Goal: Communication & Community: Answer question/provide support

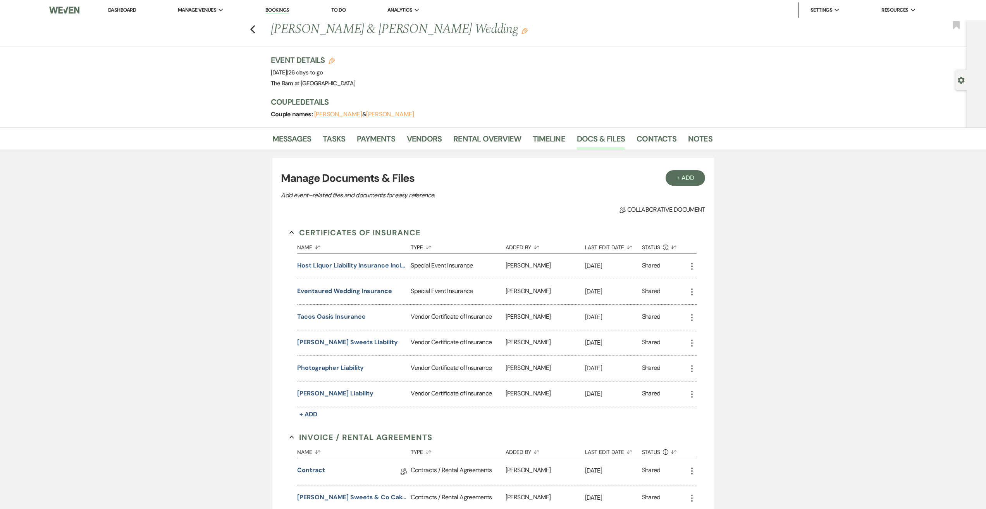
click at [253, 29] on icon "Previous" at bounding box center [253, 29] width 6 height 9
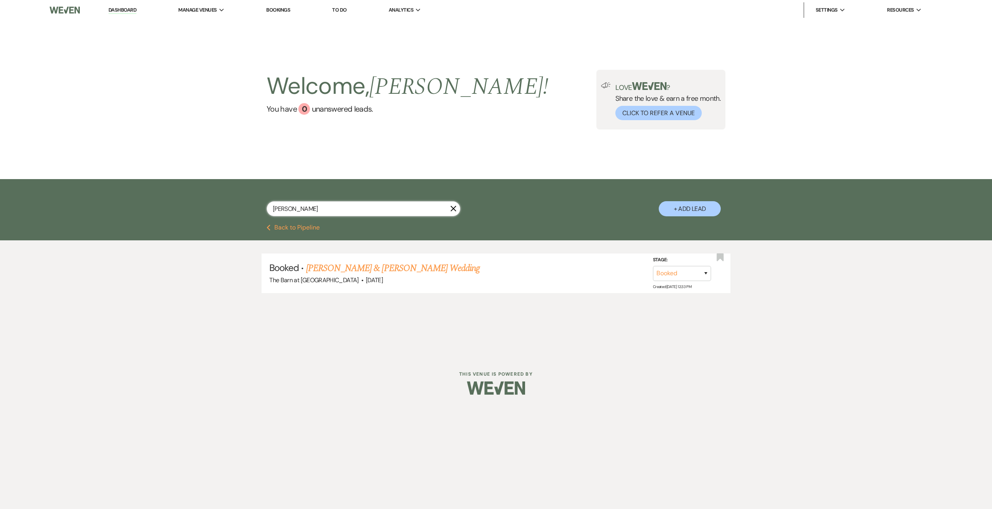
click at [342, 208] on input "kendall" at bounding box center [364, 208] width 194 height 15
type input "k"
click at [349, 205] on input "text" at bounding box center [364, 208] width 194 height 15
type input "kourt"
click at [339, 263] on link "[PERSON_NAME] & [PERSON_NAME]'s Wedding" at bounding box center [395, 268] width 179 height 14
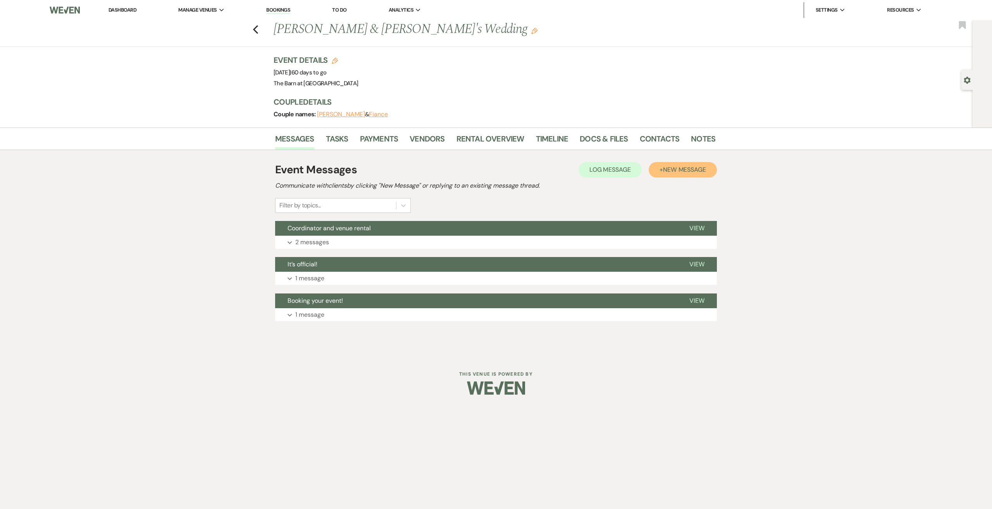
click at [670, 165] on span "New Message" at bounding box center [684, 169] width 43 height 8
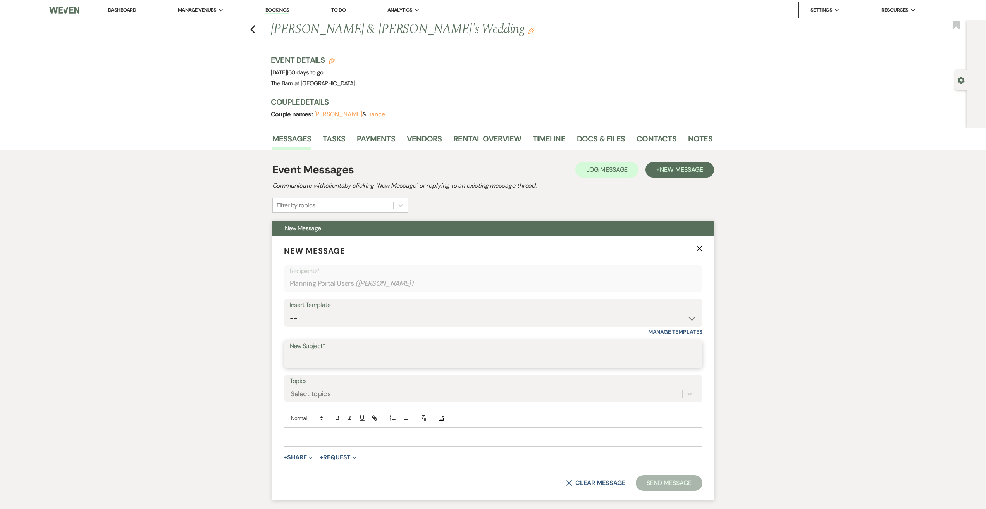
click at [323, 354] on input "New Subject*" at bounding box center [493, 359] width 407 height 15
type input "Hello from your Day of Coordinator!"
click at [325, 445] on div at bounding box center [493, 437] width 418 height 18
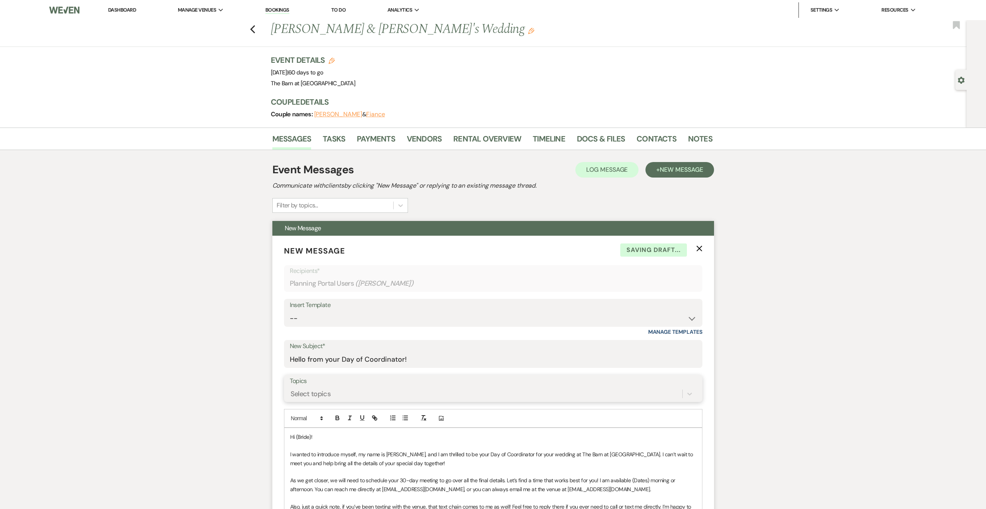
click at [328, 390] on form "New Message X Saving draft... Recipients* Planning Portal Users ( Kourtney Park…" at bounding box center [493, 455] width 442 height 438
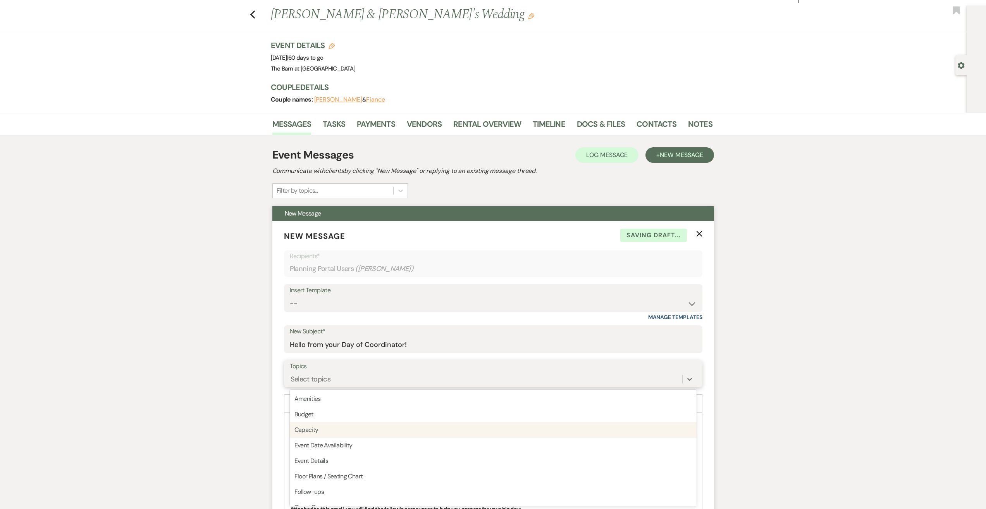
scroll to position [194, 0]
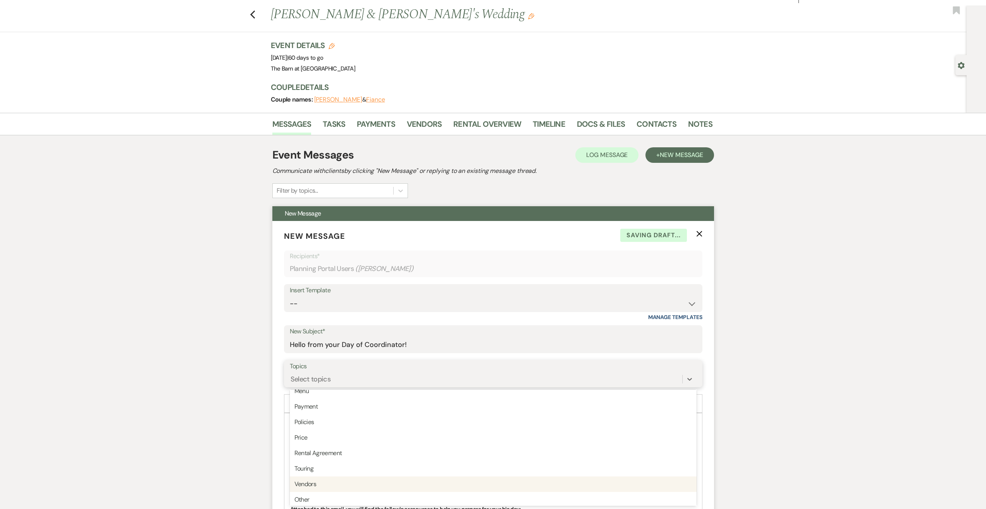
click at [338, 484] on div "Vendors" at bounding box center [493, 483] width 407 height 15
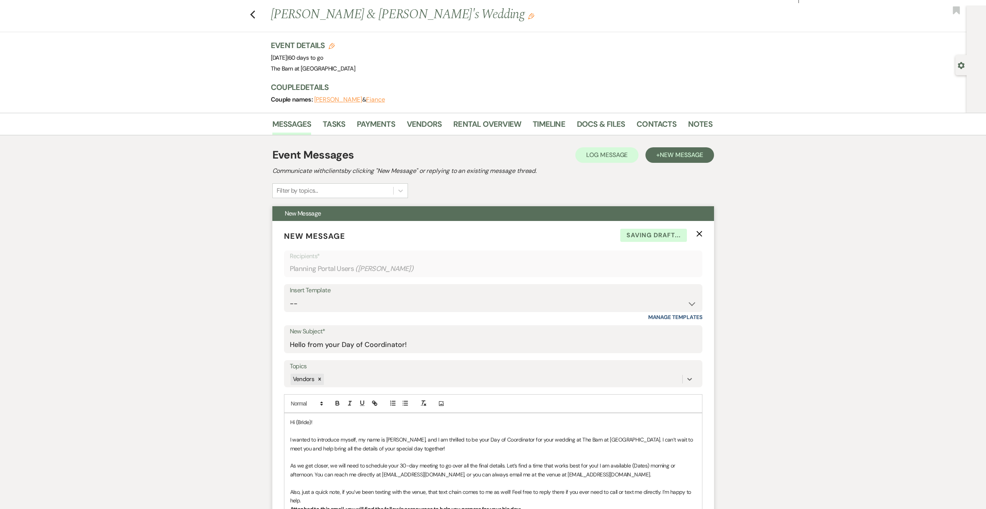
drag, startPoint x: 310, startPoint y: 421, endPoint x: 316, endPoint y: 434, distance: 14.2
click at [311, 422] on span "Hi (Bride)!" at bounding box center [301, 421] width 22 height 7
click at [335, 428] on p at bounding box center [493, 430] width 406 height 9
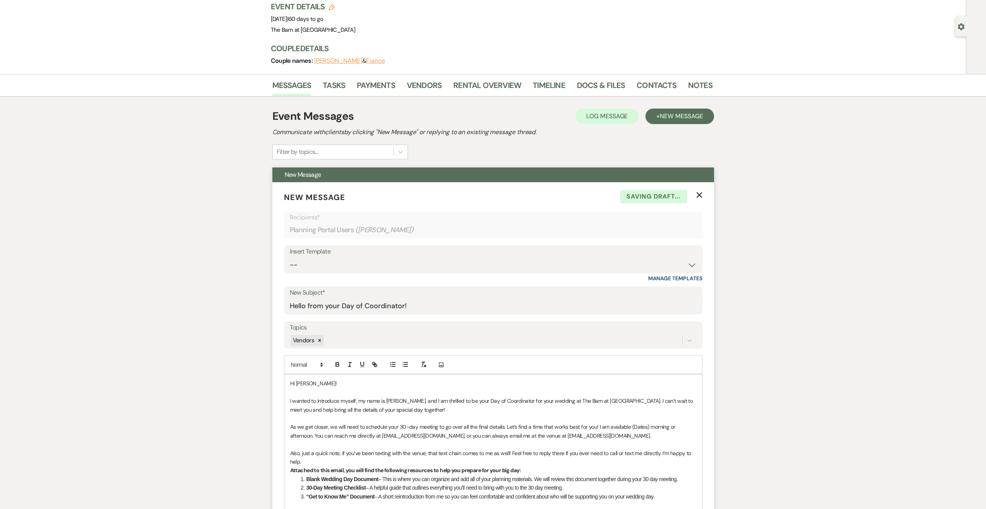
scroll to position [92, 0]
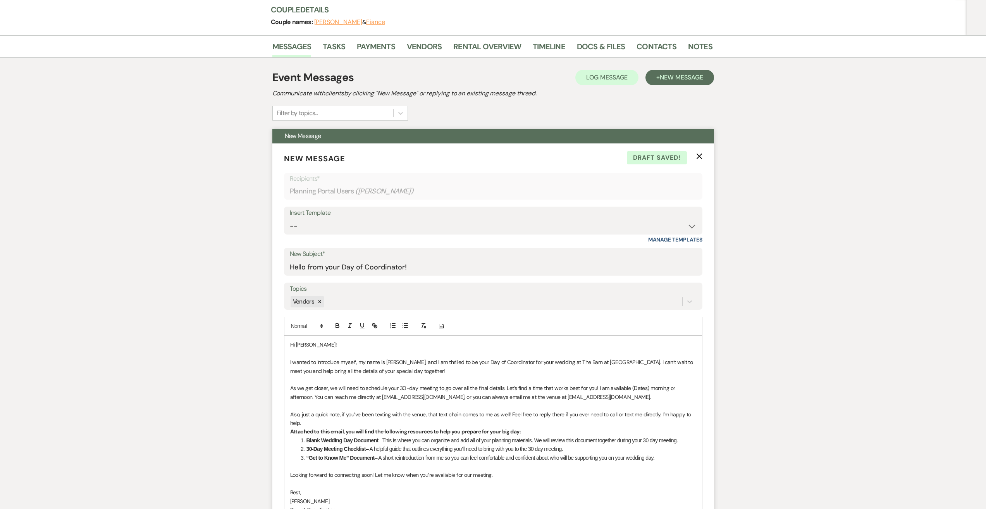
click at [318, 362] on span "I wanted to introduce myself, my name is Haley, and I am thrilled to be your Da…" at bounding box center [492, 365] width 404 height 15
click at [425, 376] on p at bounding box center [493, 379] width 406 height 9
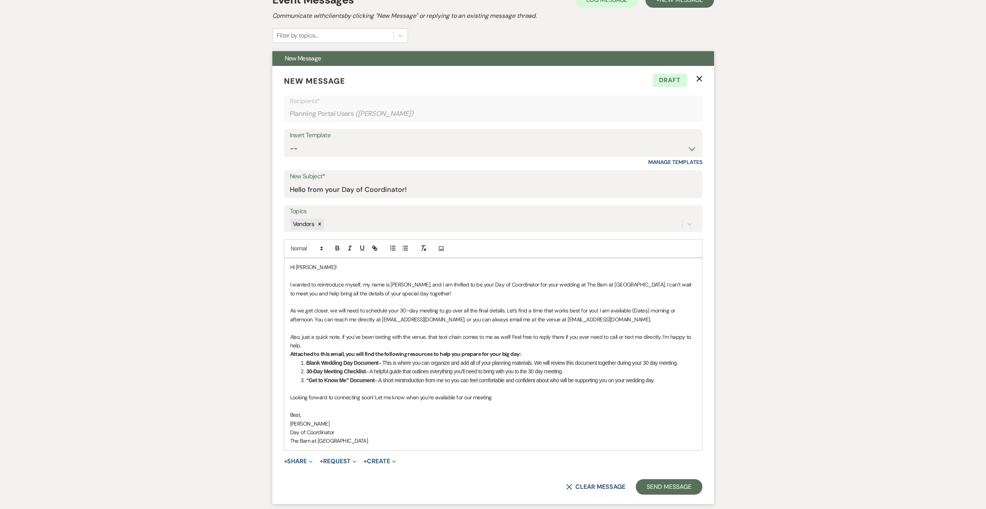
click at [664, 284] on span "I wanted to reintroduce myself, my name is Haley, and I am thrilled to be your …" at bounding box center [491, 288] width 403 height 15
click at [410, 308] on span "As we get closer, we will need to schedule your 30-day meeting to go over all t…" at bounding box center [483, 314] width 387 height 15
click at [649, 308] on span "As we get closer, we will need to schedule your 30 day meeting to go over all t…" at bounding box center [482, 314] width 385 height 15
drag, startPoint x: 633, startPoint y: 313, endPoint x: 313, endPoint y: 319, distance: 320.0
click at [313, 319] on span "As we get closer, we will need to schedule your 30 day meeting to go over all t…" at bounding box center [482, 314] width 385 height 15
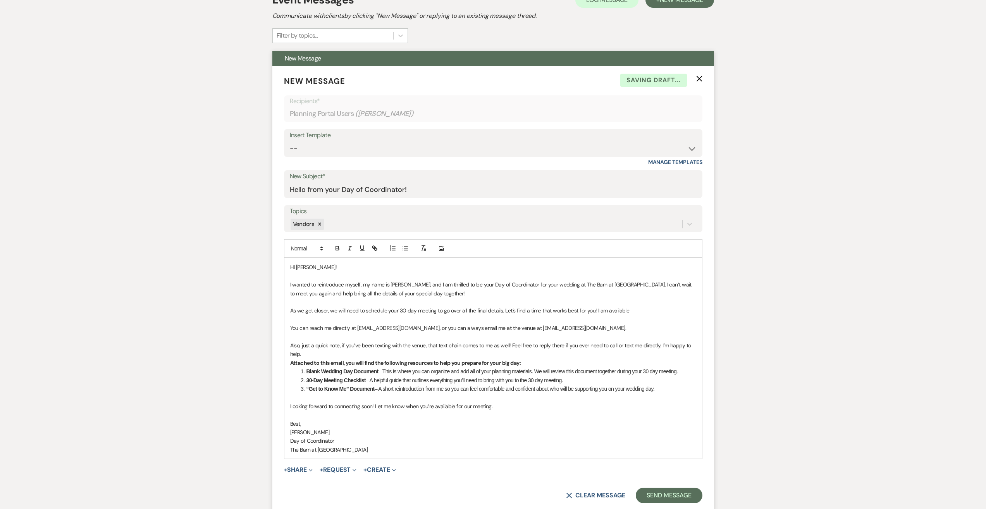
click at [581, 327] on span "﻿ You can reach me directly at doc.haleys@gmail.com, or you can always email me…" at bounding box center [458, 327] width 336 height 7
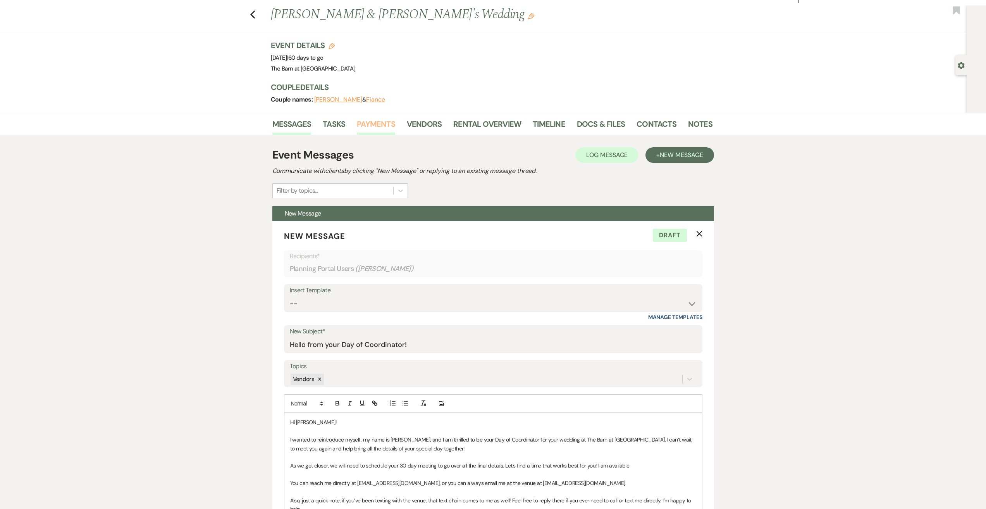
click at [373, 123] on link "Payments" at bounding box center [376, 126] width 38 height 17
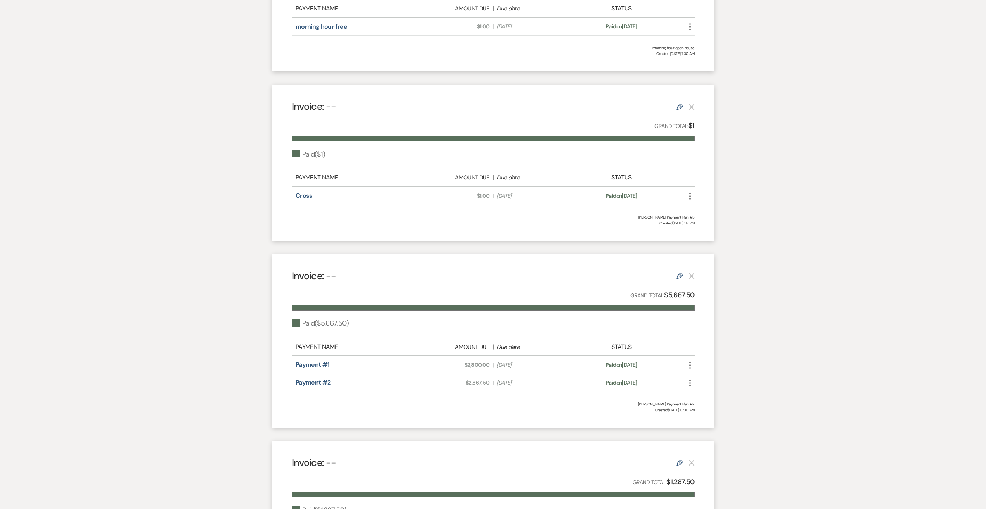
scroll to position [232, 0]
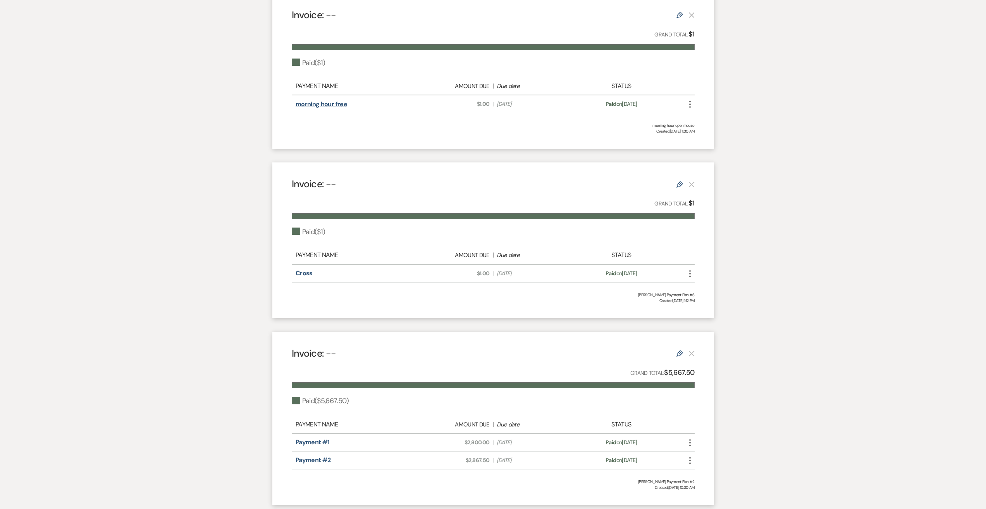
click at [318, 102] on link "morning hour free" at bounding box center [322, 104] width 52 height 8
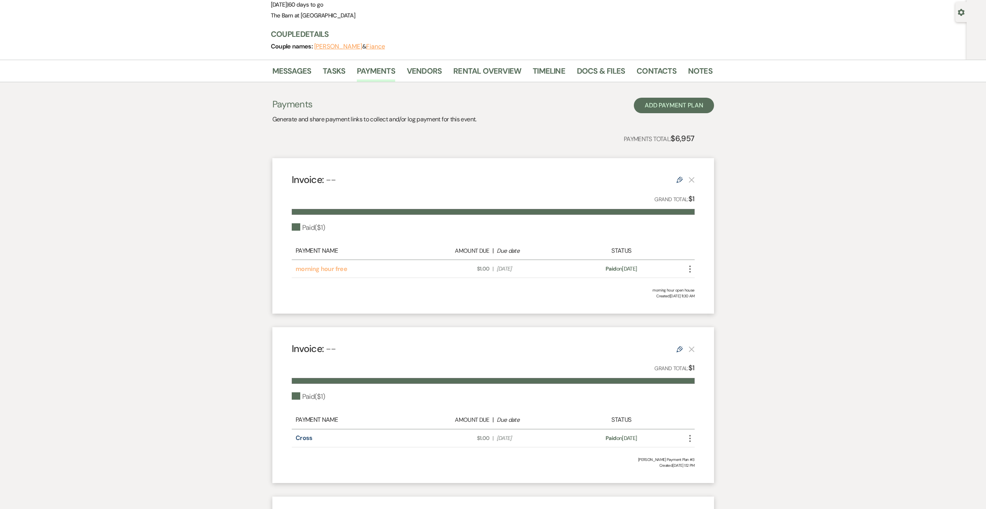
scroll to position [0, 0]
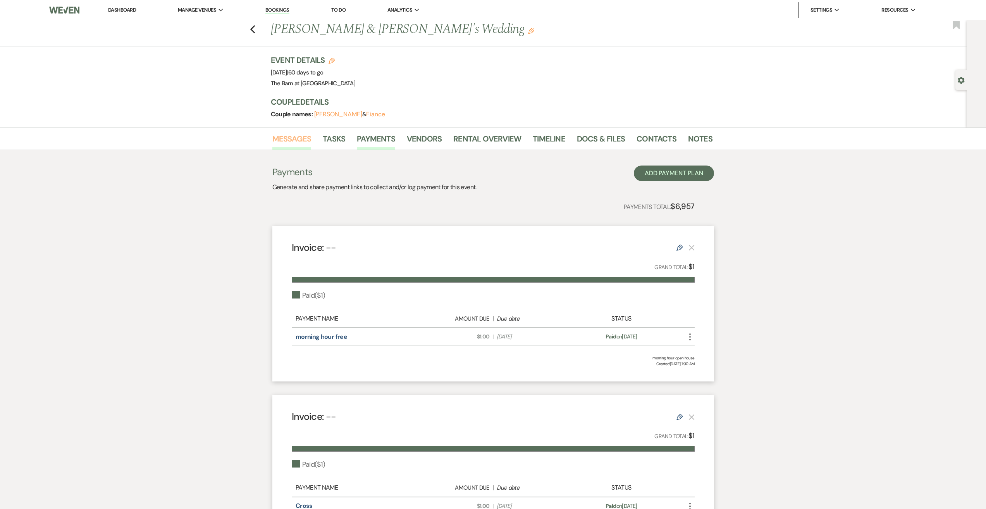
click at [301, 141] on link "Messages" at bounding box center [291, 140] width 39 height 17
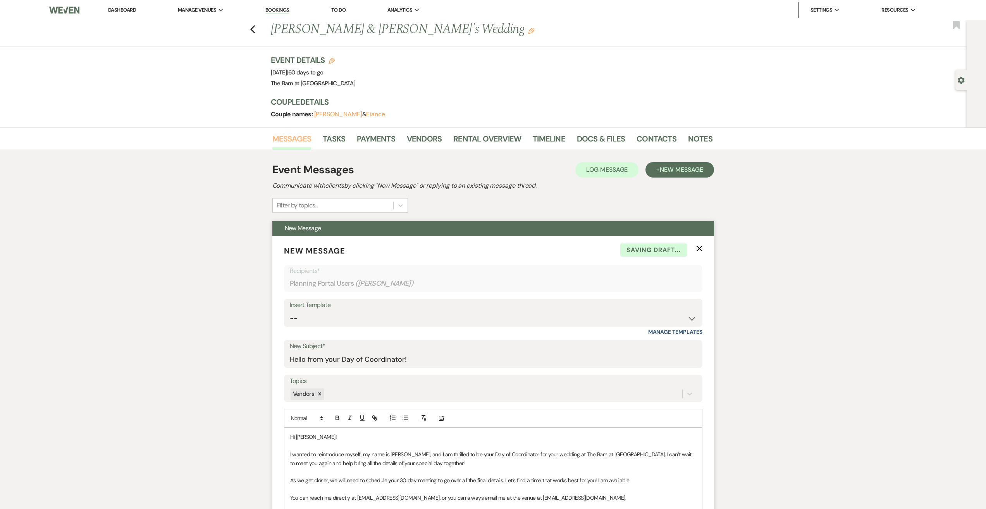
scroll to position [155, 0]
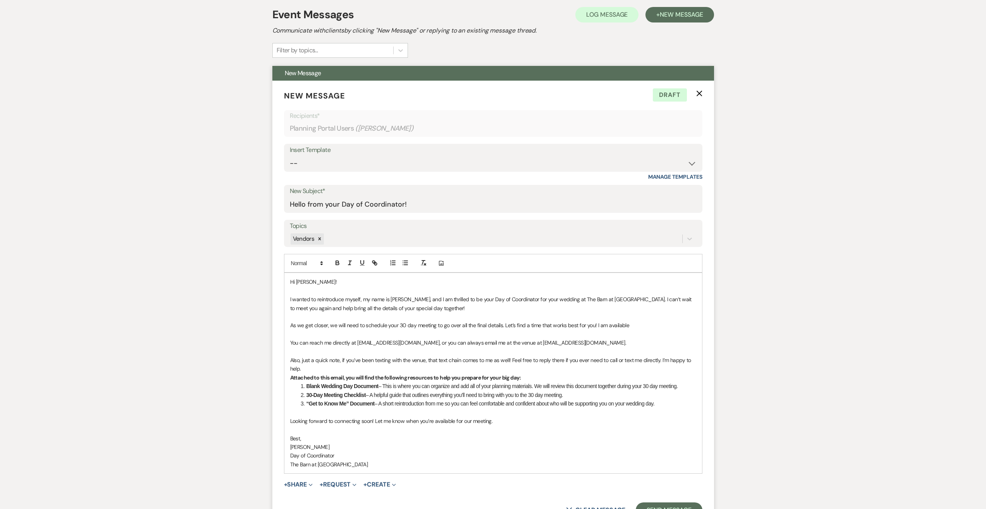
click at [686, 385] on li "Blank Wedding Day Document – This is where you can organize and add all of your…" at bounding box center [497, 386] width 398 height 9
click at [690, 386] on li "Blank Wedding Day Document – This is where you can organize and add all of your…" at bounding box center [497, 386] width 398 height 9
click at [311, 481] on span "Expand" at bounding box center [310, 484] width 6 height 8
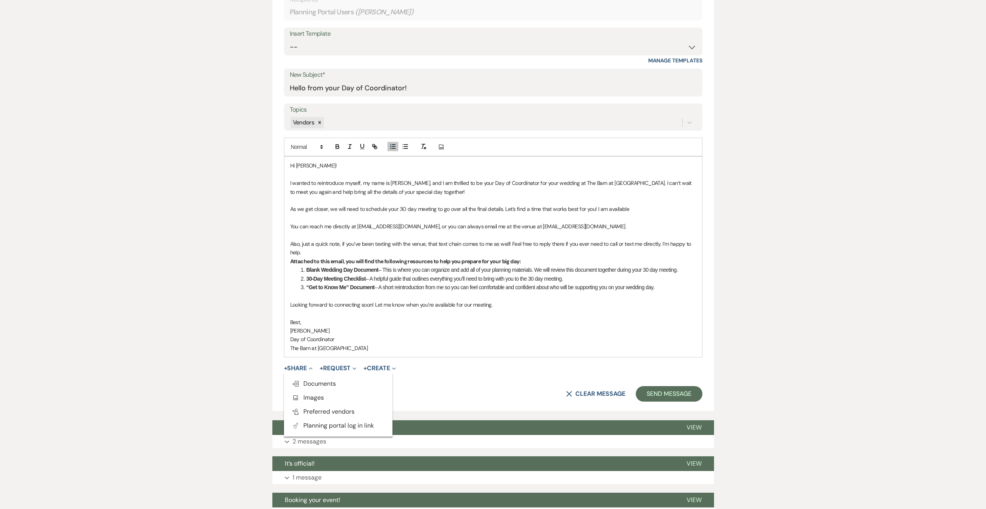
scroll to position [310, 0]
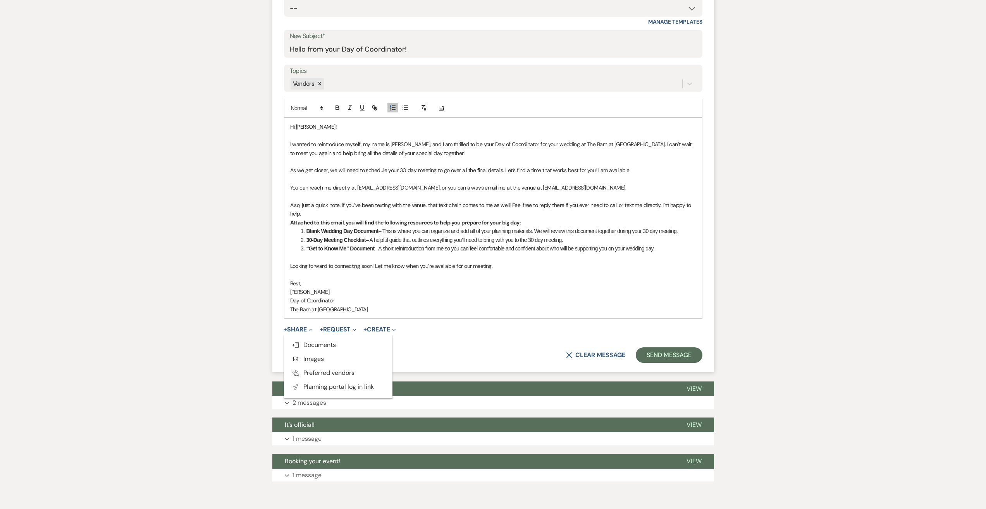
click at [356, 329] on use "button" at bounding box center [353, 329] width 3 height 2
click at [396, 326] on span "Expand" at bounding box center [393, 329] width 6 height 8
click at [312, 328] on use "button" at bounding box center [310, 329] width 3 height 2
click at [694, 232] on li "Blank Wedding Day Document – This is where you can organize and add all of your…" at bounding box center [497, 231] width 398 height 9
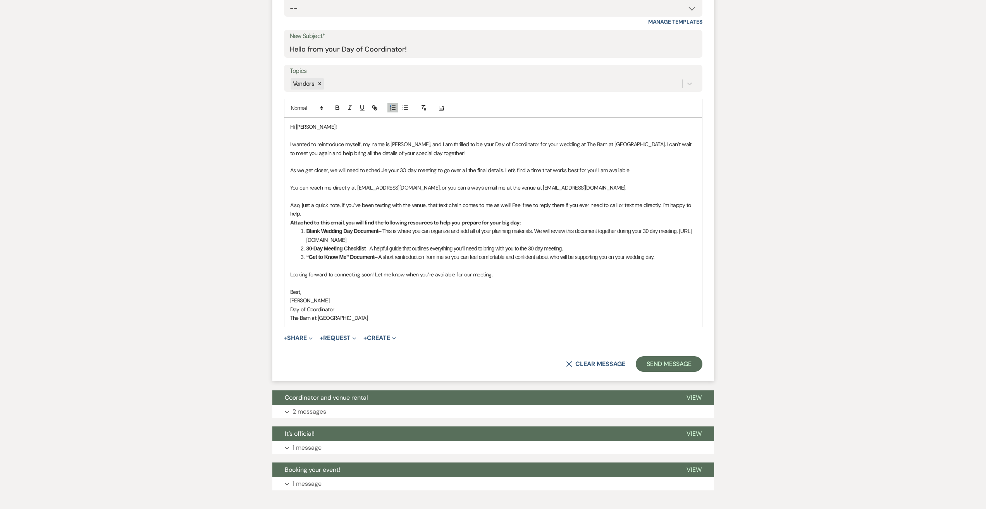
drag, startPoint x: 539, startPoint y: 248, endPoint x: 300, endPoint y: 240, distance: 239.1
click at [300, 240] on li "Blank Wedding Day Document – This is where you can organize and add all of your…" at bounding box center [497, 235] width 398 height 17
drag, startPoint x: 332, startPoint y: 242, endPoint x: 287, endPoint y: 259, distance: 47.6
click at [282, 267] on form "New Message X Saving draft... Recipients* Planning Portal Users ( Kourtney Park…" at bounding box center [493, 153] width 442 height 455
click at [554, 244] on li "Blank Wedding Day Document – This is where you can organize and add all of your…" at bounding box center [497, 235] width 398 height 17
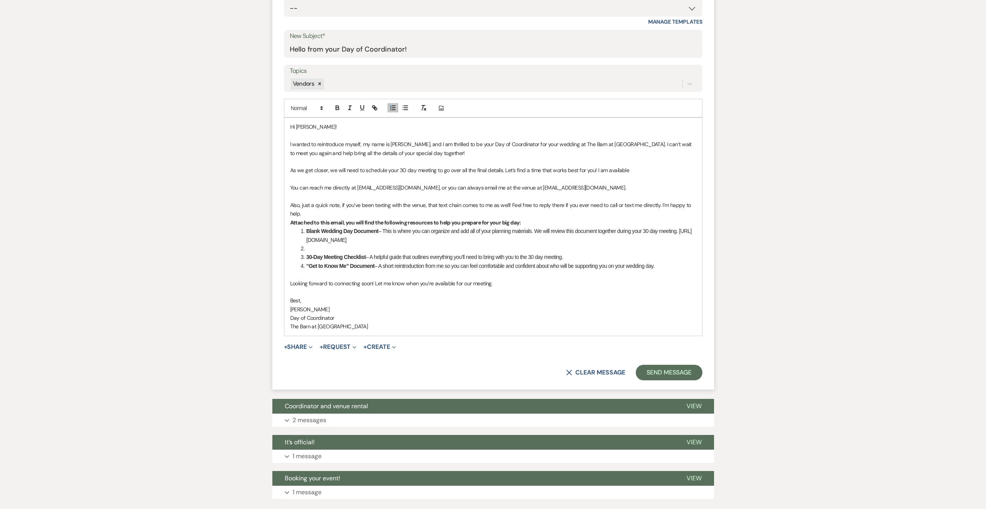
click at [303, 239] on li "Blank Wedding Day Document – This is where you can organize and add all of your…" at bounding box center [497, 235] width 398 height 17
click at [688, 232] on li "Blank Wedding Day Document – This is where you can organize and add all of your…" at bounding box center [497, 235] width 398 height 17
drag, startPoint x: 542, startPoint y: 249, endPoint x: 271, endPoint y: 240, distance: 271.3
click at [271, 240] on div "Messages Tasks Payments Vendors Rental Overview Timeline Docs & Files Contacts …" at bounding box center [493, 164] width 986 height 693
click at [376, 108] on icon "button" at bounding box center [375, 108] width 3 height 3
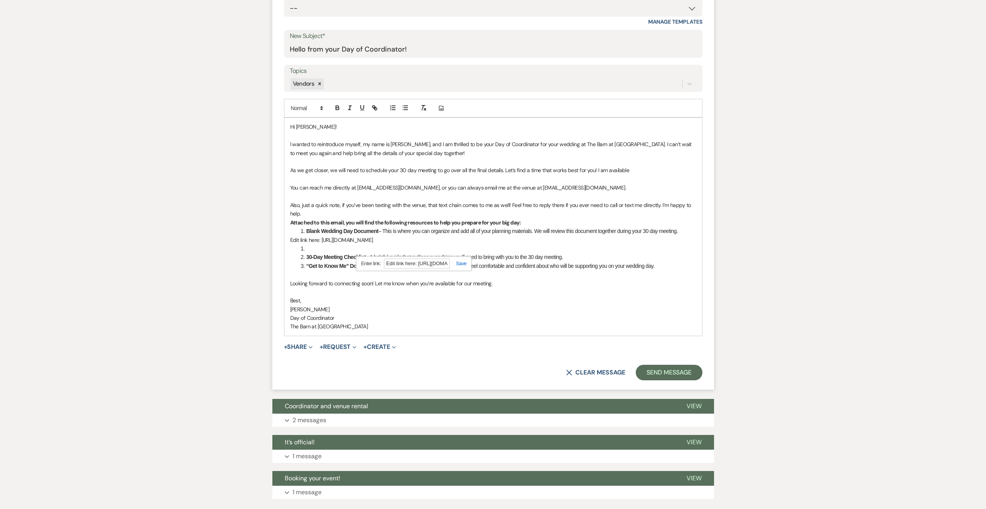
click at [459, 263] on link at bounding box center [458, 263] width 17 height 6
click at [567, 243] on p "Edit link here: https://www.canva.com/design/DAGzoTKj4DA/VqUV2HpfVSw88cRWkI8PKg…" at bounding box center [493, 240] width 406 height 9
click at [516, 296] on p at bounding box center [493, 291] width 406 height 9
click at [320, 240] on link "Edit link here: https://www.canva.com/design/DAGzoTKj4DA/VqUV2HpfVSw88cRWkI8PKg…" at bounding box center [331, 239] width 83 height 7
click at [474, 264] on link at bounding box center [472, 263] width 21 height 6
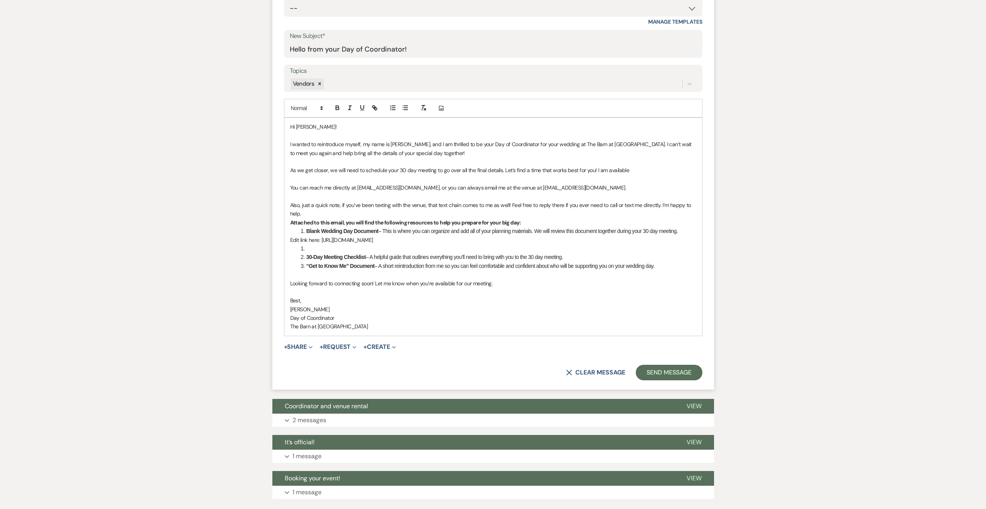
drag, startPoint x: 514, startPoint y: 245, endPoint x: 322, endPoint y: 241, distance: 192.6
click at [322, 241] on p "Edit link here: https://www.canva.com/design/DAGzoTKj4DA/VqUV2HpfVSw88cRWkI8PKg…" at bounding box center [493, 240] width 406 height 9
click at [374, 110] on icon "button" at bounding box center [374, 107] width 7 height 7
type input "https://www.canva.com/design/DAGzoTKj4DA/VqUV2HpfVSw88cRWkI8PKg/edit?utm_conten…"
click at [463, 264] on link at bounding box center [458, 263] width 17 height 6
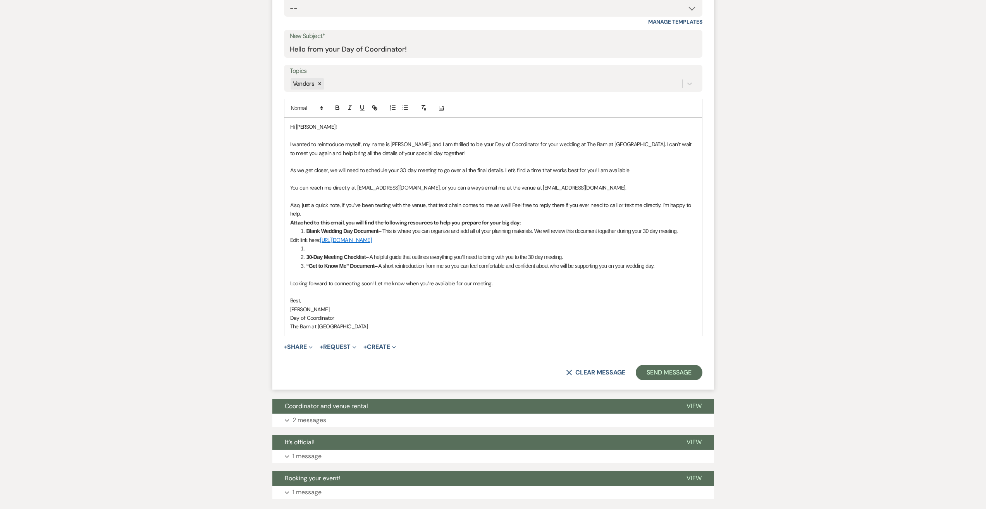
click at [534, 296] on p at bounding box center [493, 291] width 406 height 9
drag, startPoint x: 321, startPoint y: 239, endPoint x: 286, endPoint y: 239, distance: 34.9
click at [286, 239] on div "Hi Kourtney! I wanted to reintroduce myself, my name is Haley, and I am thrille…" at bounding box center [493, 226] width 418 height 217
click at [361, 109] on icon "button" at bounding box center [362, 107] width 3 height 4
click at [461, 313] on p "Haley Stephenson" at bounding box center [493, 309] width 406 height 9
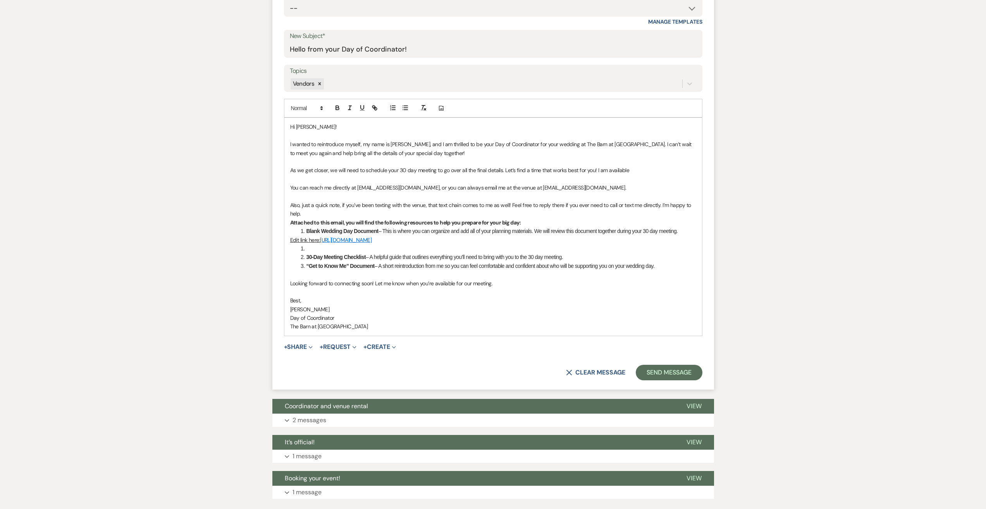
click at [313, 253] on li at bounding box center [497, 248] width 398 height 9
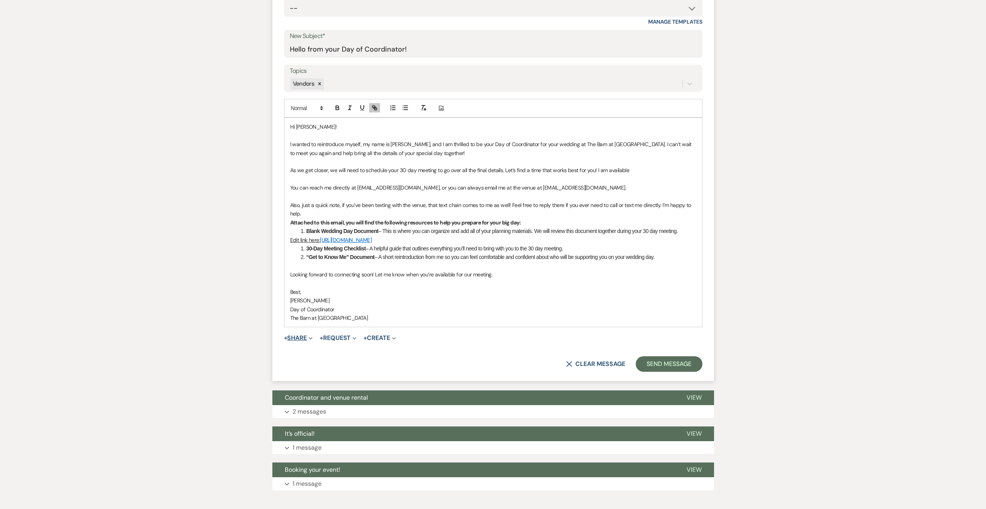
click at [306, 341] on button "+ Share Expand" at bounding box center [298, 338] width 29 height 6
click at [335, 357] on span "Doc Upload Documents" at bounding box center [315, 353] width 44 height 8
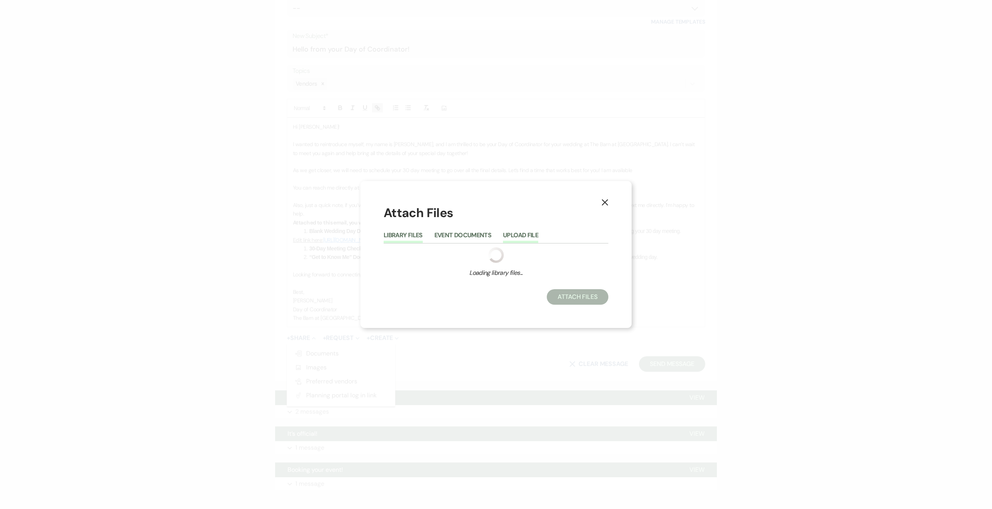
click at [511, 237] on button "Upload File" at bounding box center [520, 237] width 35 height 11
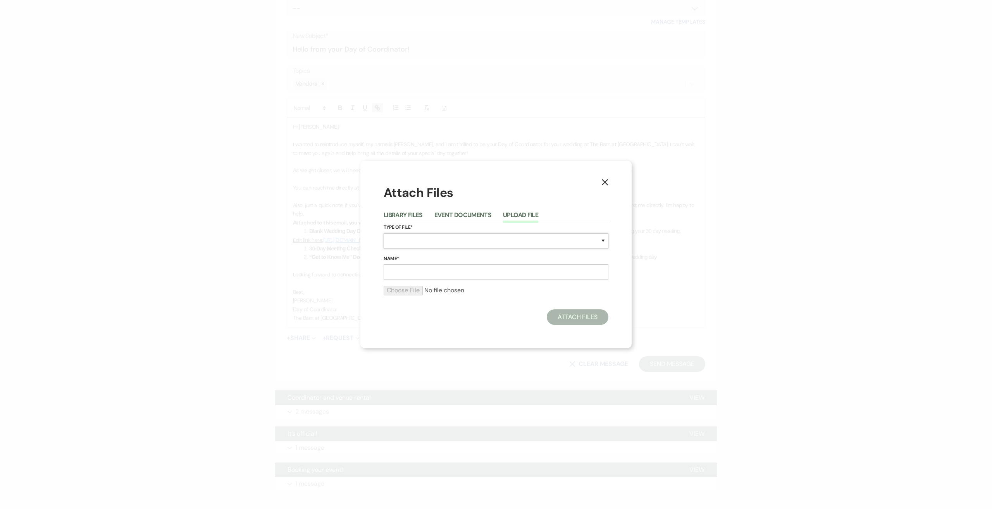
click at [510, 237] on select "Special Event Insurance Vendor Certificate of Insurance Contracts / Rental Agre…" at bounding box center [495, 240] width 225 height 15
select select "0"
click at [383, 233] on select "Special Event Insurance Vendor Certificate of Insurance Contracts / Rental Agre…" at bounding box center [495, 240] width 225 height 15
click at [413, 277] on input "Name*" at bounding box center [495, 271] width 225 height 15
type input "Blank Wedding Day Document"
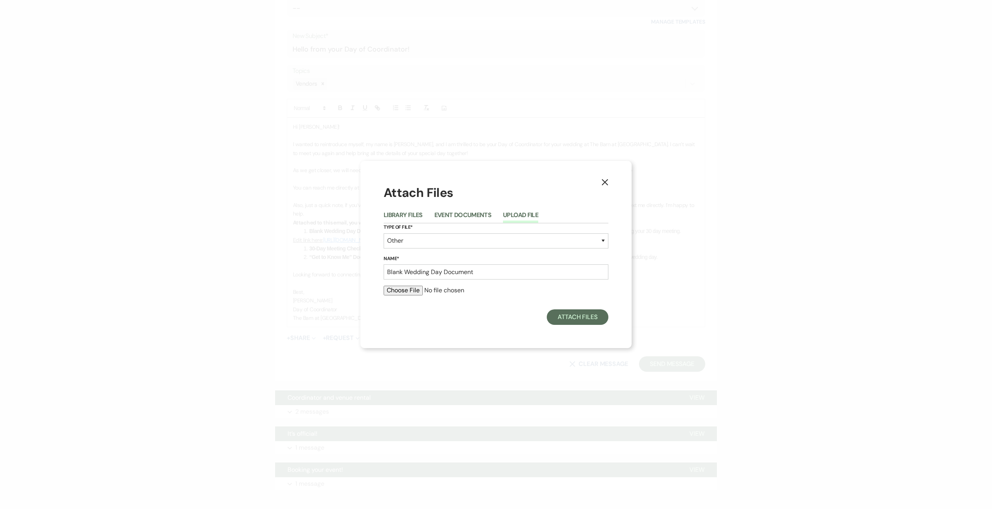
click at [402, 292] on input "file" at bounding box center [495, 289] width 225 height 9
type input "C:\fakepath\Kourtney + Gil (1121).pdf"
click at [567, 318] on button "Attach Files" at bounding box center [578, 318] width 62 height 15
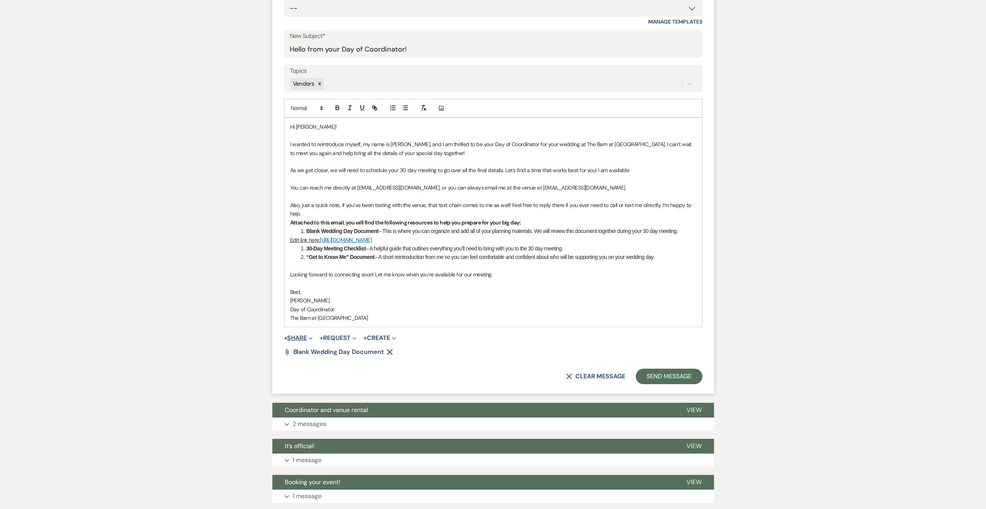
click at [302, 341] on button "+ Share Expand" at bounding box center [298, 338] width 29 height 6
click at [311, 357] on span "Doc Upload Documents" at bounding box center [315, 353] width 44 height 8
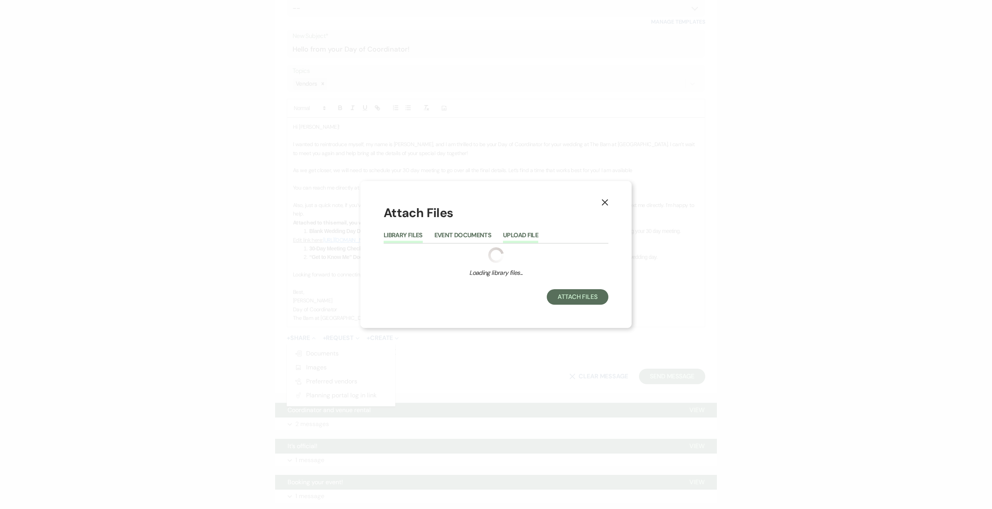
click at [523, 233] on button "Upload File" at bounding box center [520, 237] width 35 height 11
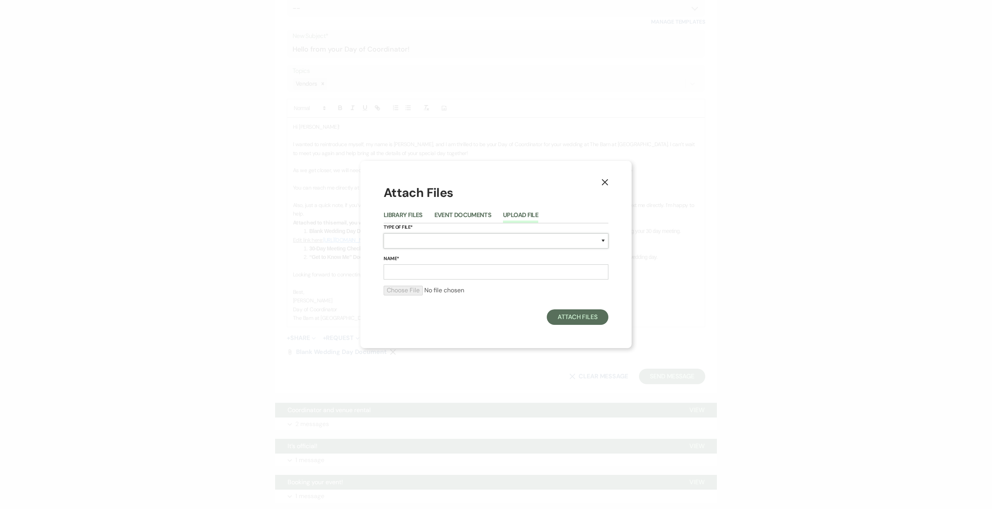
click at [418, 241] on select "Special Event Insurance Vendor Certificate of Insurance Contracts / Rental Agre…" at bounding box center [495, 240] width 225 height 15
select select "0"
click at [383, 233] on select "Special Event Insurance Vendor Certificate of Insurance Contracts / Rental Agre…" at bounding box center [495, 240] width 225 height 15
click at [410, 273] on input "Name*" at bounding box center [495, 271] width 225 height 15
type input "30-Day Meeting Checklist"
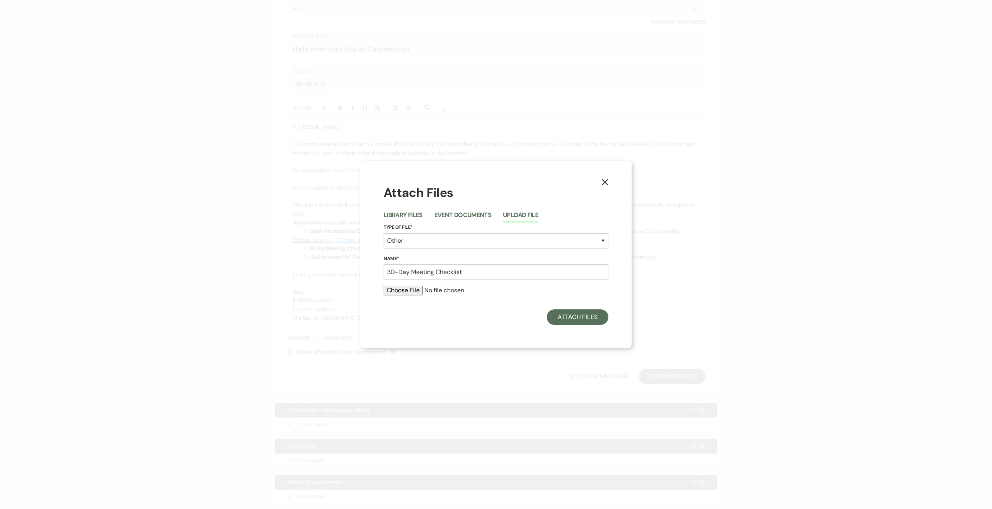
click at [401, 292] on input "file" at bounding box center [495, 289] width 225 height 9
type input "C:\fakepath\30 Day Metting (1).pdf"
click at [573, 321] on button "Attach Files" at bounding box center [578, 318] width 62 height 15
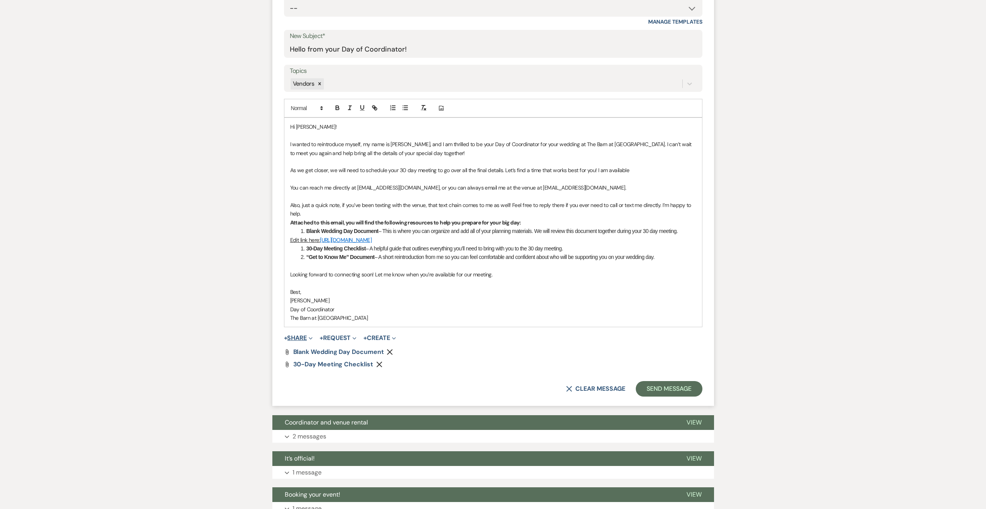
click at [311, 340] on icon "Expand" at bounding box center [311, 338] width 4 height 4
click at [318, 357] on span "Doc Upload Documents" at bounding box center [315, 353] width 44 height 8
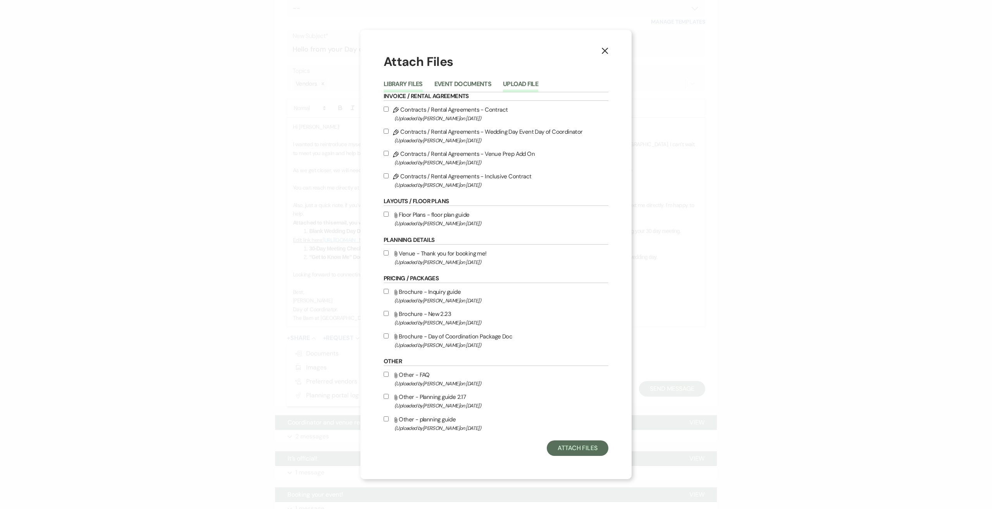
click at [526, 84] on button "Upload File" at bounding box center [520, 86] width 35 height 11
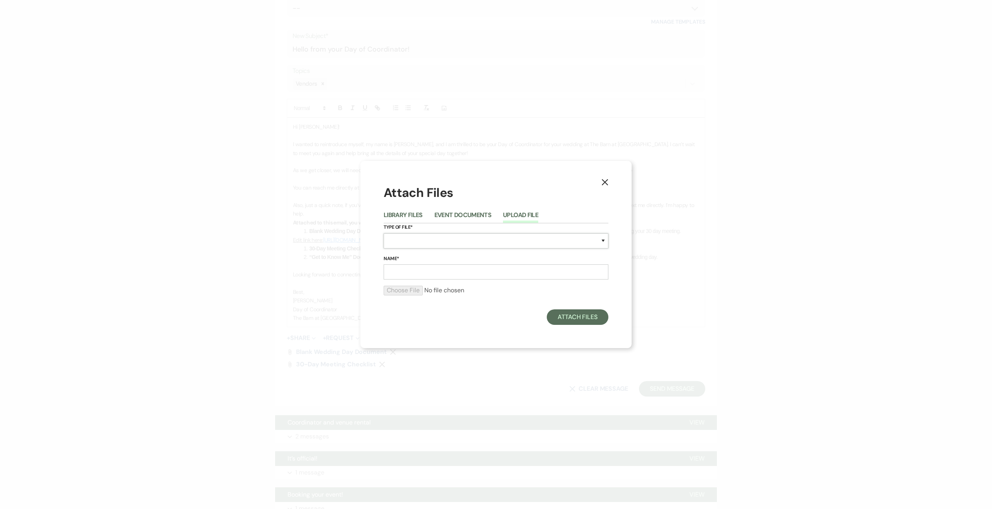
click at [438, 236] on select "Special Event Insurance Vendor Certificate of Insurance Contracts / Rental Agre…" at bounding box center [495, 240] width 225 height 15
select select "0"
click at [383, 233] on select "Special Event Insurance Vendor Certificate of Insurance Contracts / Rental Agre…" at bounding box center [495, 240] width 225 height 15
click at [433, 275] on input "Name*" at bounding box center [495, 271] width 225 height 15
type input "G"
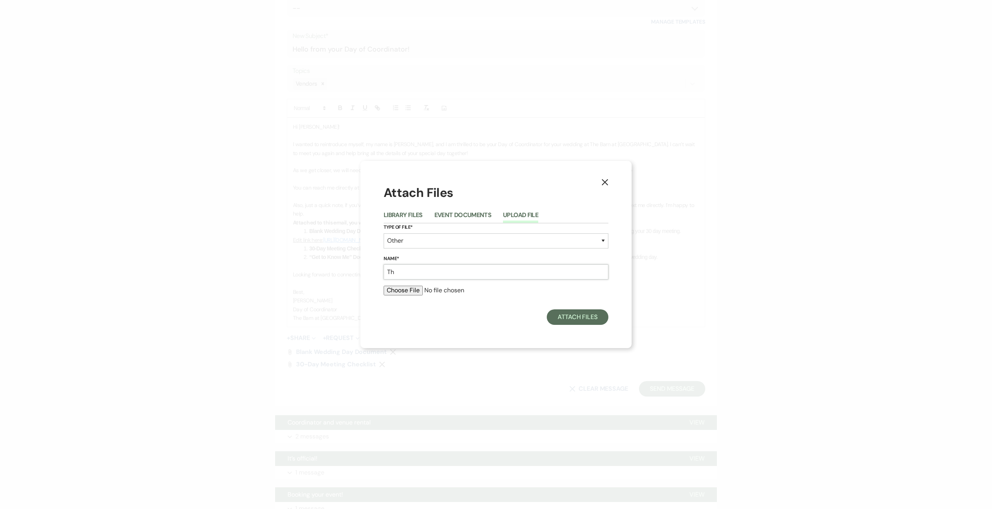
type input "T"
type input ""Get to Know Me" Document"
click at [411, 292] on input "file" at bounding box center [495, 289] width 225 height 9
type input "C:\fakepath\Coordinator Booked Email (2).pdf"
click at [574, 317] on button "Attach Files" at bounding box center [578, 318] width 62 height 15
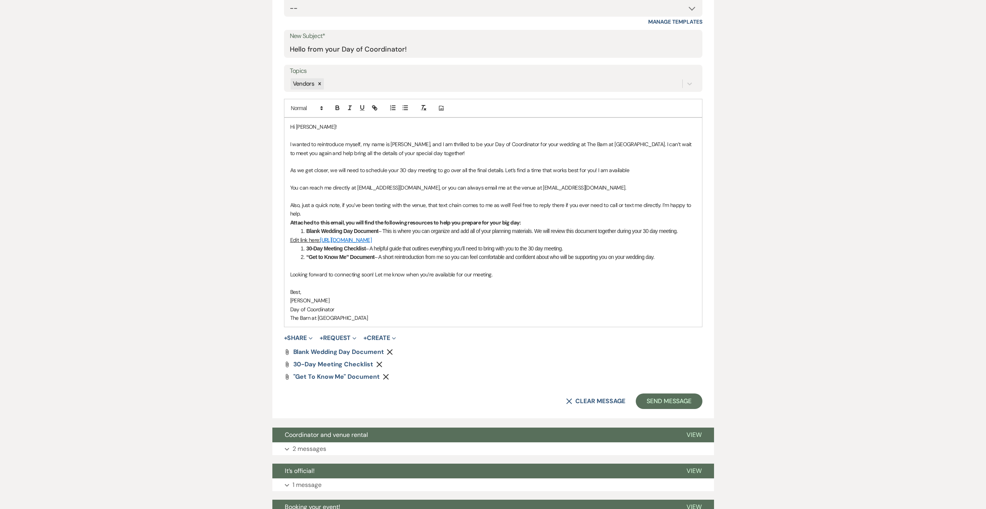
scroll to position [232, 0]
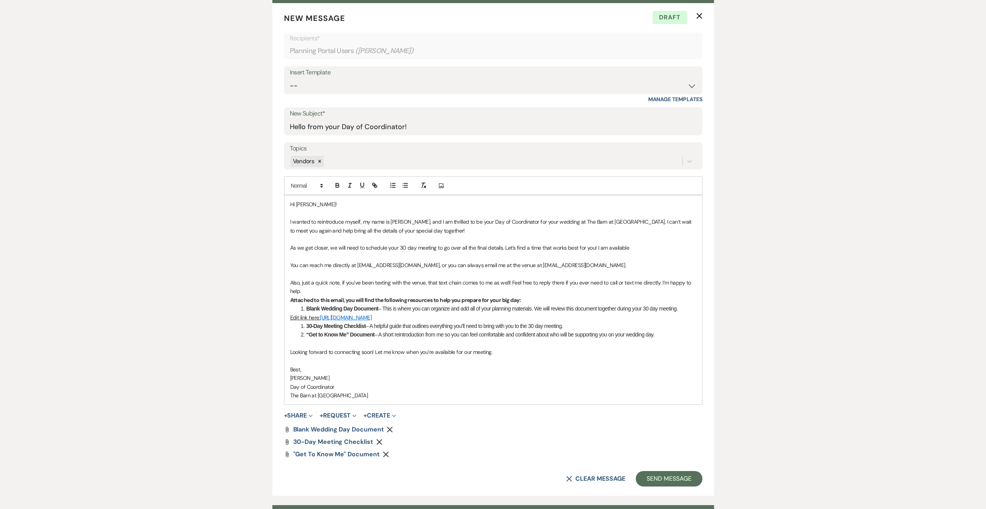
click at [644, 247] on p "As we get closer, we will need to schedule your 30 day meeting to go over all t…" at bounding box center [493, 247] width 406 height 9
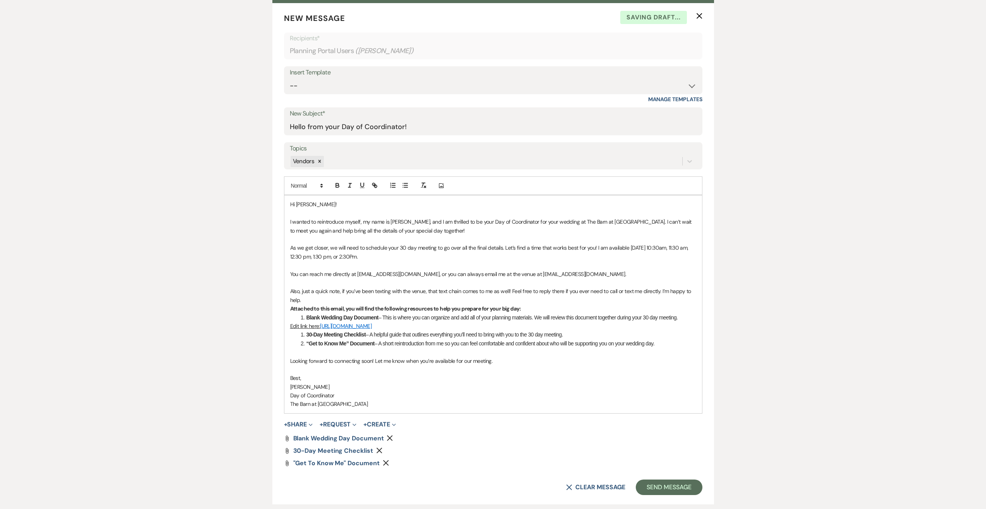
click at [352, 258] on p "As we get closer, we will need to schedule your 30 day meeting to go over all t…" at bounding box center [493, 251] width 406 height 17
click at [380, 260] on p "As we get closer, we will need to schedule your 30 day meeting to go over all t…" at bounding box center [493, 251] width 406 height 17
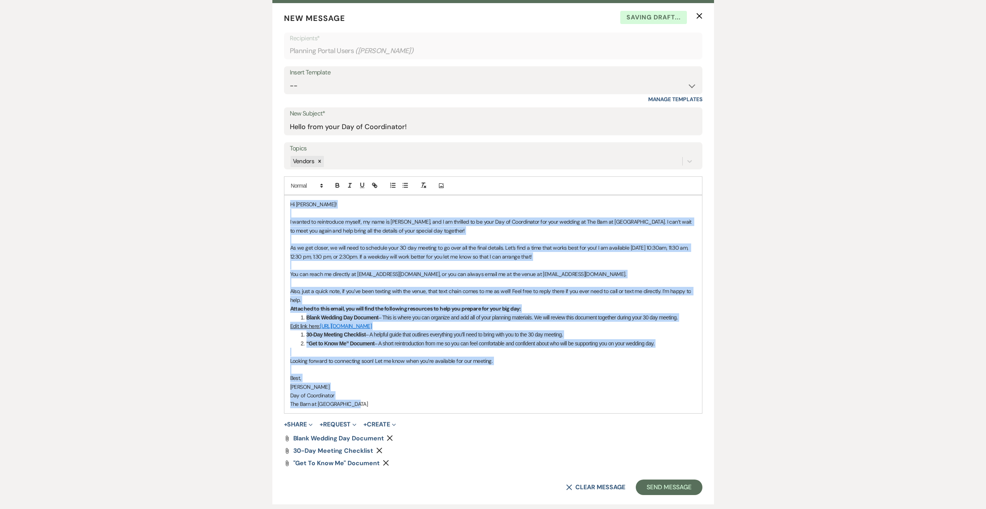
drag, startPoint x: 361, startPoint y: 416, endPoint x: 289, endPoint y: 203, distance: 224.8
click at [289, 203] on div "Hi Kourtney! I wanted to reintroduce myself, my name is Haley, and I am thrille…" at bounding box center [493, 303] width 418 height 217
copy div "Hi Kourtney! I wanted to reintroduce myself, my name is Haley, and I am thrille…"
click at [414, 408] on p "The Barn at [GEOGRAPHIC_DATA]" at bounding box center [493, 403] width 406 height 9
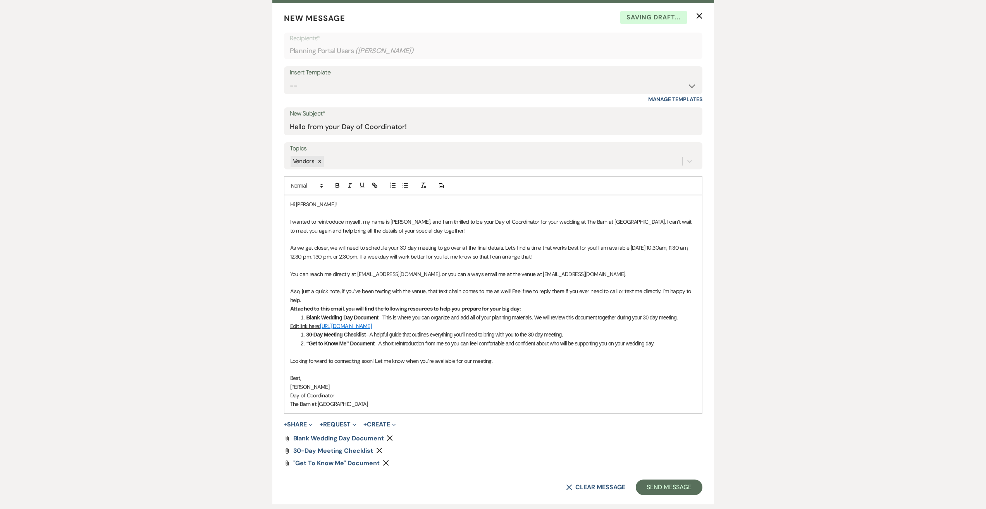
drag, startPoint x: 534, startPoint y: 259, endPoint x: 359, endPoint y: 259, distance: 175.1
click at [359, 259] on p "As we get closer, we will need to schedule your 30 day meeting to go over all t…" at bounding box center [493, 251] width 406 height 17
click at [420, 391] on p "Haley Stephenson" at bounding box center [493, 386] width 406 height 9
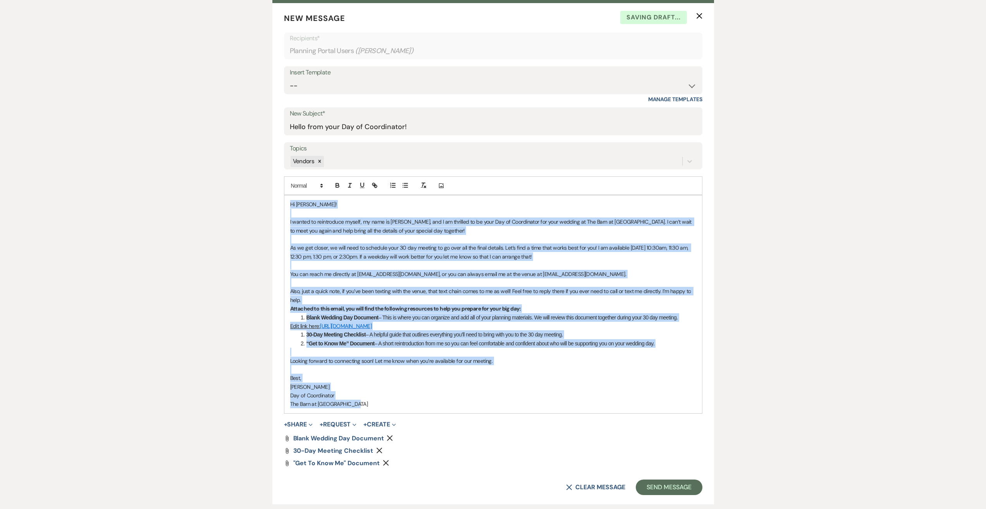
drag, startPoint x: 368, startPoint y: 414, endPoint x: 278, endPoint y: 192, distance: 240.0
click at [278, 192] on form "New Message X Saving draft... Recipients* Planning Portal Users ( Kourtney Park…" at bounding box center [493, 253] width 442 height 501
copy div "Hi Kourtney! I wanted to reintroduce myself, my name is Haley, and I am thrille…"
click at [521, 265] on p at bounding box center [493, 265] width 406 height 9
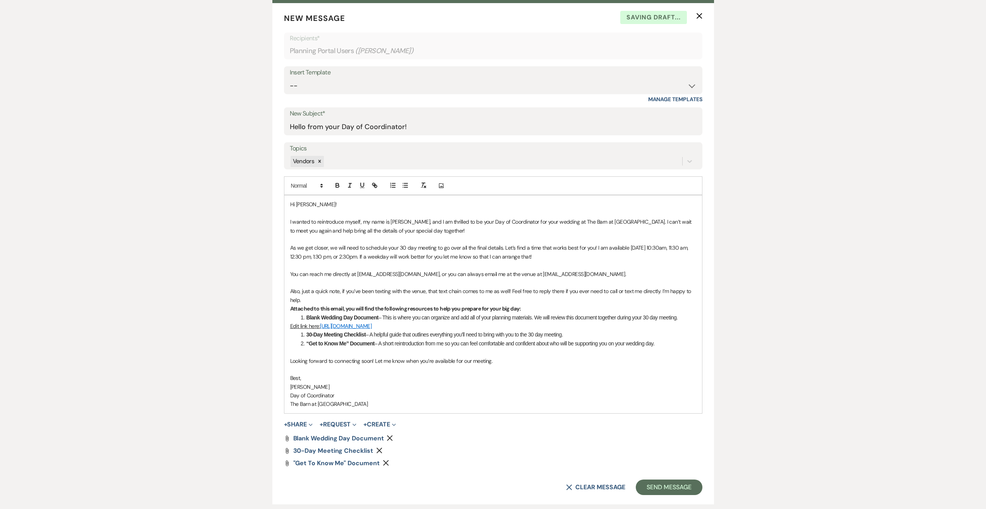
click at [545, 258] on p "As we get closer, we will need to schedule your 30 day meeting to go over all t…" at bounding box center [493, 251] width 406 height 17
click at [662, 495] on button "Send Message" at bounding box center [669, 486] width 66 height 15
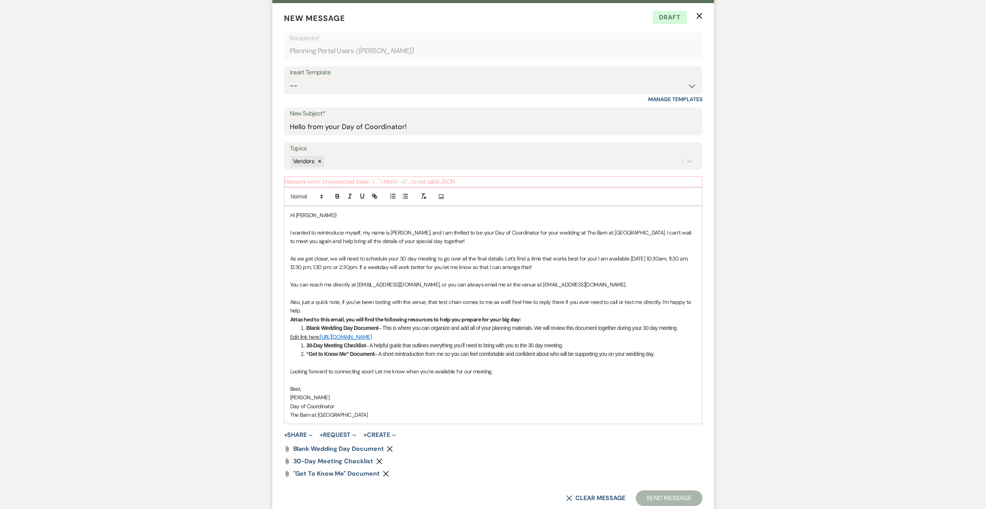
click at [390, 384] on p at bounding box center [493, 380] width 406 height 9
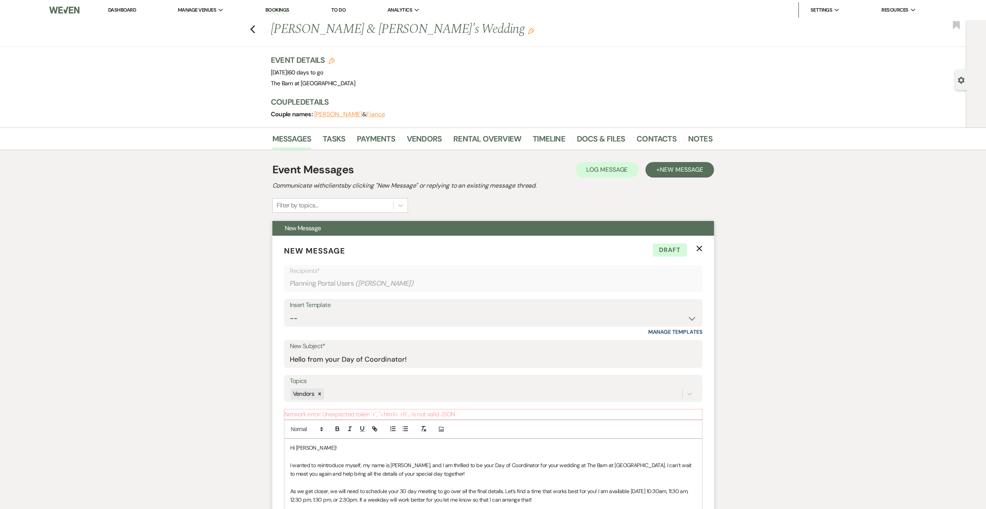
scroll to position [194, 0]
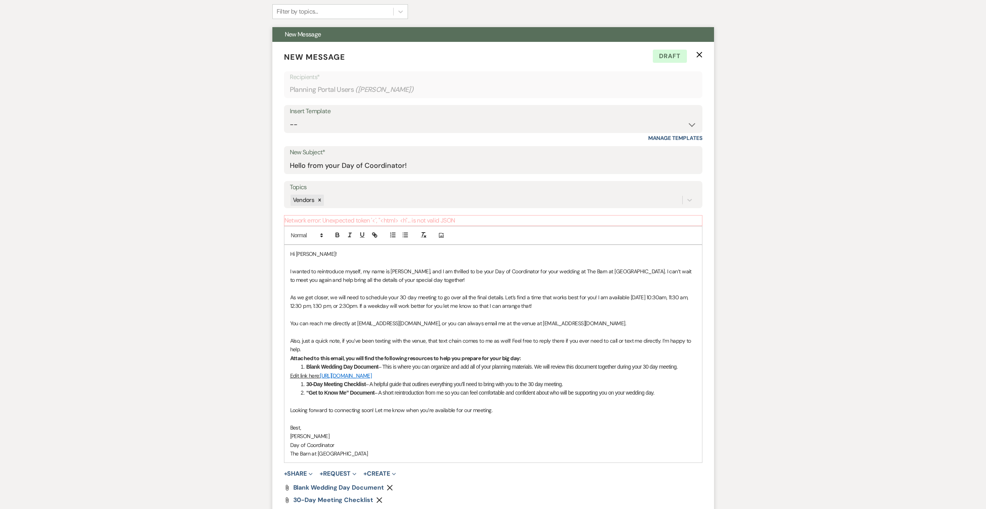
click at [412, 440] on p "Haley Stephenson" at bounding box center [493, 436] width 406 height 9
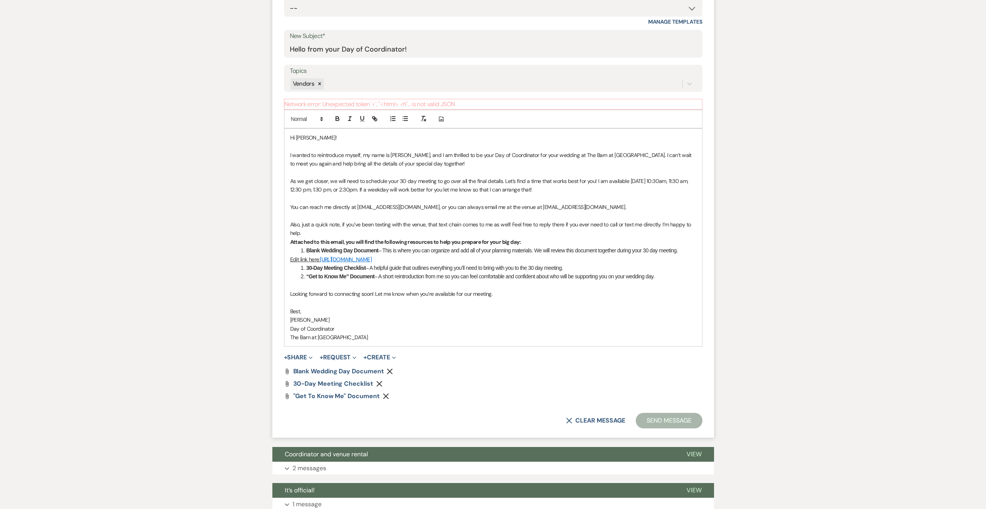
click at [658, 428] on button "Send Message" at bounding box center [669, 420] width 66 height 15
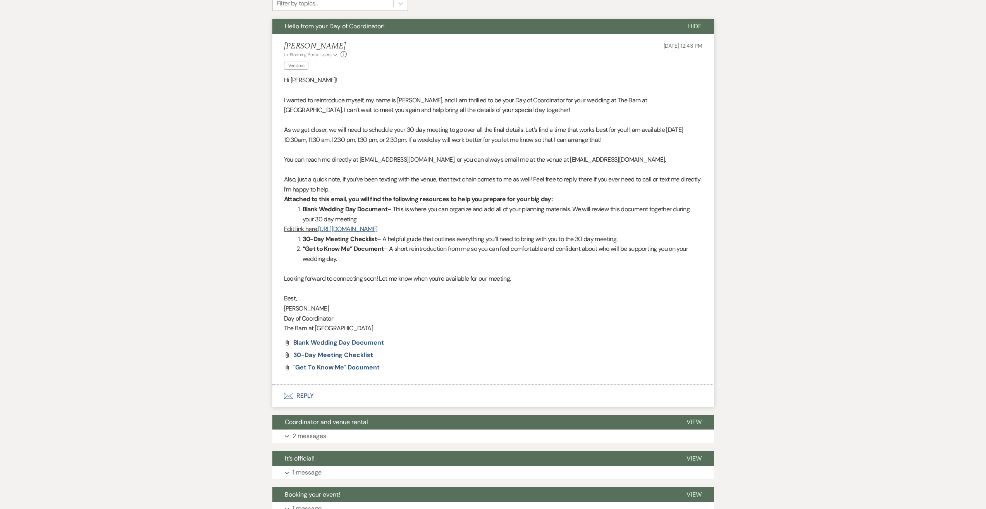
scroll to position [163, 0]
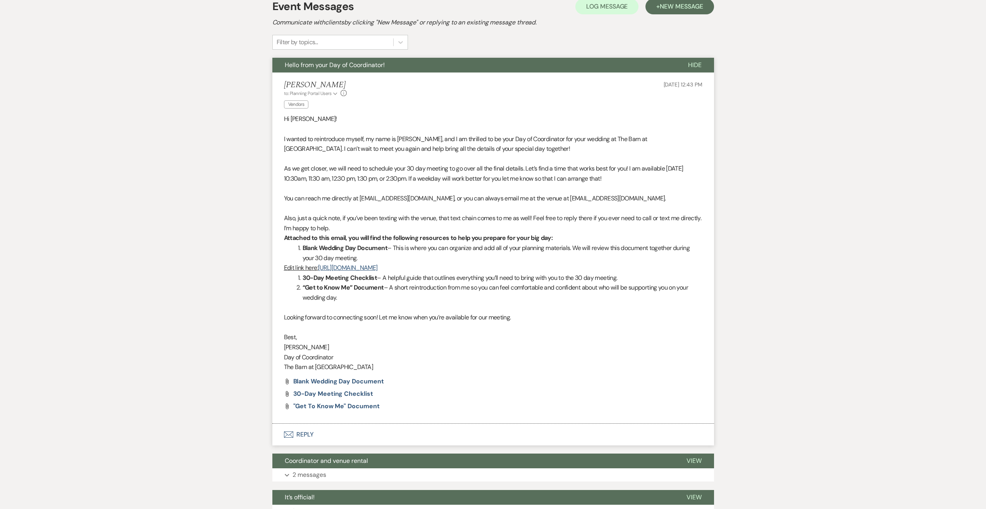
click at [498, 362] on p "Day of Coordinator" at bounding box center [493, 357] width 418 height 10
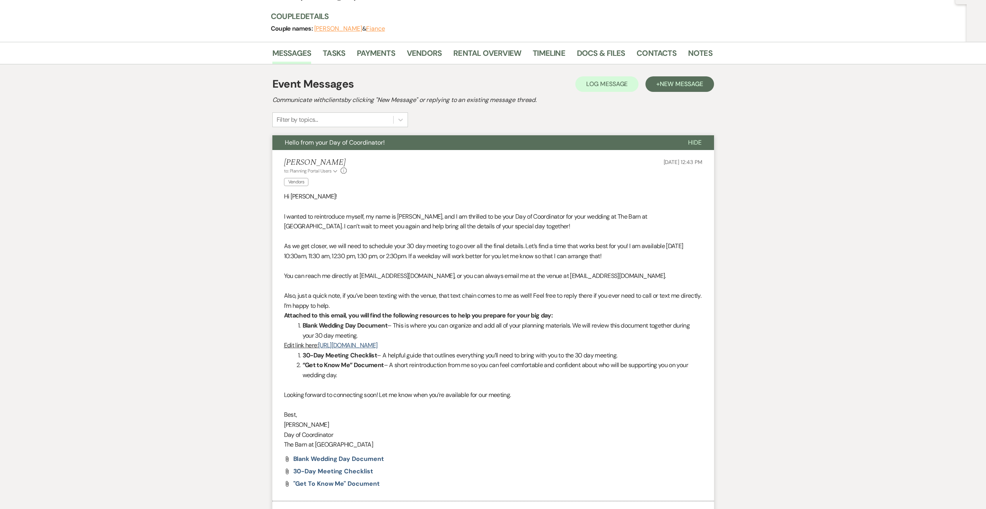
click at [695, 141] on span "Hide" at bounding box center [695, 142] width 14 height 8
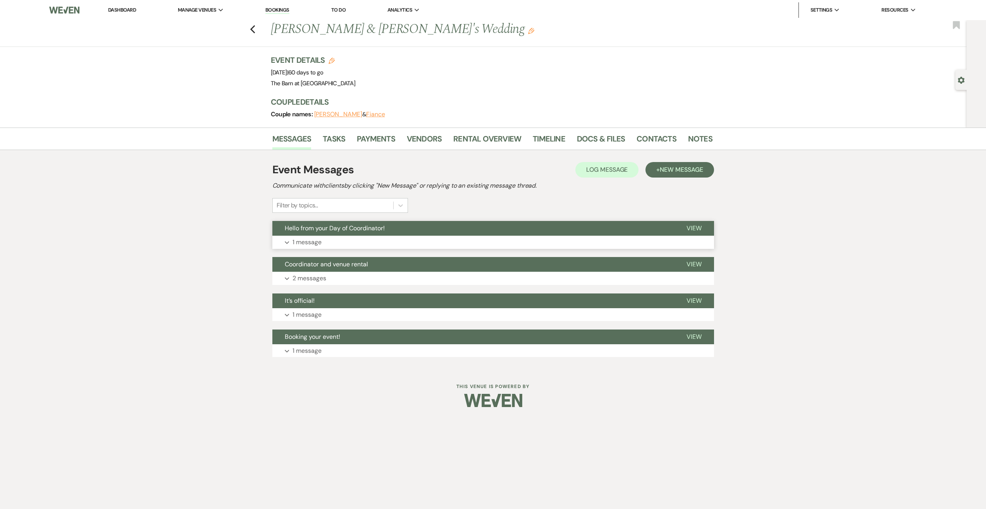
scroll to position [0, 0]
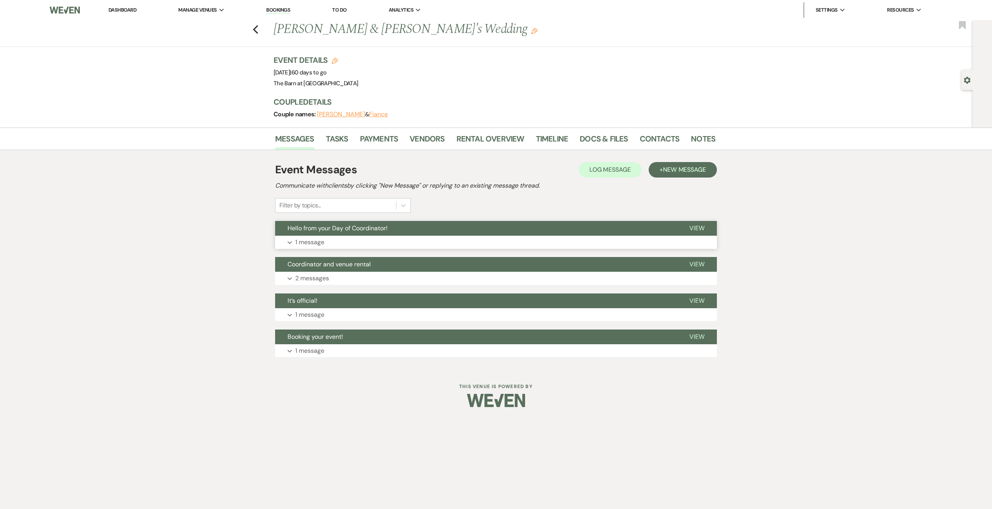
click at [696, 229] on span "View" at bounding box center [696, 228] width 15 height 8
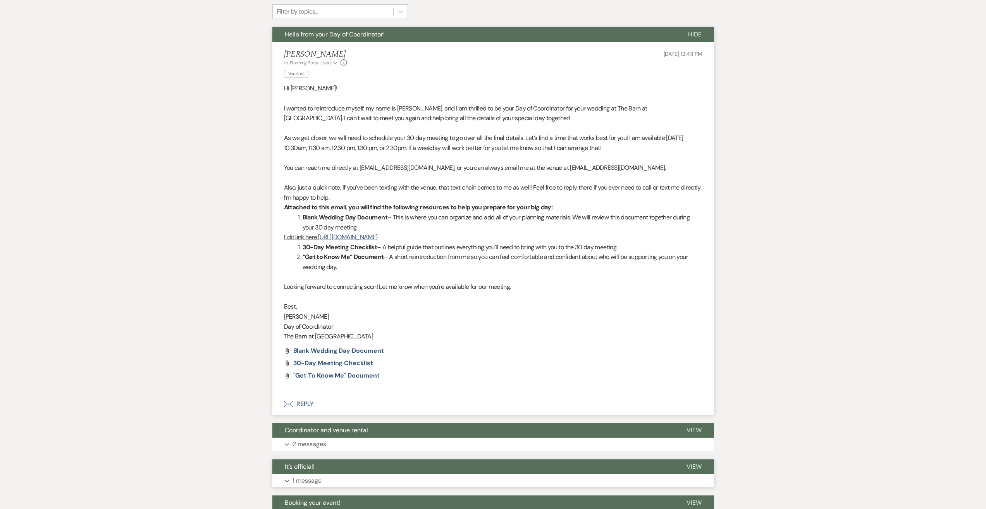
scroll to position [279, 0]
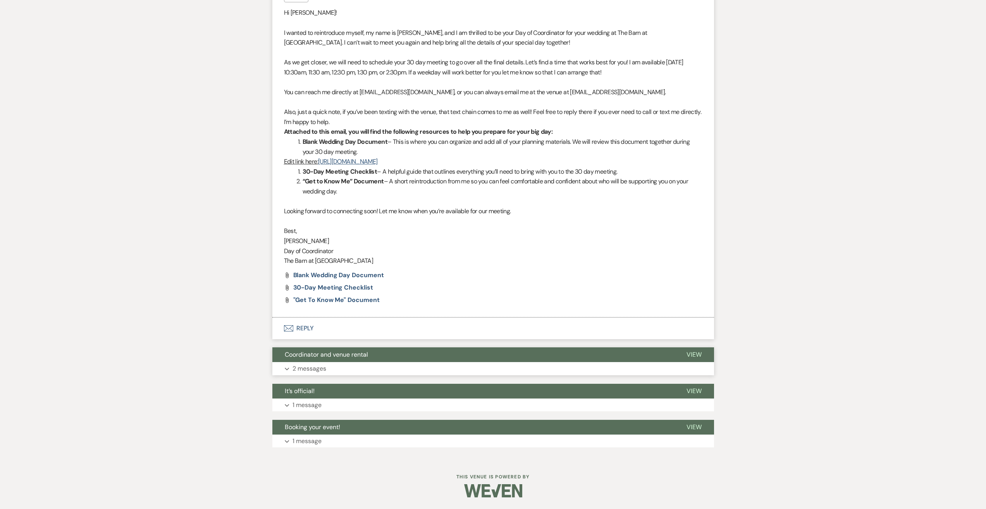
click at [696, 350] on button "View" at bounding box center [694, 354] width 40 height 15
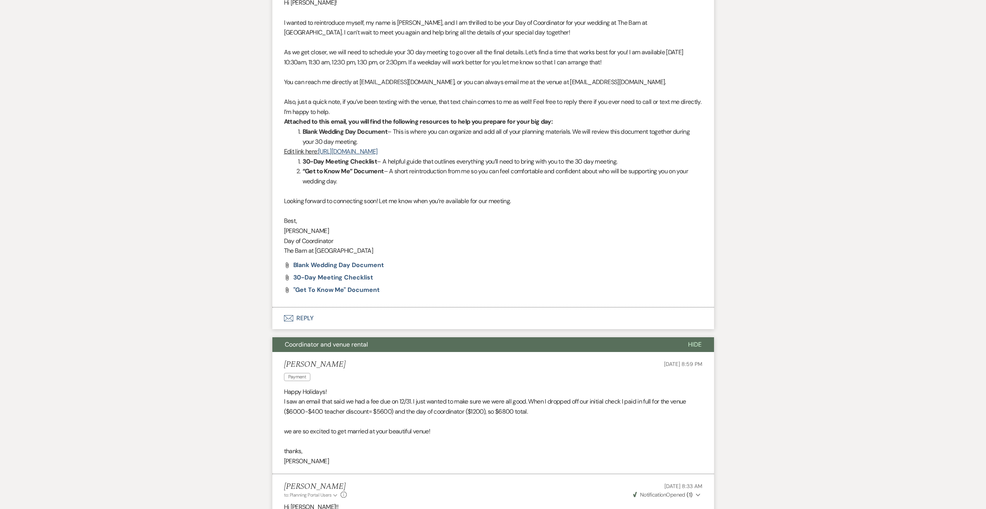
click at [696, 350] on button "Hide" at bounding box center [695, 344] width 38 height 15
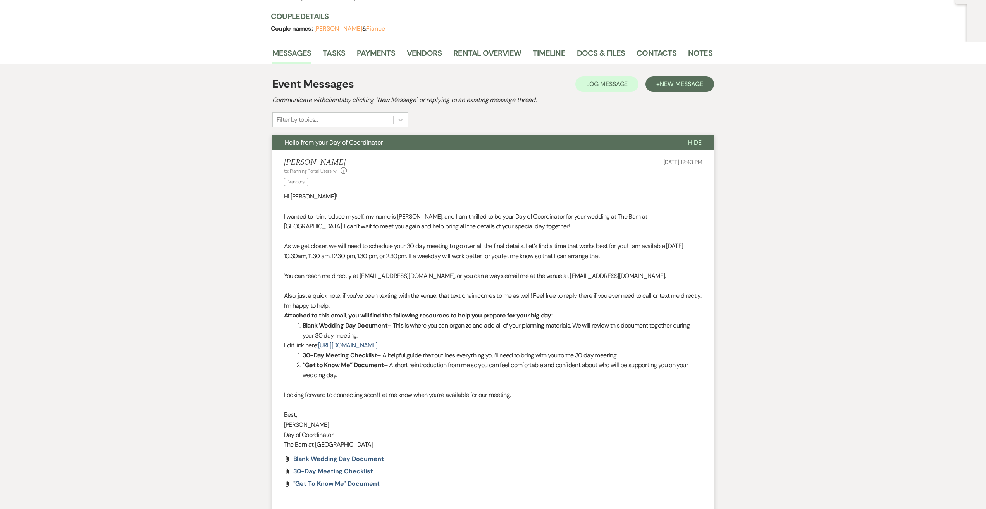
scroll to position [0, 0]
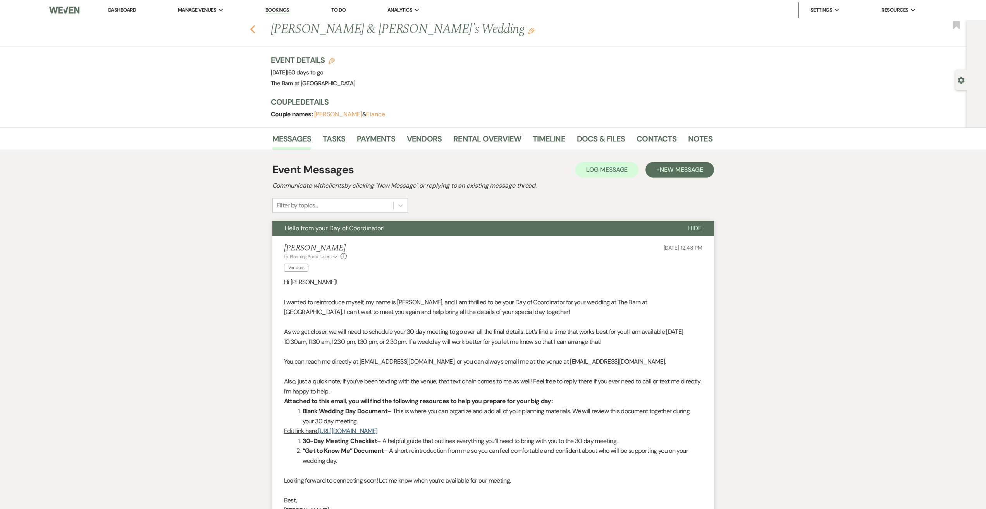
click at [255, 31] on use "button" at bounding box center [252, 29] width 5 height 9
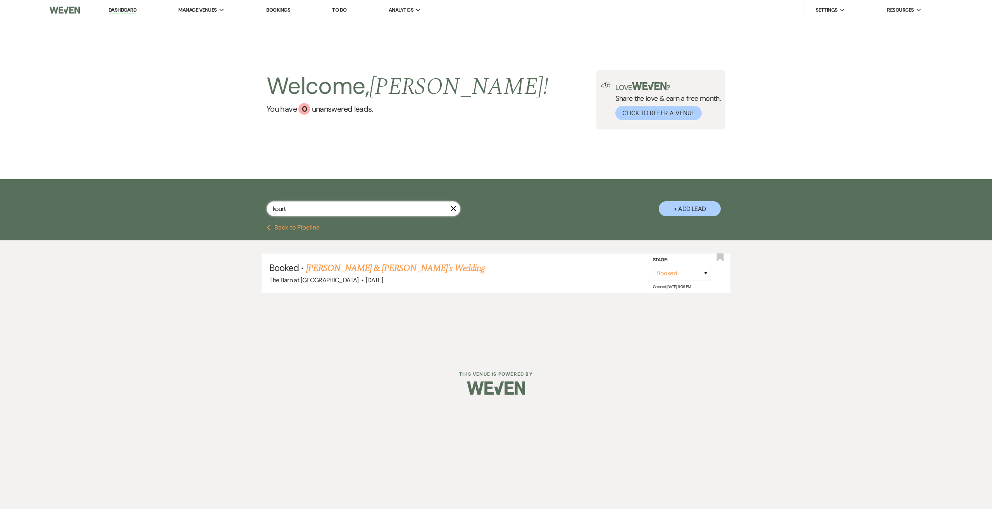
click at [314, 211] on input "kourt" at bounding box center [364, 208] width 194 height 15
type input "k"
type input "ashli"
click at [383, 263] on link "Ashli Galupi & Marshall Carrington's Wedding" at bounding box center [393, 268] width 174 height 14
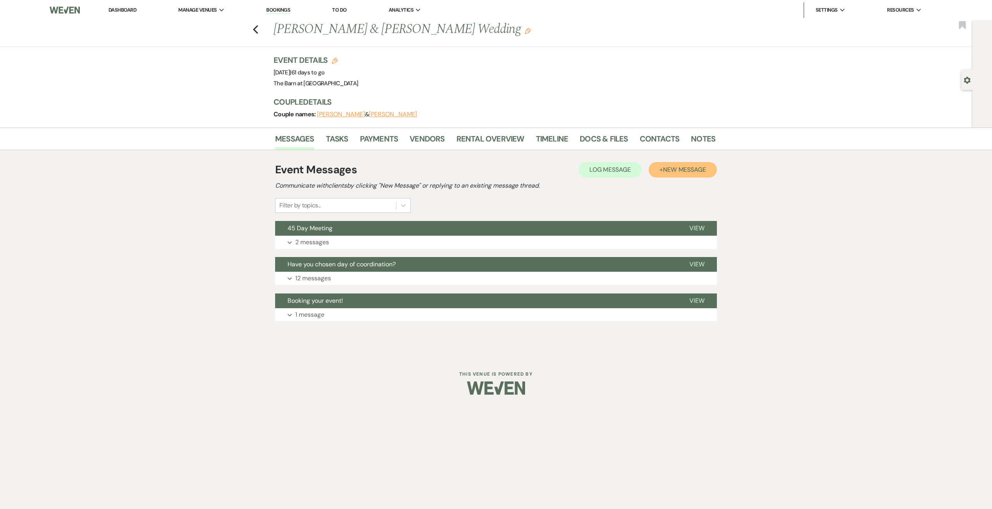
click at [688, 168] on span "New Message" at bounding box center [684, 169] width 43 height 8
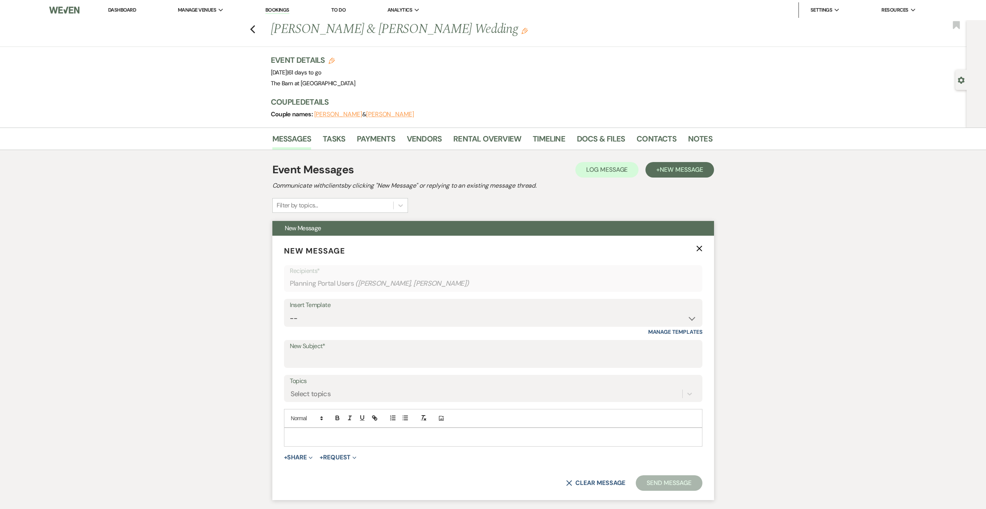
click at [357, 302] on div "Insert Template" at bounding box center [493, 304] width 407 height 11
click at [357, 314] on select "-- Weven Planning Portal Introduction (Booked Events) Initial Inquiry Response …" at bounding box center [493, 318] width 407 height 15
click at [357, 313] on select "-- Weven Planning Portal Introduction (Booked Events) Initial Inquiry Response …" at bounding box center [493, 318] width 407 height 15
click at [332, 350] on label "New Subject*" at bounding box center [493, 345] width 407 height 11
click at [332, 352] on input "New Subject*" at bounding box center [493, 359] width 407 height 15
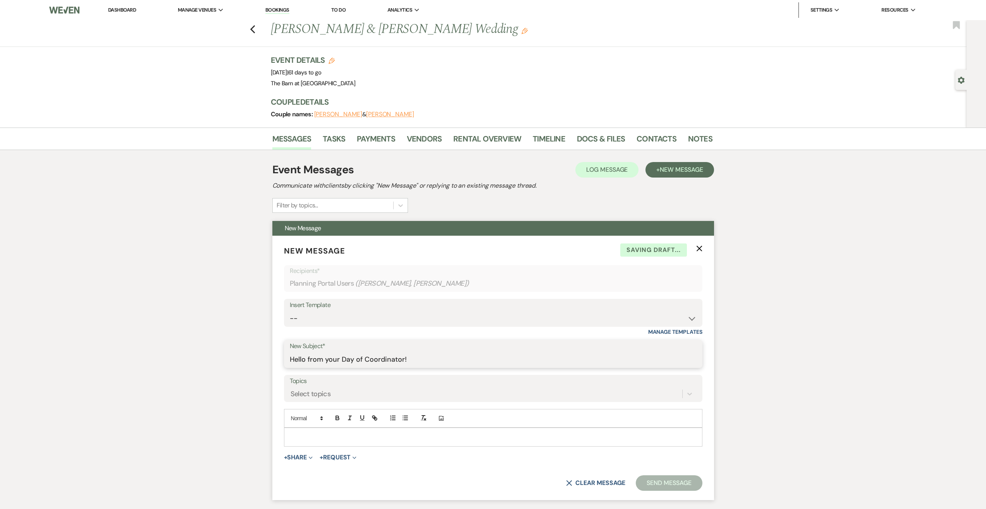
type input "Hello from your Day of Coordinator!"
click at [363, 392] on div "Select topics" at bounding box center [493, 393] width 407 height 15
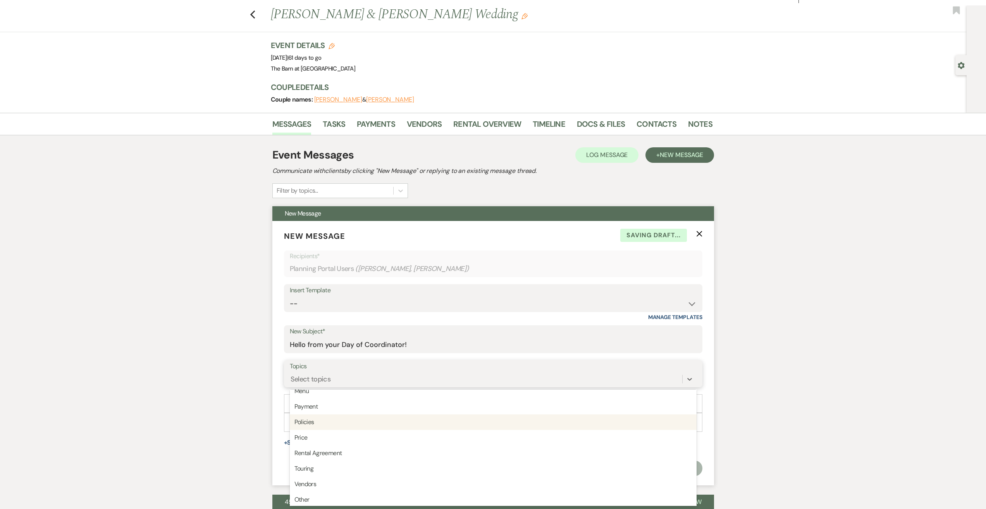
scroll to position [197, 0]
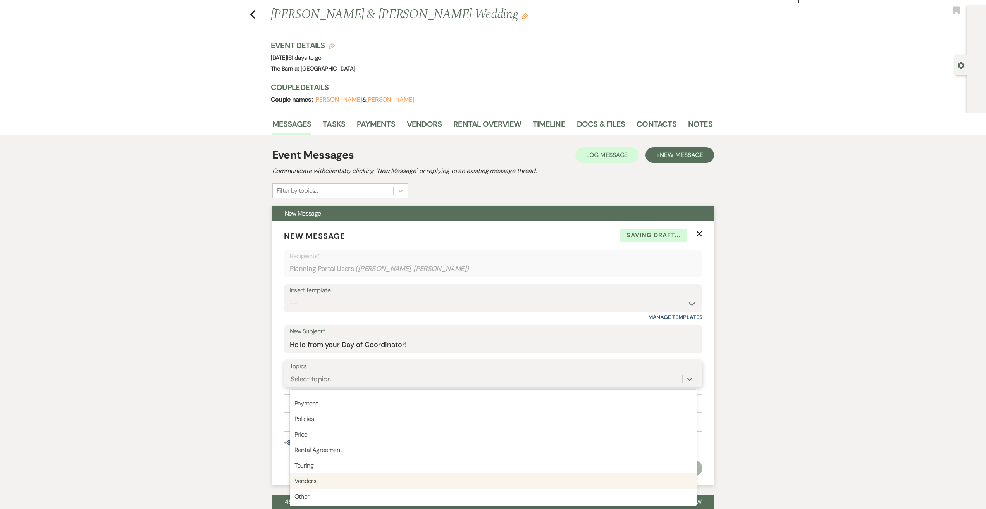
click at [332, 481] on div "Vendors" at bounding box center [493, 480] width 407 height 15
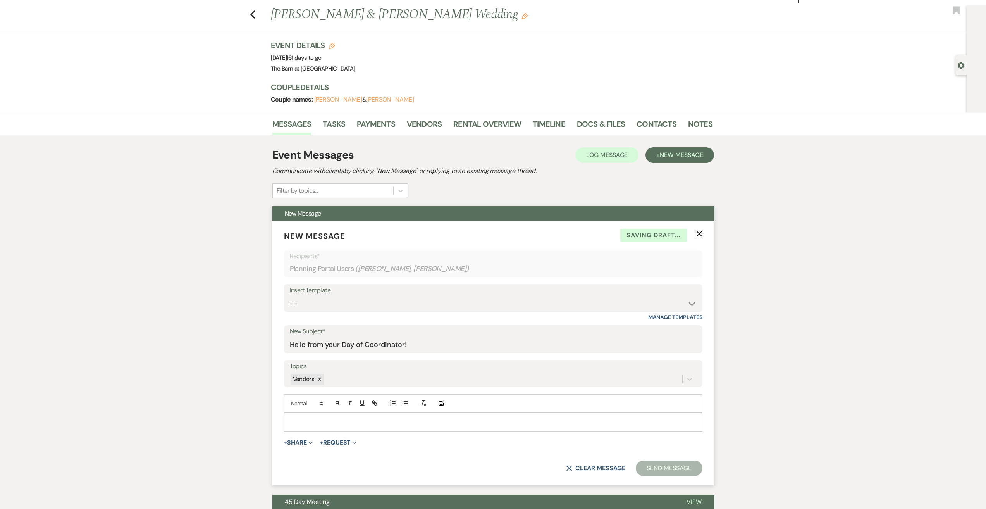
click at [310, 422] on p at bounding box center [493, 422] width 406 height 9
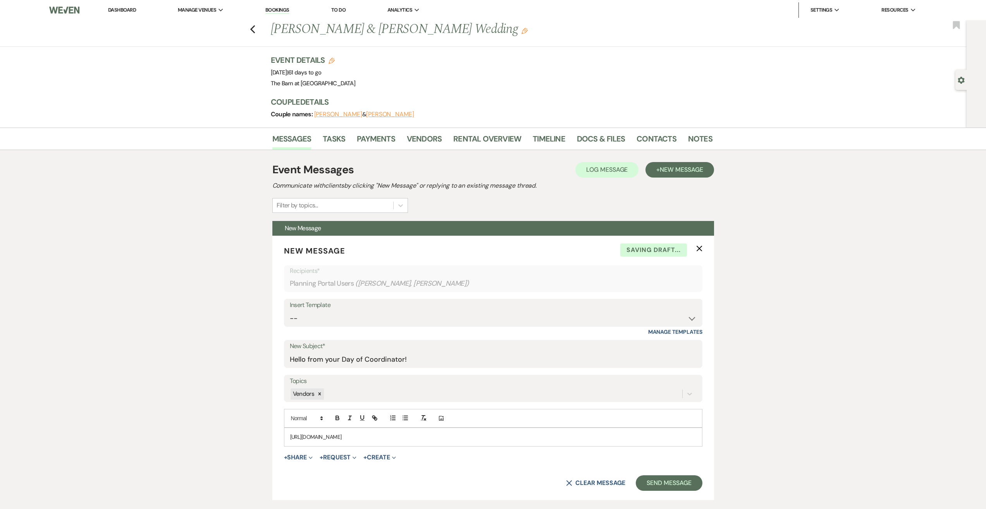
drag, startPoint x: 559, startPoint y: 443, endPoint x: 254, endPoint y: 421, distance: 306.0
click at [254, 421] on div "Messages Tasks Payments Vendors Rental Overview Timeline Docs & Files Contacts …" at bounding box center [493, 373] width 986 height 493
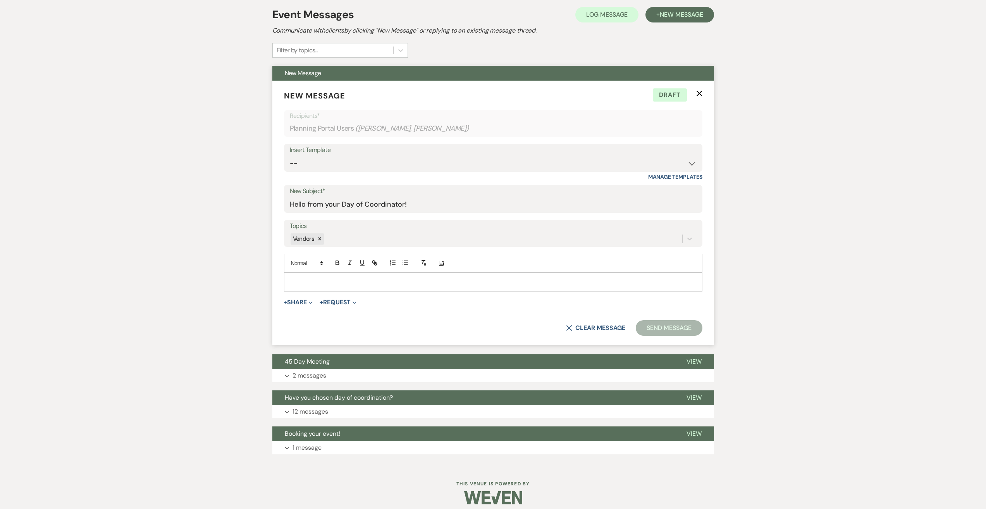
click at [336, 282] on p at bounding box center [493, 281] width 406 height 9
click at [338, 284] on p at bounding box center [493, 281] width 406 height 9
paste div
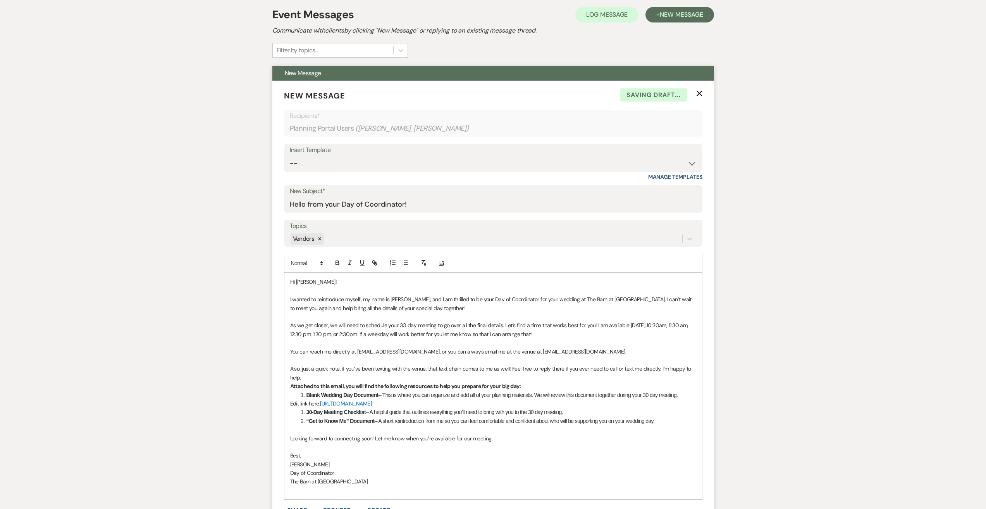
click at [316, 282] on span "Hi Kourtney!" at bounding box center [313, 281] width 46 height 7
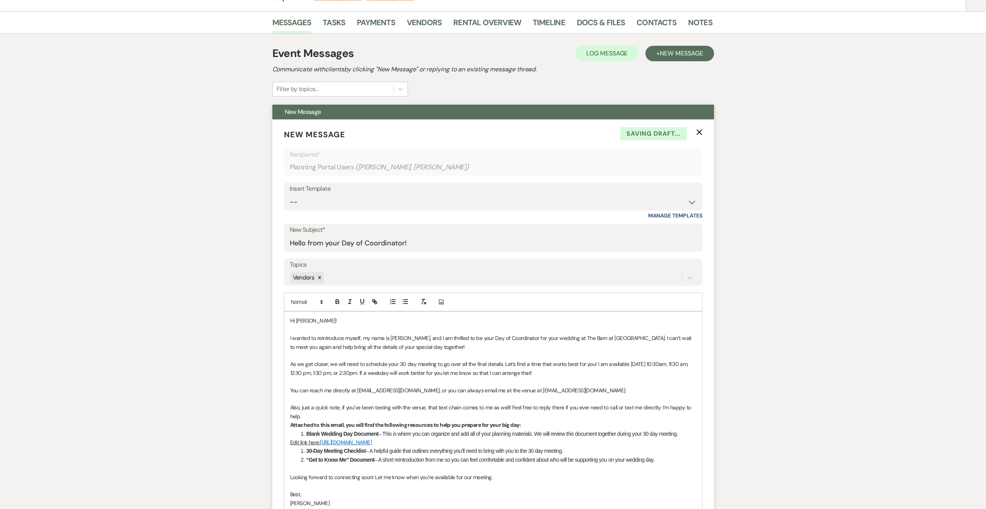
click at [339, 323] on p "Hi Ashli!" at bounding box center [493, 320] width 406 height 9
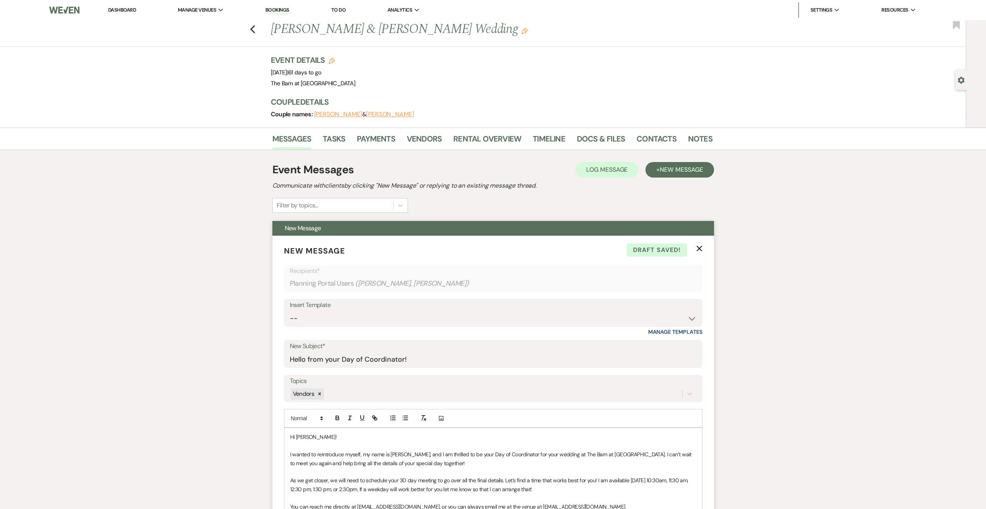
scroll to position [194, 0]
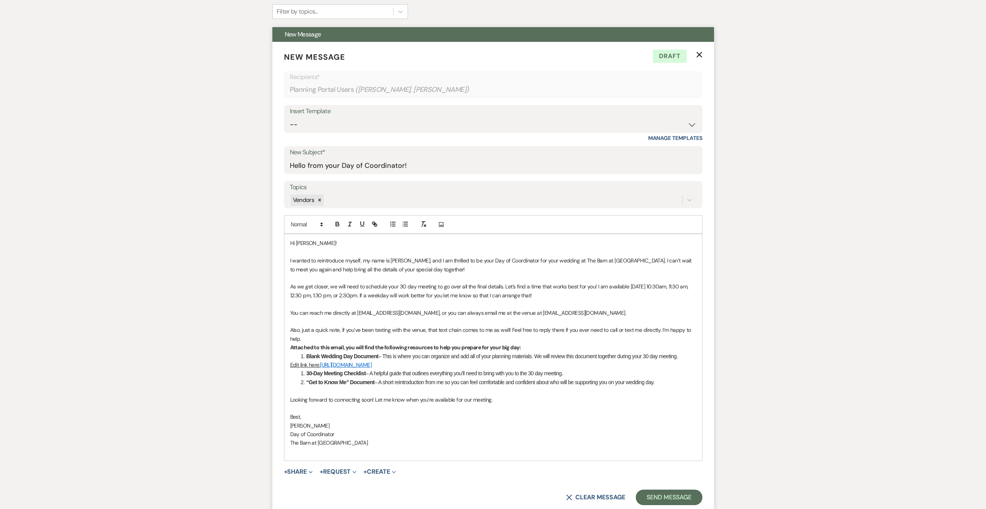
drag, startPoint x: 543, startPoint y: 372, endPoint x: 322, endPoint y: 366, distance: 220.5
click at [322, 366] on p "Edit link here: https://www.canva.com/design/DAGzoTKj4DA/VqUV2HpfVSw88cRWkI8PKg…" at bounding box center [493, 364] width 406 height 9
drag, startPoint x: 540, startPoint y: 373, endPoint x: 323, endPoint y: 368, distance: 217.0
click at [323, 368] on p "Edit link here: https://www.canva.com/design/DAGzoYSozMc/wGEEFzHaOE93ZaMre0LD-g…" at bounding box center [493, 364] width 406 height 9
click at [376, 221] on icon "button" at bounding box center [374, 223] width 7 height 7
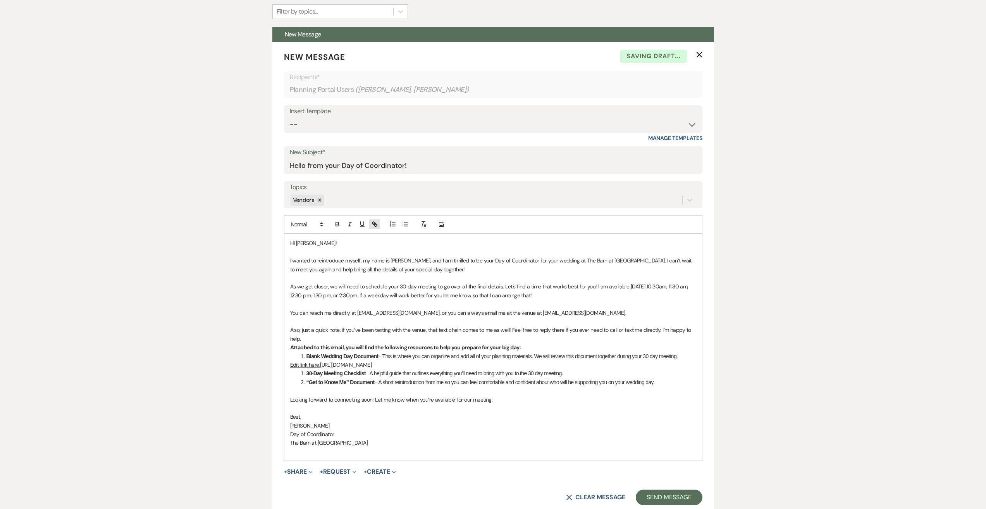
type input "https://www.canva.com/design/DAGzoYSozMc/wGEEFzHaOE93ZaMre0LD-g/edit?utm_conten…"
click at [460, 389] on link at bounding box center [458, 388] width 17 height 6
click at [469, 403] on span "Looking forward to connecting soon! Let me know when you’re available for our m…" at bounding box center [391, 399] width 203 height 7
click at [578, 421] on p "Best," at bounding box center [493, 416] width 406 height 9
click at [320, 385] on strong "“Get to Know Me” Document" at bounding box center [340, 382] width 68 height 6
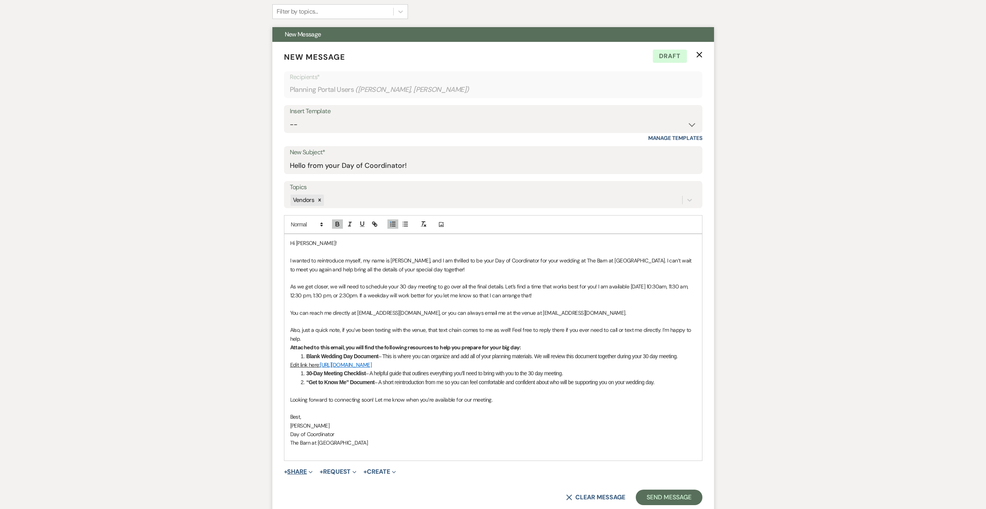
click at [307, 475] on button "+ Share Expand" at bounding box center [298, 471] width 29 height 6
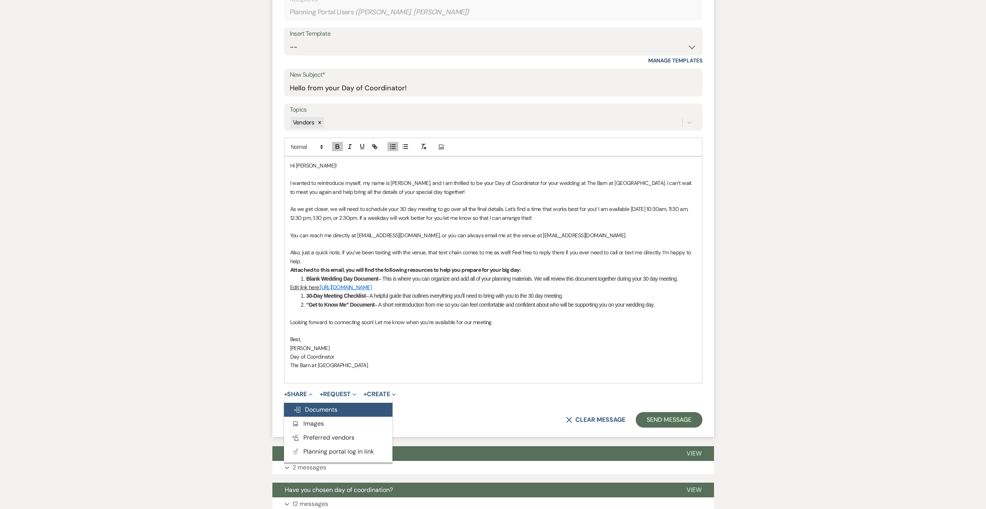
click at [331, 413] on span "Doc Upload Documents" at bounding box center [315, 409] width 44 height 8
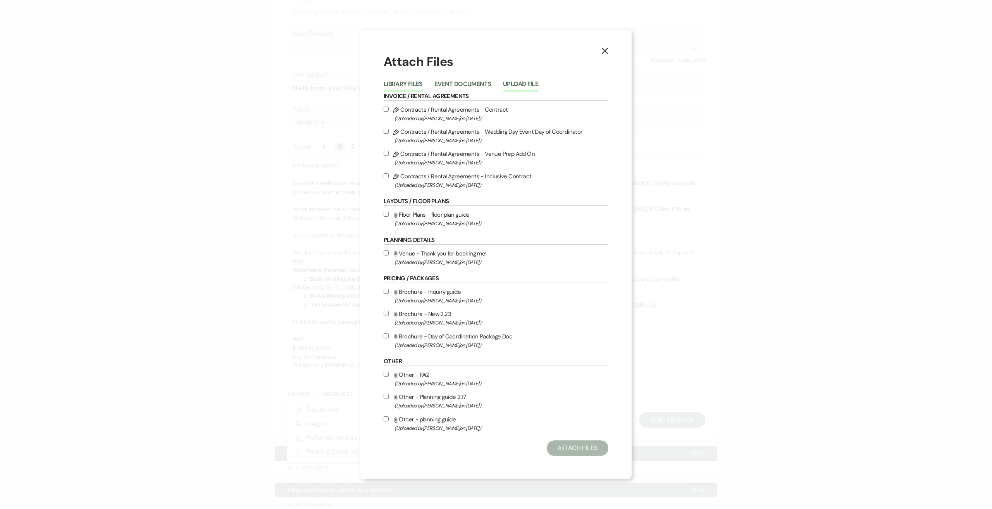
click at [528, 81] on button "Upload File" at bounding box center [520, 86] width 35 height 11
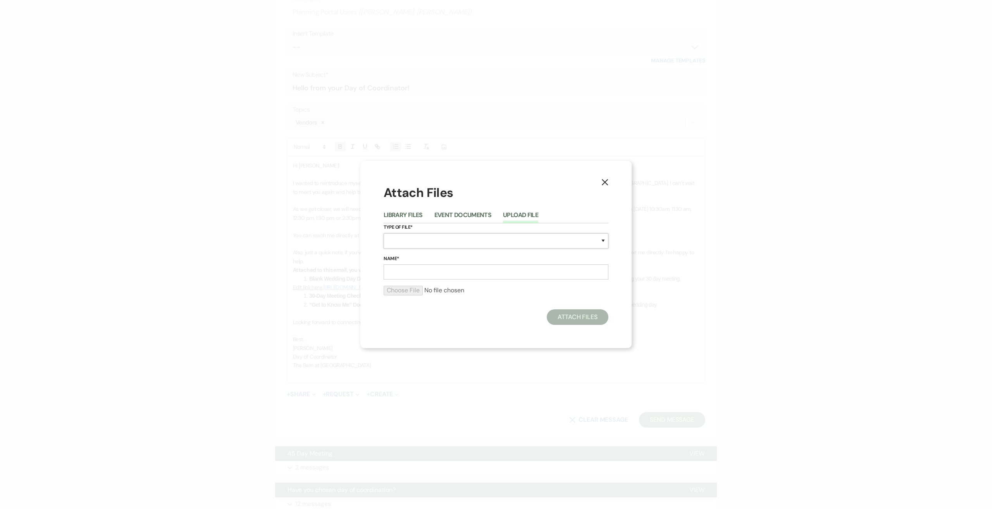
drag, startPoint x: 460, startPoint y: 239, endPoint x: 456, endPoint y: 246, distance: 8.3
click at [460, 239] on select "Special Event Insurance Vendor Certificate of Insurance Contracts / Rental Agre…" at bounding box center [495, 240] width 225 height 15
select select "0"
click at [383, 233] on select "Special Event Insurance Vendor Certificate of Insurance Contracts / Rental Agre…" at bounding box center [495, 240] width 225 height 15
click at [413, 274] on input "Name*" at bounding box center [495, 271] width 225 height 15
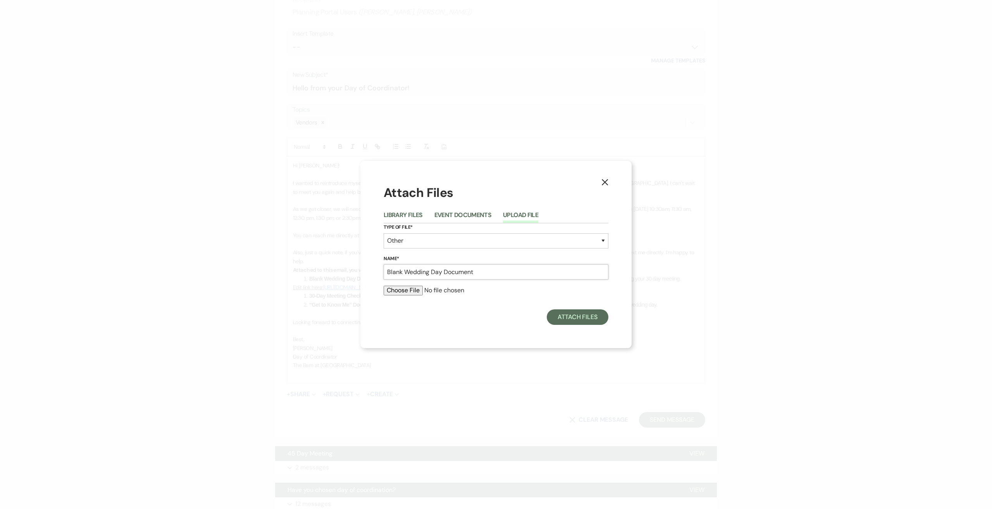
type input "Blank Wedding Day Document"
click at [401, 292] on input "file" at bounding box center [495, 289] width 225 height 9
type input "C:\fakepath\Ashli + Marshal (1122).pdf"
click at [566, 320] on button "Attach Files" at bounding box center [578, 318] width 62 height 15
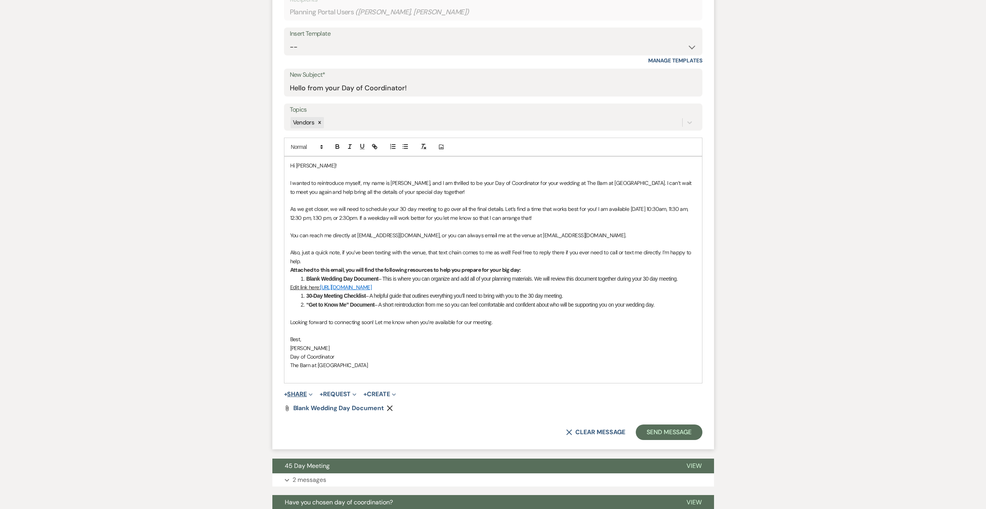
click at [308, 398] on span "Expand" at bounding box center [310, 394] width 6 height 8
click at [328, 413] on span "Doc Upload Documents" at bounding box center [315, 409] width 44 height 8
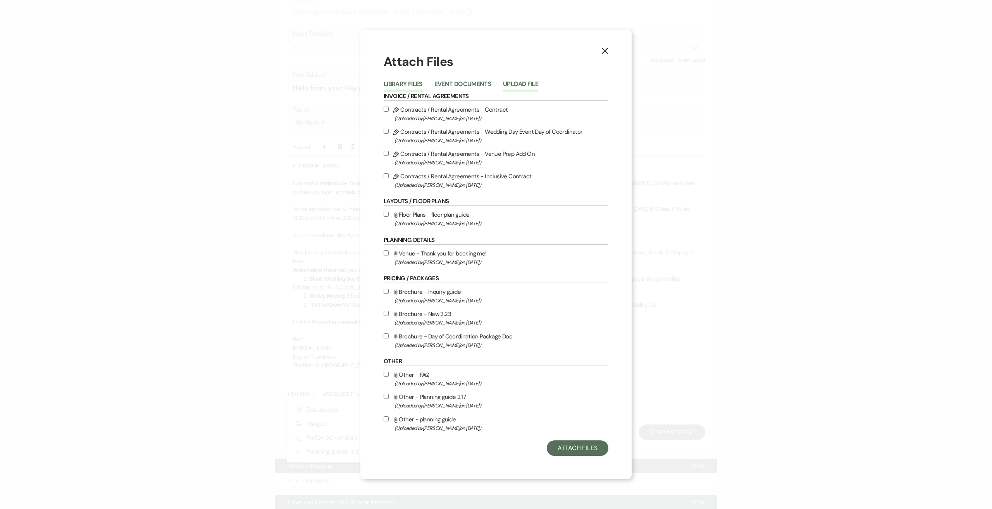
click at [526, 81] on button "Upload File" at bounding box center [520, 86] width 35 height 11
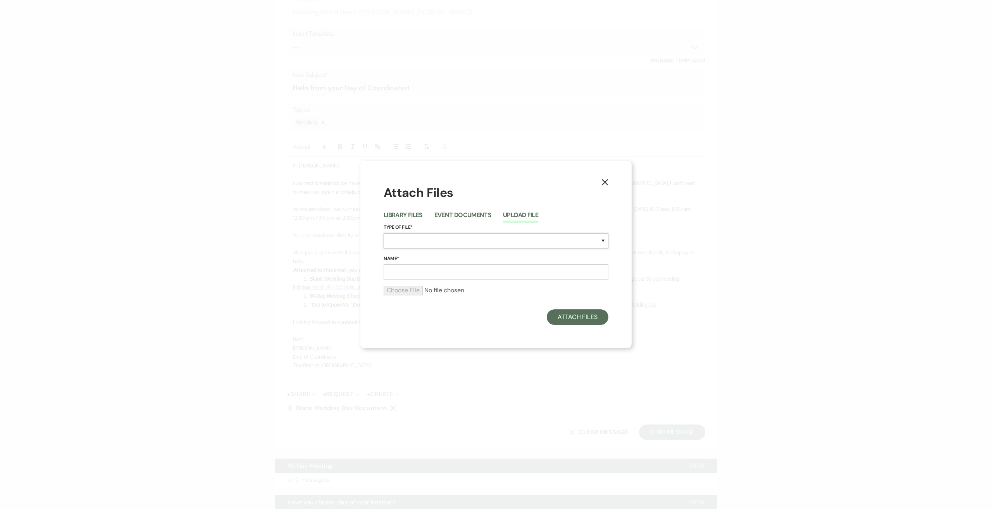
drag, startPoint x: 404, startPoint y: 241, endPoint x: 405, endPoint y: 246, distance: 5.1
click at [404, 241] on select "Special Event Insurance Vendor Certificate of Insurance Contracts / Rental Agre…" at bounding box center [495, 240] width 225 height 15
select select "0"
click at [383, 233] on select "Special Event Insurance Vendor Certificate of Insurance Contracts / Rental Agre…" at bounding box center [495, 240] width 225 height 15
click at [397, 272] on input "Name*" at bounding box center [495, 271] width 225 height 15
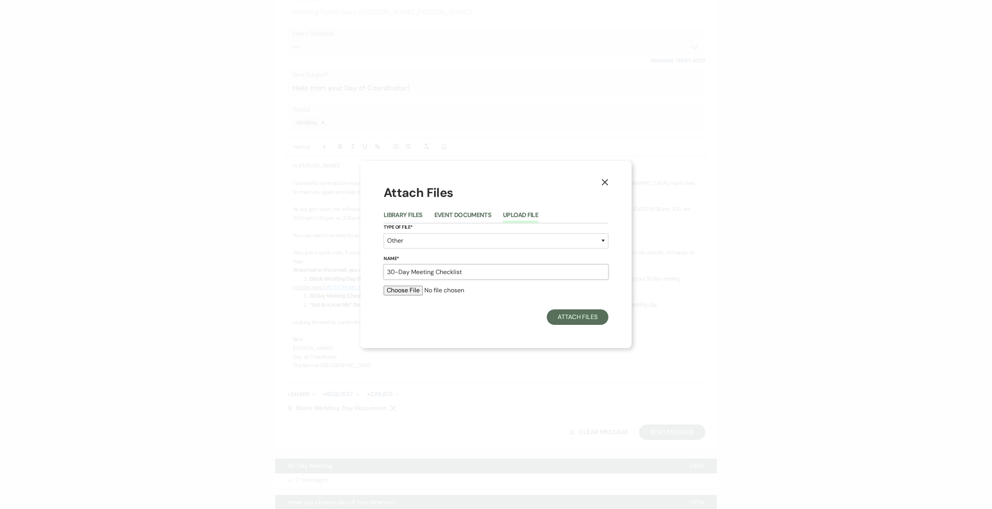
type input "30-Day Meeting Checklist"
click at [412, 292] on input "file" at bounding box center [495, 289] width 225 height 9
type input "C:\fakepath\30 Day Metting (1).pdf"
click at [570, 320] on button "Attach Files" at bounding box center [578, 318] width 62 height 15
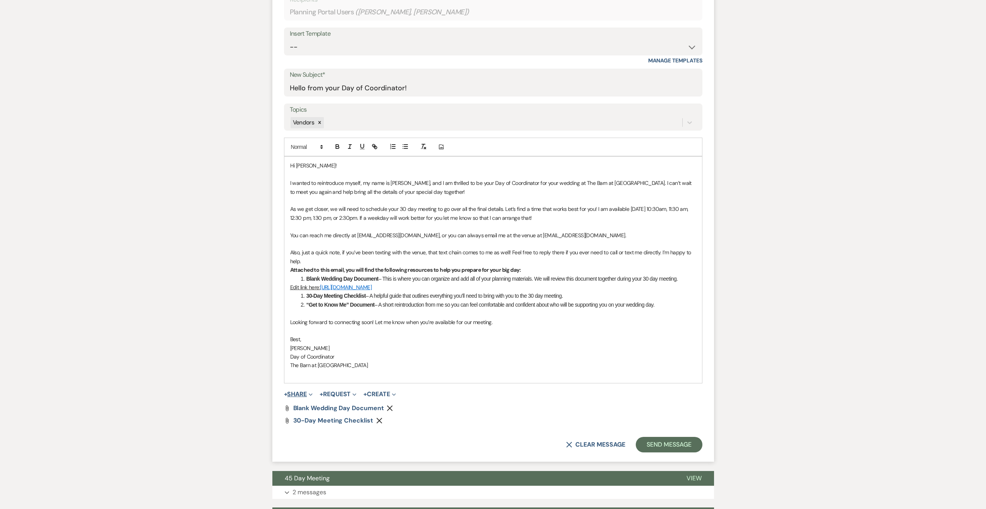
click at [301, 397] on button "+ Share Expand" at bounding box center [298, 394] width 29 height 6
click at [314, 416] on button "Doc Upload Documents" at bounding box center [338, 409] width 108 height 14
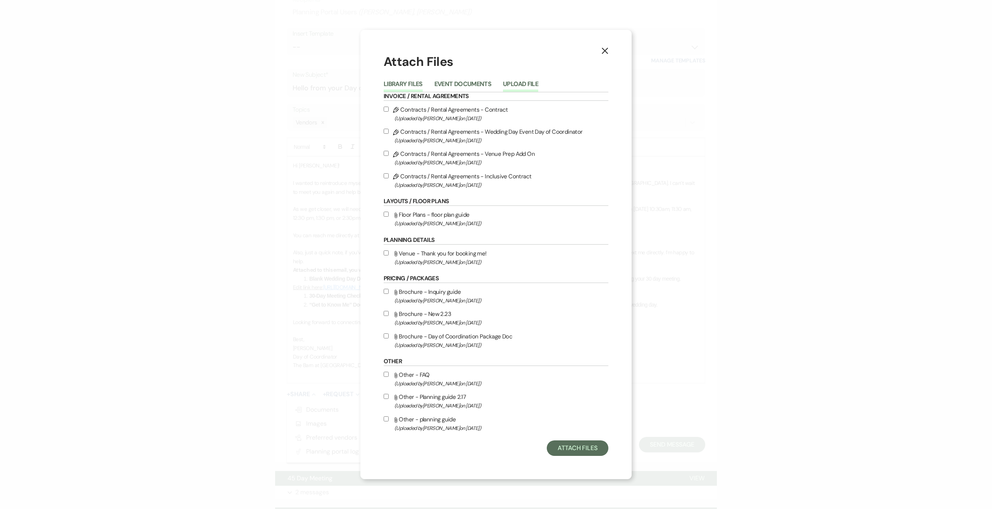
click at [529, 85] on button "Upload File" at bounding box center [520, 86] width 35 height 11
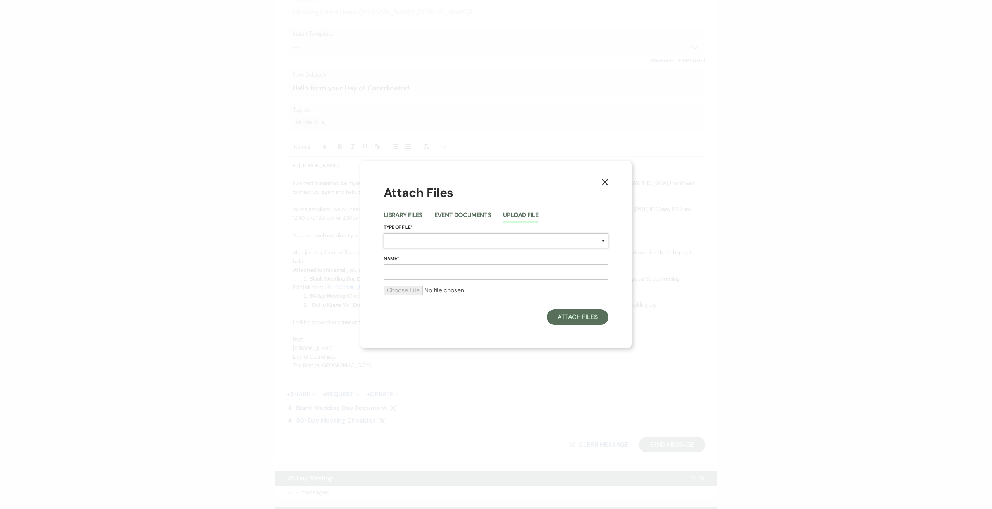
click at [418, 239] on select "Special Event Insurance Vendor Certificate of Insurance Contracts / Rental Agre…" at bounding box center [495, 240] width 225 height 15
select select "0"
click at [383, 233] on select "Special Event Insurance Vendor Certificate of Insurance Contracts / Rental Agre…" at bounding box center [495, 240] width 225 height 15
click at [410, 272] on input "Name*" at bounding box center [495, 271] width 225 height 15
type input ""Get to Know Me" Document"
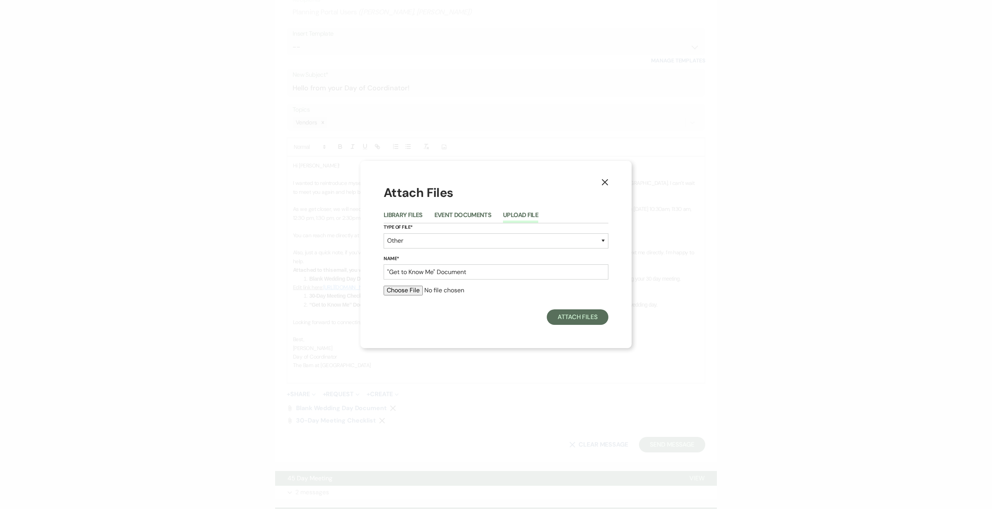
click at [406, 286] on input "file" at bounding box center [495, 289] width 225 height 9
type input "C:\fakepath\Coordinator Booked Email (2).pdf"
click at [574, 322] on button "Attach Files" at bounding box center [578, 318] width 62 height 15
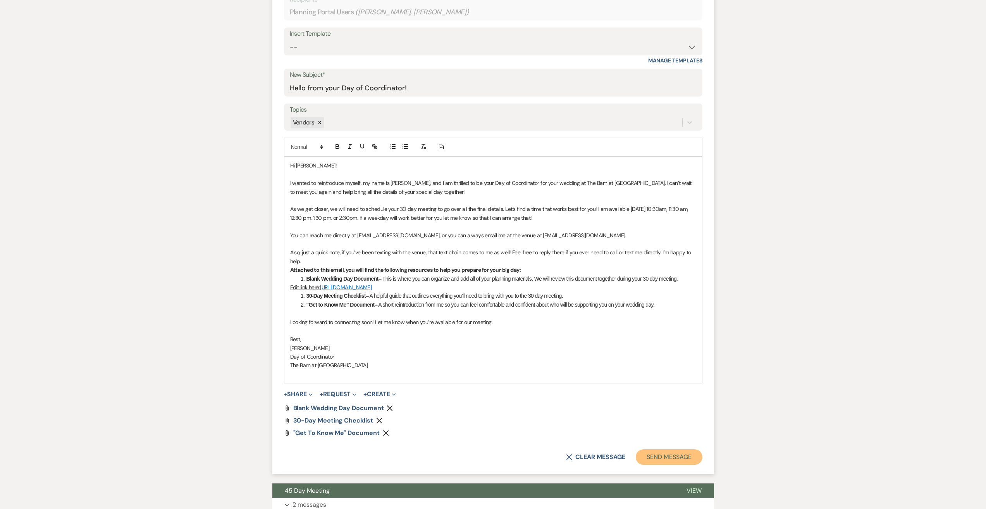
click at [664, 464] on button "Send Message" at bounding box center [669, 456] width 66 height 15
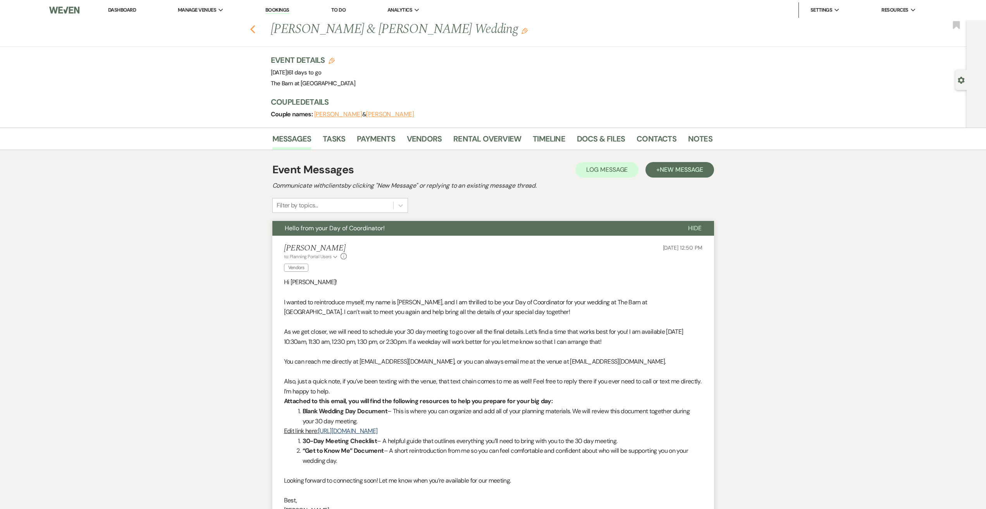
click at [254, 29] on use "button" at bounding box center [252, 29] width 5 height 9
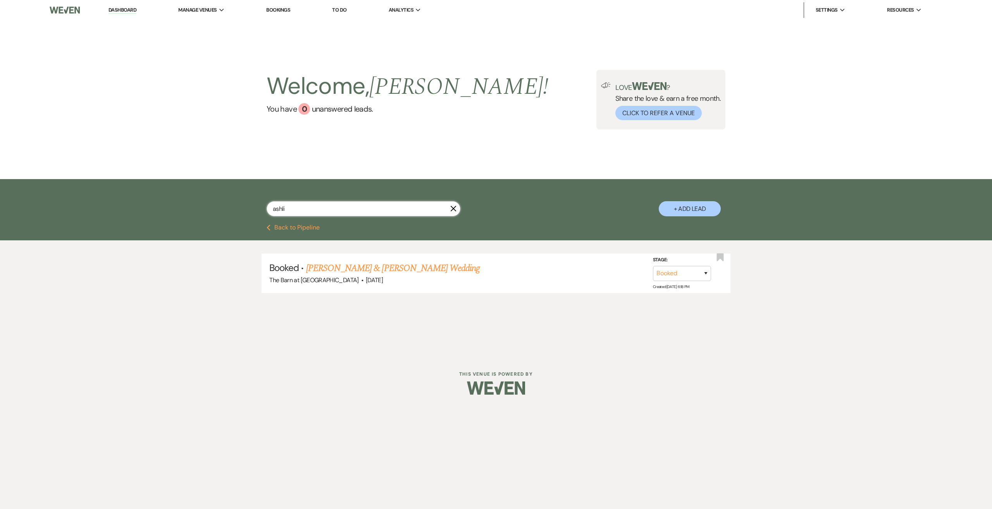
drag, startPoint x: 323, startPoint y: 208, endPoint x: 224, endPoint y: 201, distance: 99.5
click at [224, 201] on div "ashli X + Add Lead" at bounding box center [496, 203] width 558 height 40
type input "lindsay"
click at [370, 269] on link "Jake Van Horn & Lindsay Zwald's Wedding" at bounding box center [393, 268] width 174 height 14
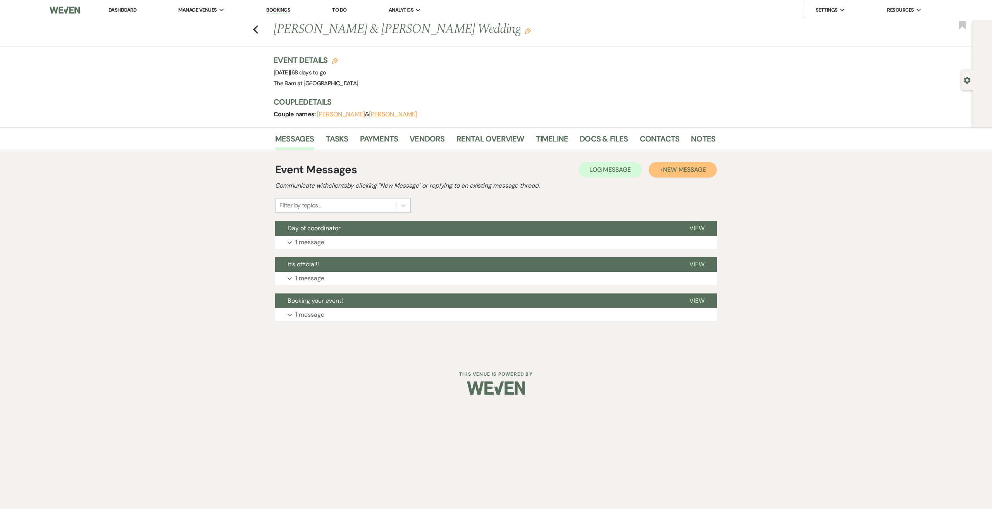
click at [690, 174] on button "+ New Message" at bounding box center [682, 169] width 68 height 15
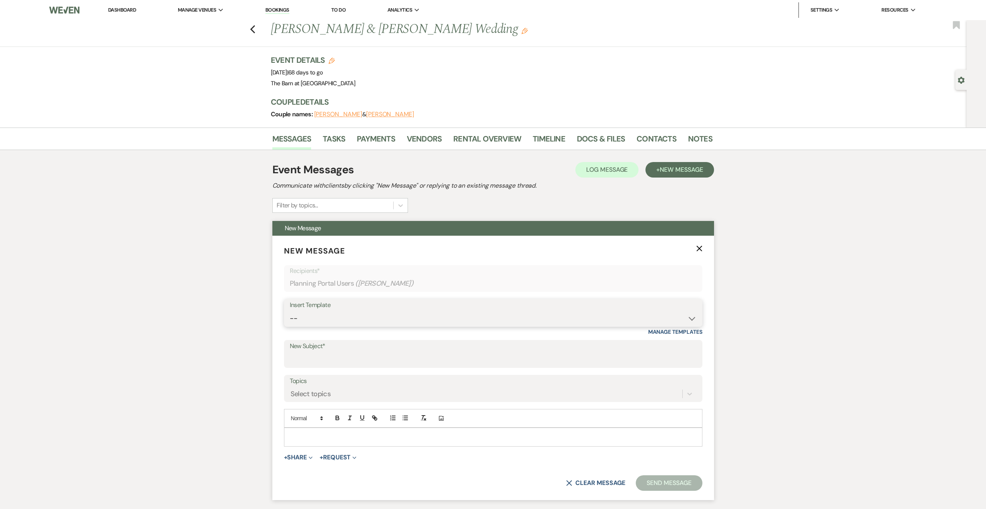
click at [330, 316] on select "-- Weven Planning Portal Introduction (Booked Events) Initial Inquiry Response …" at bounding box center [493, 318] width 407 height 15
click at [216, 317] on div "Messages Tasks Payments Vendors Rental Overview Timeline Docs & Files Contacts …" at bounding box center [493, 373] width 986 height 493
click at [332, 359] on input "New Subject*" at bounding box center [493, 359] width 407 height 15
type input "Hello from you Day of Coordinator!"
click at [322, 393] on div "Select topics" at bounding box center [493, 393] width 407 height 15
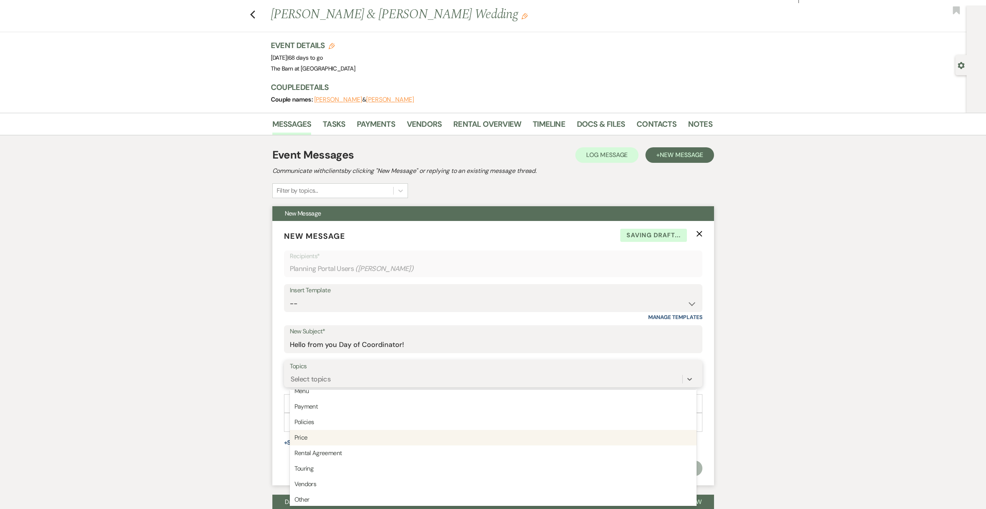
scroll to position [197, 0]
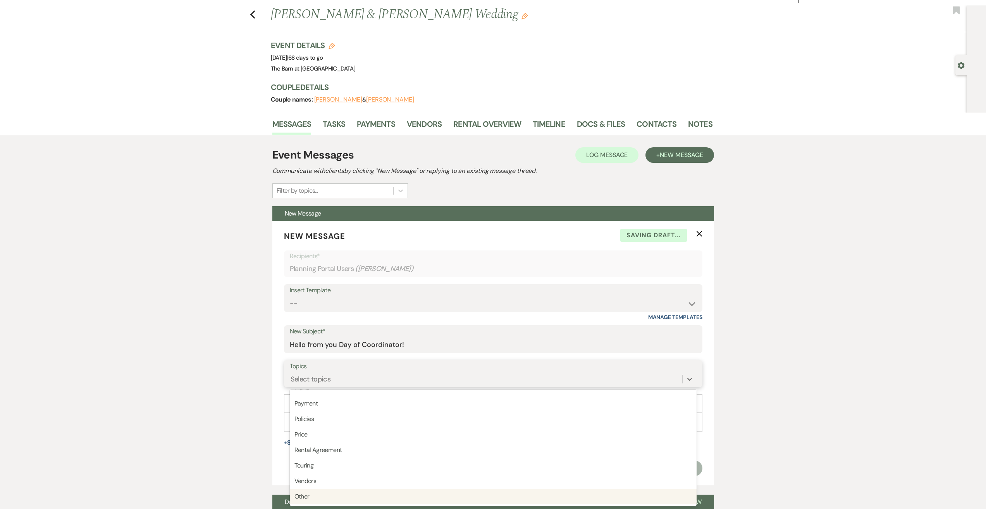
click at [332, 494] on div "Other" at bounding box center [493, 495] width 407 height 15
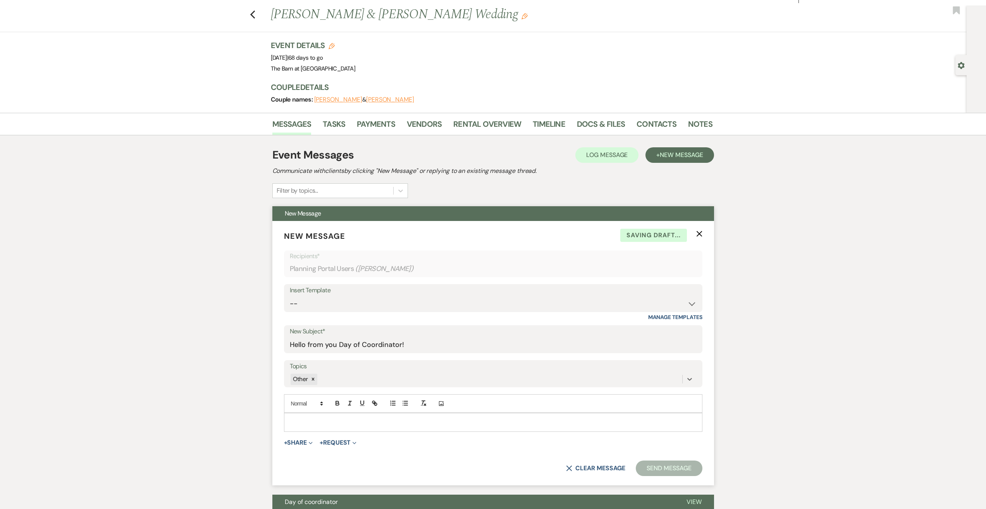
click at [318, 424] on p at bounding box center [493, 422] width 406 height 9
drag, startPoint x: 492, startPoint y: 432, endPoint x: 270, endPoint y: 413, distance: 222.0
click at [270, 413] on div "Messages Tasks Payments Vendors Rental Overview Timeline Docs & Files Contacts …" at bounding box center [493, 359] width 986 height 493
paste div
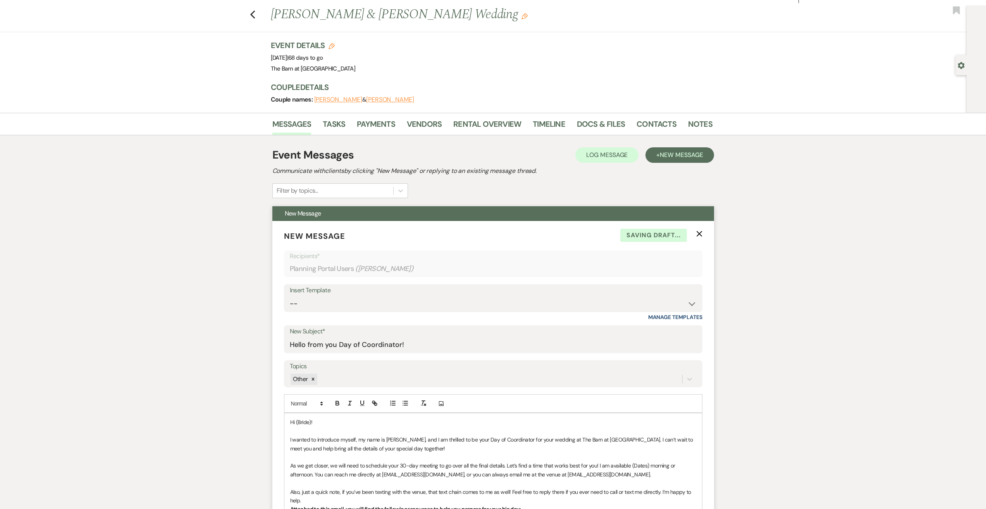
click at [313, 420] on p "Hi (Bride)!" at bounding box center [493, 422] width 406 height 9
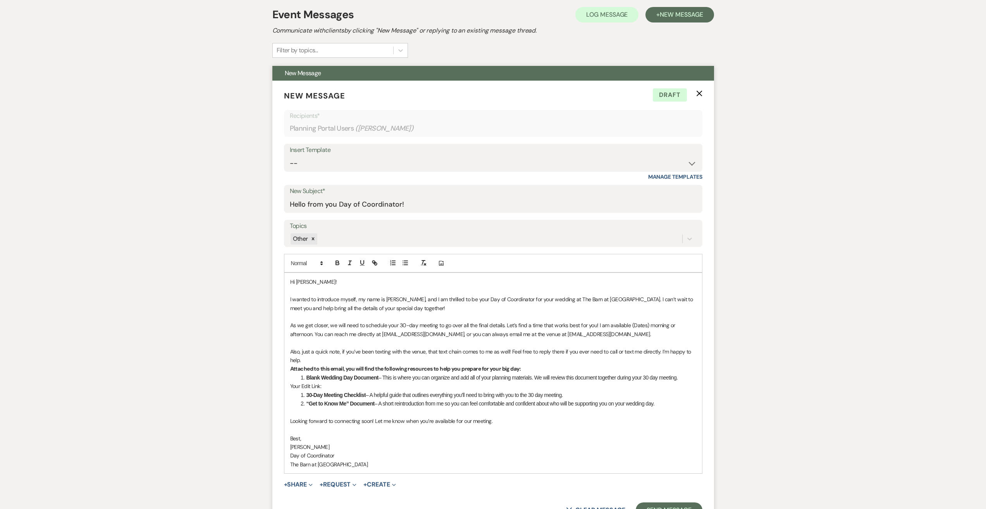
scroll to position [194, 0]
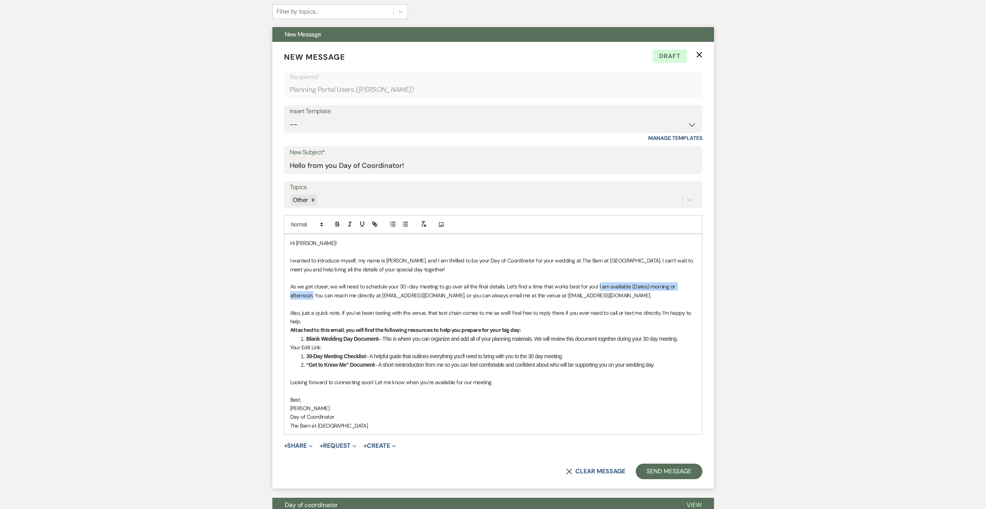
drag, startPoint x: 599, startPoint y: 285, endPoint x: 313, endPoint y: 296, distance: 286.5
click at [313, 296] on span "As we get closer, we will need to schedule your 30-day meeting to go over all t…" at bounding box center [483, 290] width 387 height 15
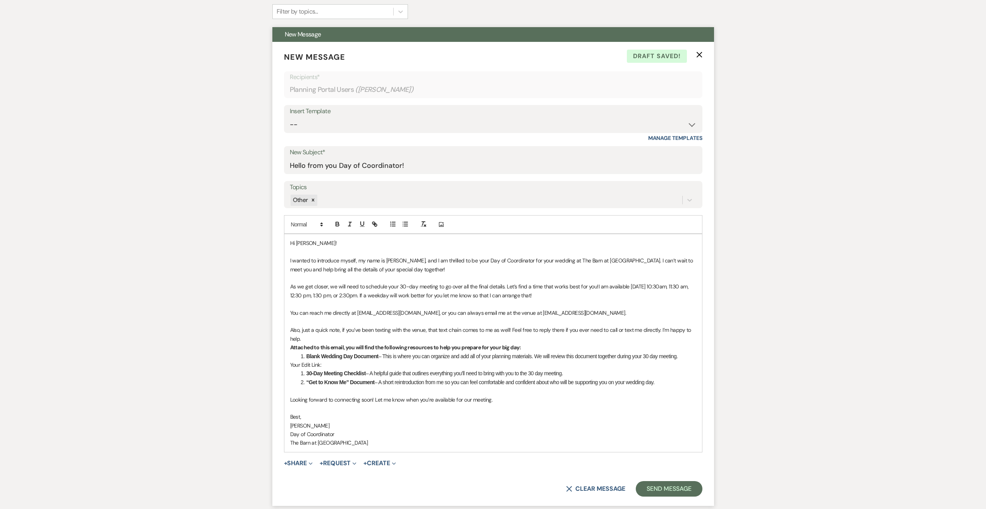
drag, startPoint x: 327, startPoint y: 365, endPoint x: 324, endPoint y: 368, distance: 4.2
click at [327, 365] on p "Your Edit Link:" at bounding box center [493, 364] width 406 height 9
drag, startPoint x: 538, startPoint y: 375, endPoint x: 323, endPoint y: 367, distance: 215.5
click at [323, 367] on p "Your Edit Link: https://www.canva.com/design/DAGzoQXxciw/w48-ZkBKEDkq1VevoMRzeA…" at bounding box center [493, 364] width 406 height 9
click at [375, 222] on icon "button" at bounding box center [374, 223] width 7 height 7
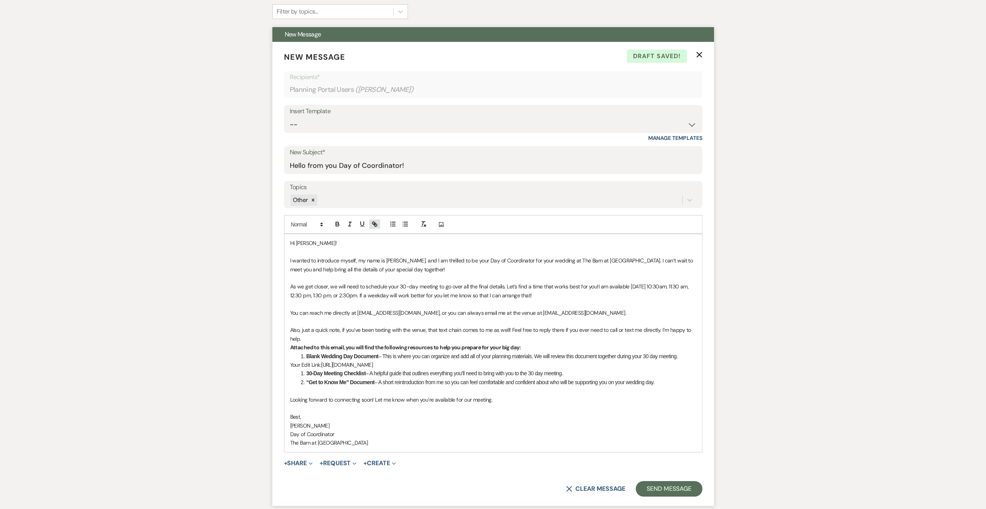
type input "https://www.canva.com/design/DAGzoQXxciw/w48-ZkBKEDkq1VevoMRzeA/edit?utm_conten…"
click at [461, 387] on link at bounding box center [457, 388] width 17 height 6
click at [590, 369] on p "Your Edit Link: https://www.canva.com/design/DAGzoQXxciw/w48-ZkBKEDkq1VevoMRzeA…" at bounding box center [493, 364] width 406 height 9
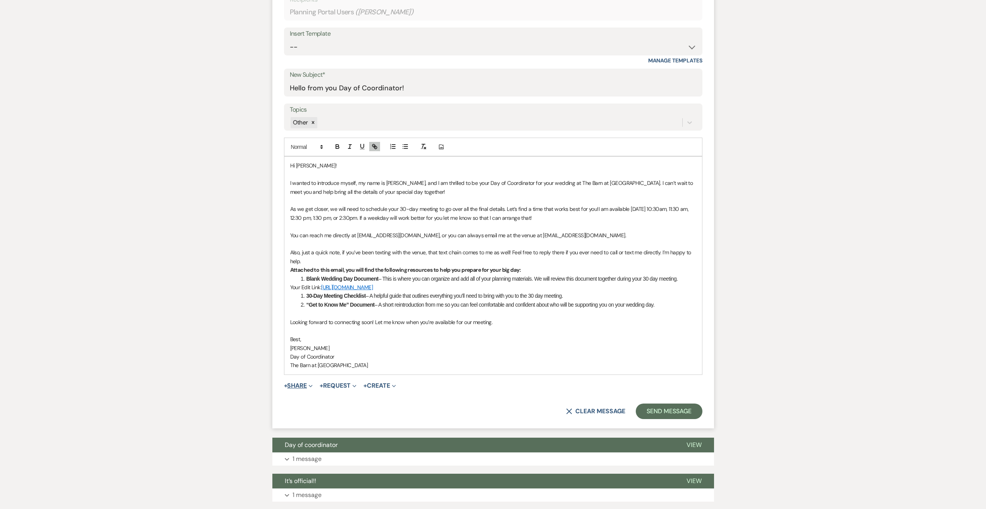
click at [309, 389] on span "Expand" at bounding box center [310, 385] width 6 height 8
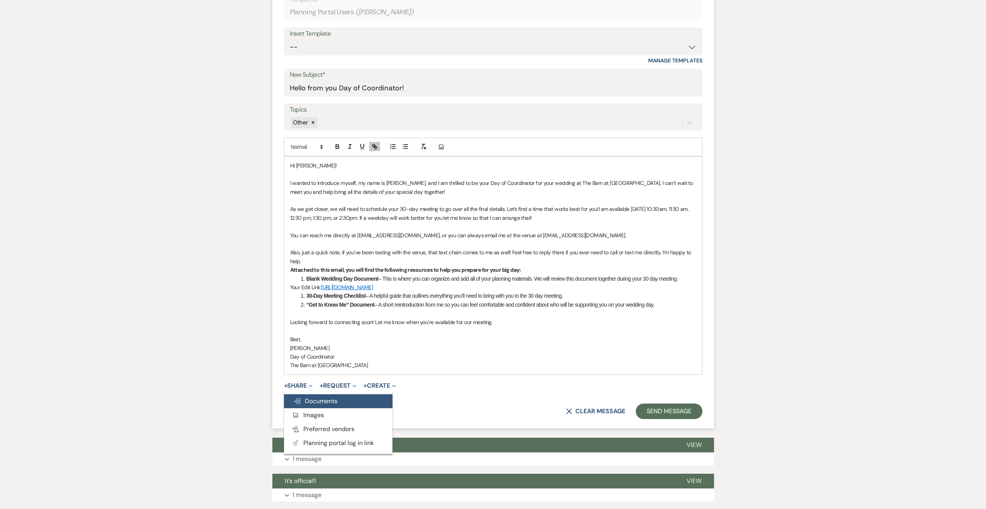
click at [318, 408] on button "Doc Upload Documents" at bounding box center [338, 401] width 108 height 14
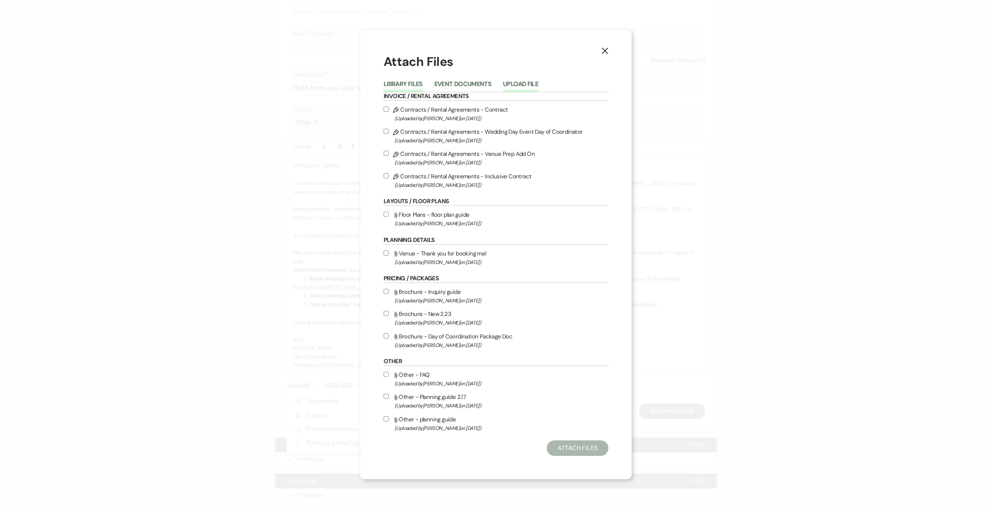
click at [533, 82] on button "Upload File" at bounding box center [520, 86] width 35 height 11
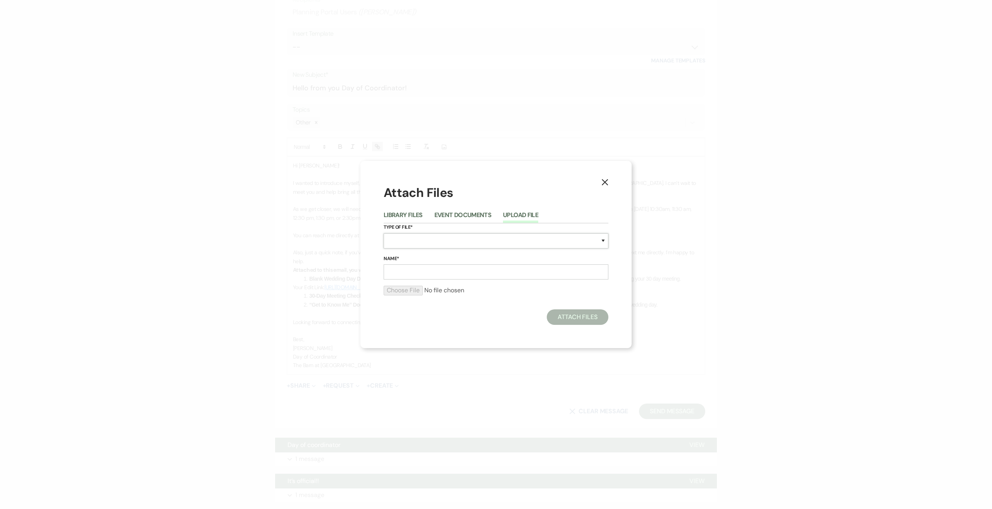
click at [476, 236] on select "Special Event Insurance Vendor Certificate of Insurance Contracts / Rental Agre…" at bounding box center [495, 240] width 225 height 15
select select "0"
click at [383, 233] on select "Special Event Insurance Vendor Certificate of Insurance Contracts / Rental Agre…" at bounding box center [495, 240] width 225 height 15
click at [415, 274] on input "Name*" at bounding box center [495, 271] width 225 height 15
type input "Blank Wedding Day Document"
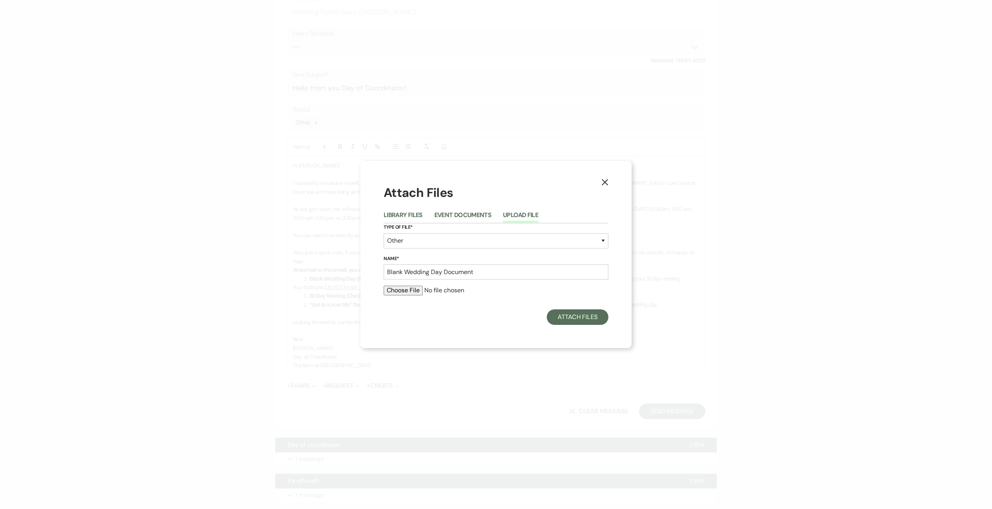
click at [406, 287] on input "file" at bounding box center [495, 289] width 225 height 9
type input "C:\fakepath\Lindsay + Jake (1129).pdf"
click at [576, 321] on button "Attach Files" at bounding box center [578, 318] width 62 height 15
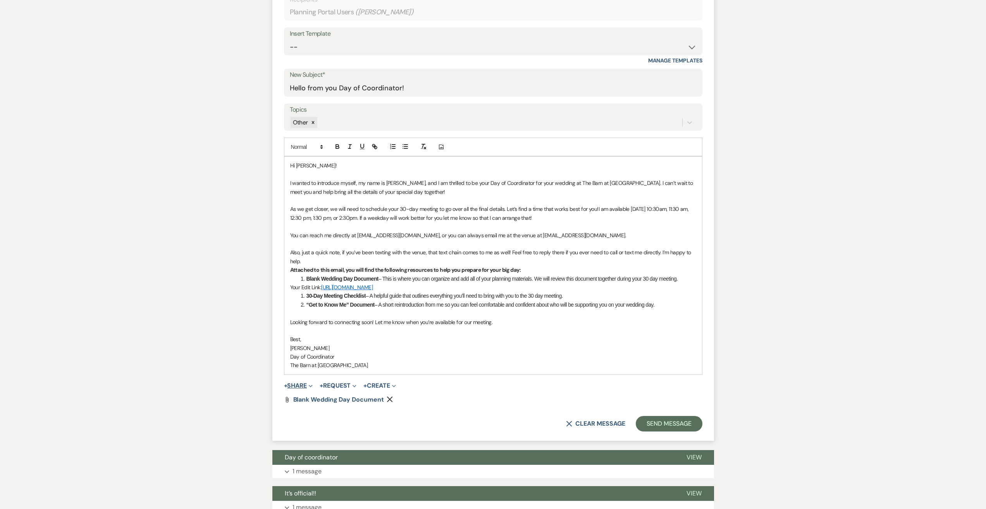
click at [310, 388] on icon "Expand" at bounding box center [311, 386] width 4 height 4
click at [341, 408] on button "Doc Upload Documents" at bounding box center [338, 401] width 108 height 14
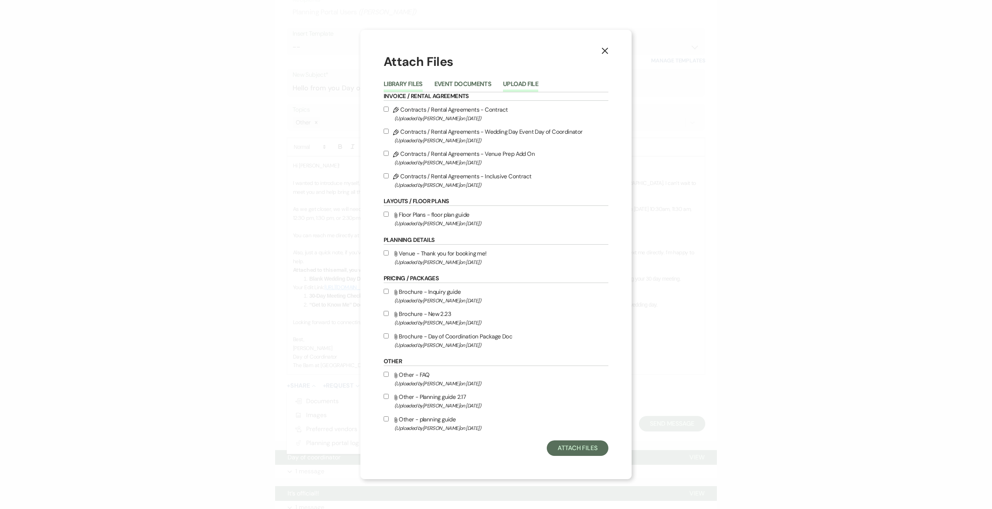
click at [525, 86] on button "Upload File" at bounding box center [520, 86] width 35 height 11
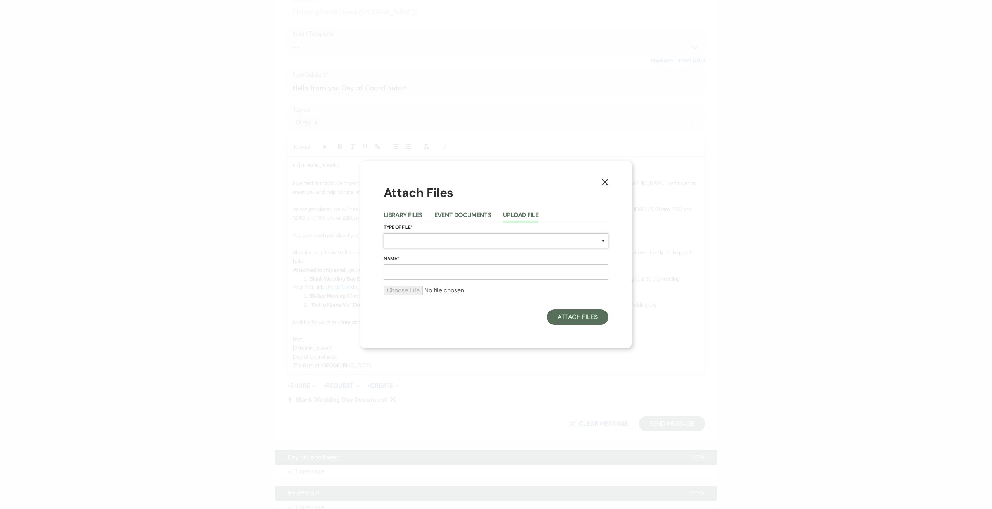
click at [438, 242] on select "Special Event Insurance Vendor Certificate of Insurance Contracts / Rental Agre…" at bounding box center [495, 240] width 225 height 15
select select "0"
click at [383, 233] on select "Special Event Insurance Vendor Certificate of Insurance Contracts / Rental Agre…" at bounding box center [495, 240] width 225 height 15
click at [411, 274] on input "Name*" at bounding box center [495, 271] width 225 height 15
type input "30-Day Meeting Checklist"
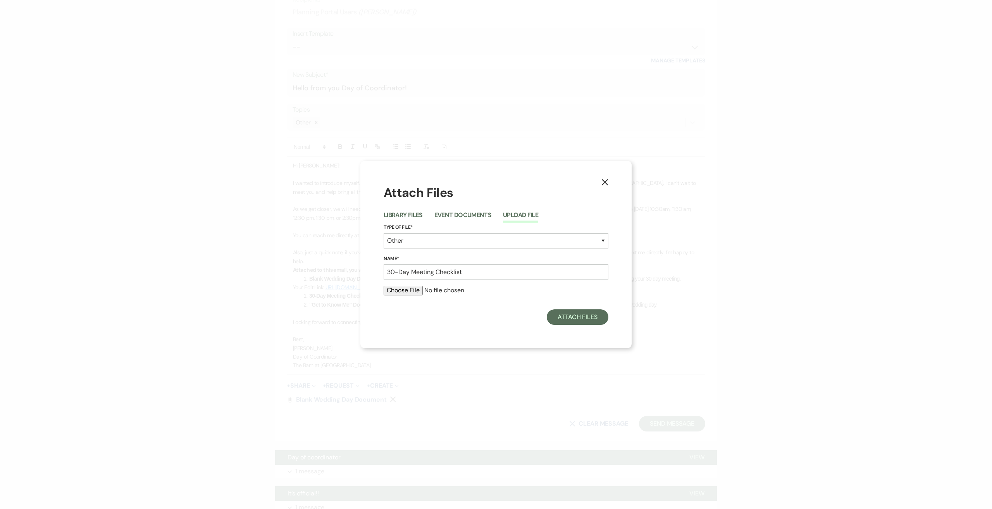
click at [417, 292] on input "file" at bounding box center [495, 289] width 225 height 9
type input "C:\fakepath\30 Day Metting (1).pdf"
click at [577, 317] on button "Attach Files" at bounding box center [578, 318] width 62 height 15
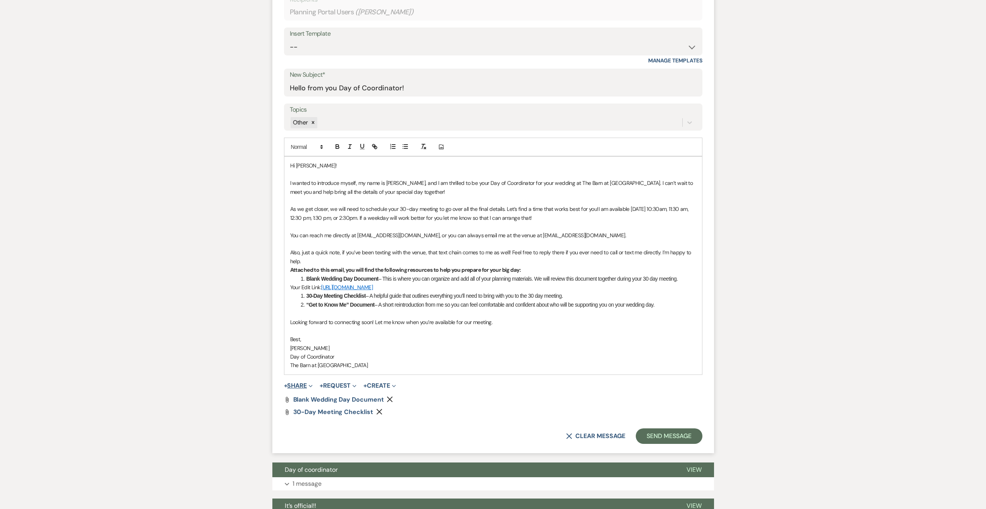
click at [311, 389] on span "Expand" at bounding box center [310, 385] width 6 height 8
click at [325, 405] on span "Doc Upload Documents" at bounding box center [315, 401] width 44 height 8
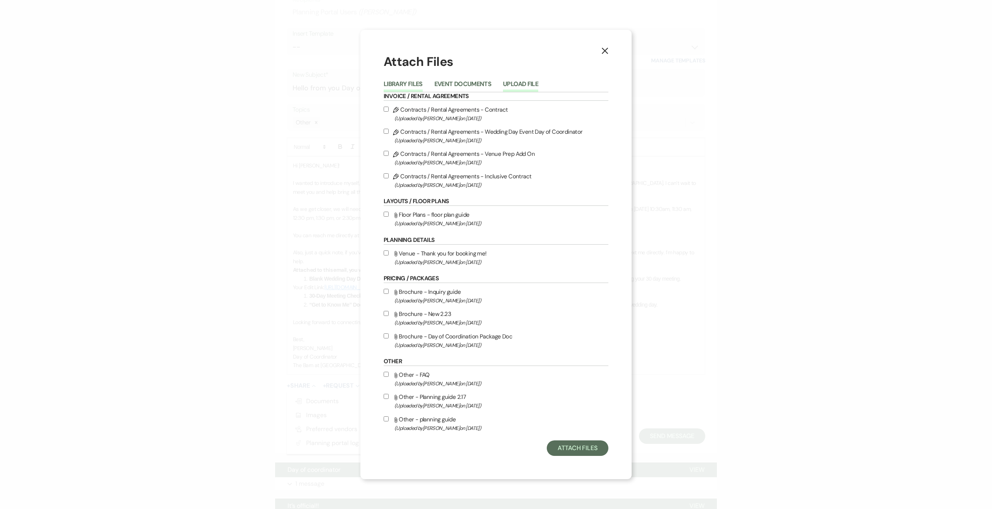
click at [530, 86] on button "Upload File" at bounding box center [520, 86] width 35 height 11
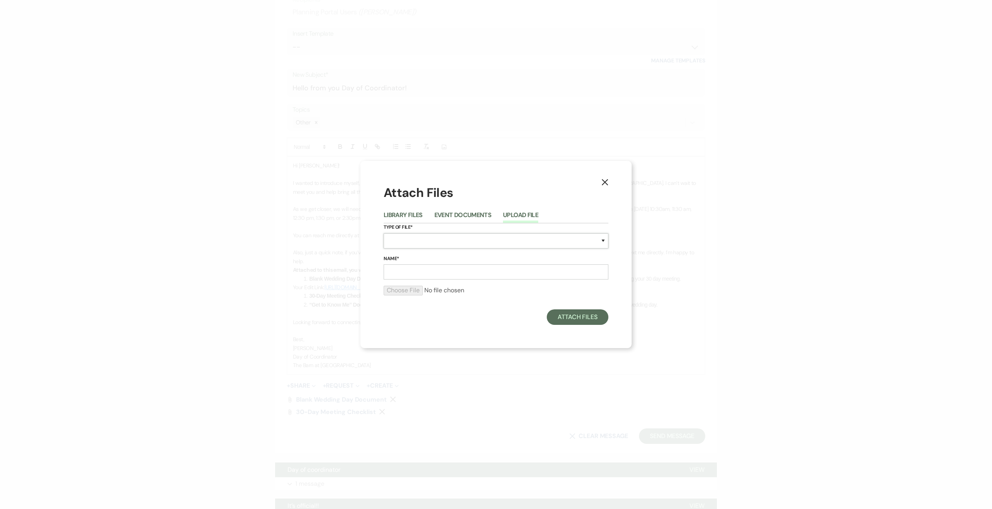
click at [451, 237] on select "Special Event Insurance Vendor Certificate of Insurance Contracts / Rental Agre…" at bounding box center [495, 240] width 225 height 15
select select "0"
click at [383, 233] on select "Special Event Insurance Vendor Certificate of Insurance Contracts / Rental Agre…" at bounding box center [495, 240] width 225 height 15
click at [413, 268] on input "Name*" at bounding box center [495, 271] width 225 height 15
type input ""Get to Know Me" Document"
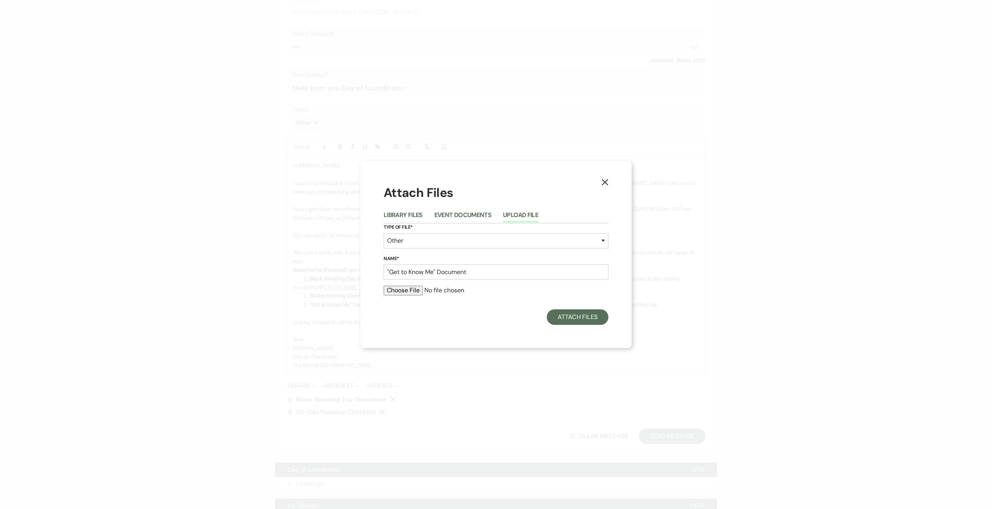
click at [408, 291] on input "file" at bounding box center [495, 289] width 225 height 9
type input "C:\fakepath\Coordinator Booked Email (2).pdf"
click at [582, 320] on button "Attach Files" at bounding box center [578, 318] width 62 height 15
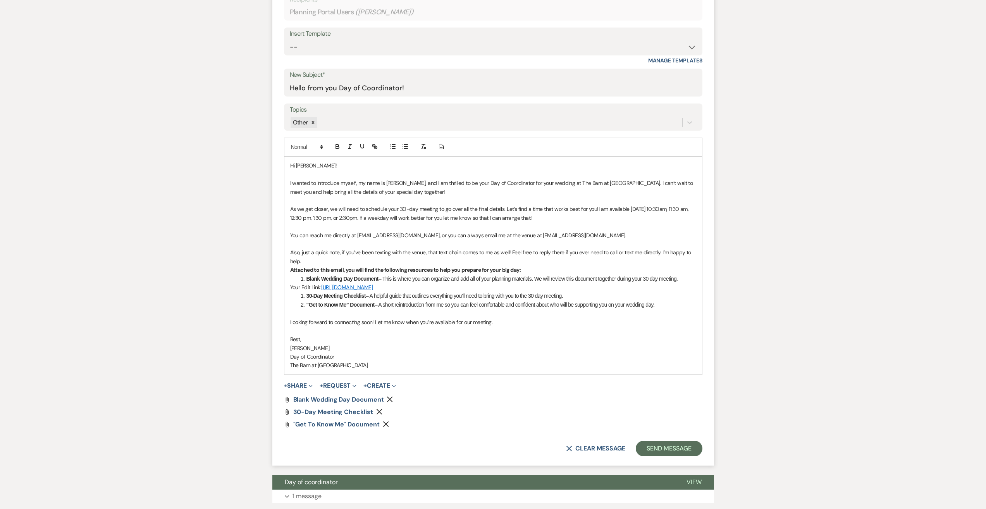
scroll to position [387, 0]
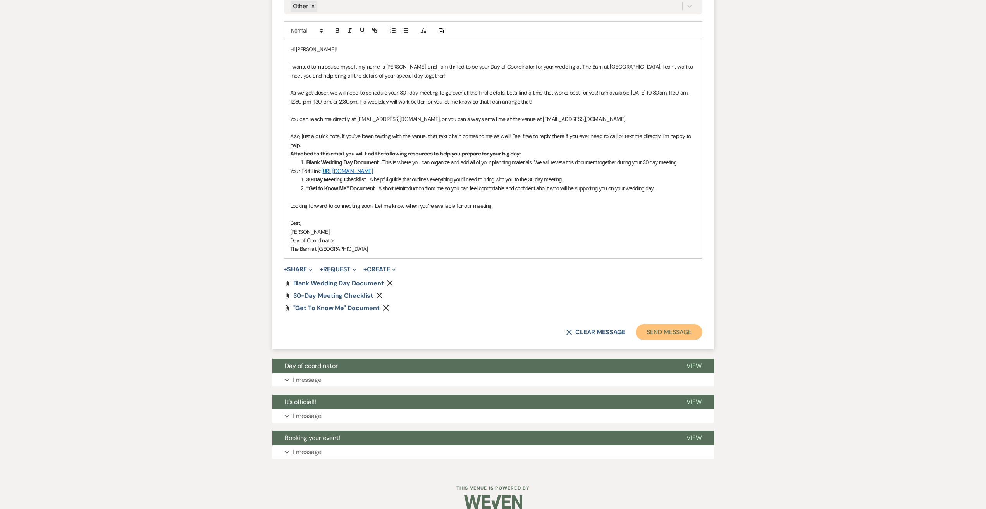
click at [668, 335] on button "Send Message" at bounding box center [669, 331] width 66 height 15
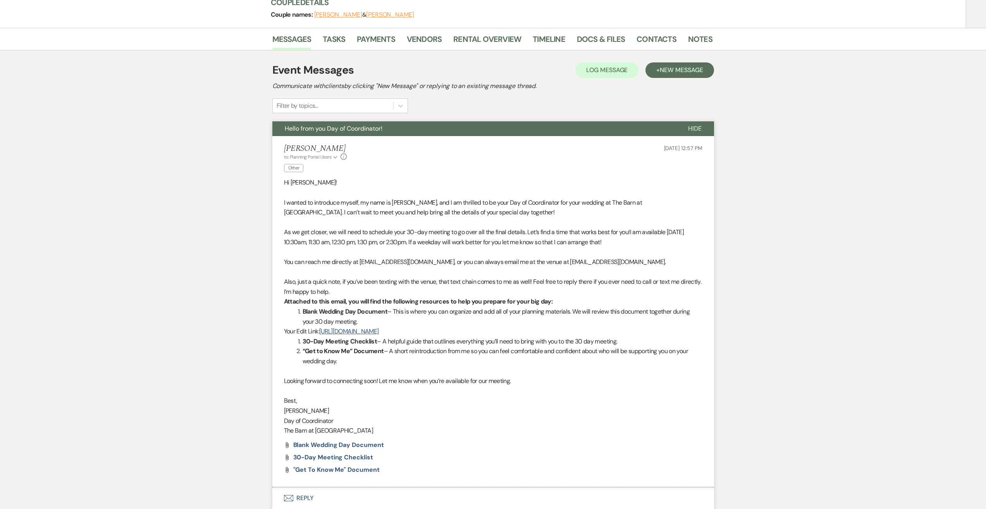
click at [821, 275] on div "Messages Tasks Payments Vendors Rental Overview Timeline Docs & Files Contacts …" at bounding box center [493, 328] width 986 height 601
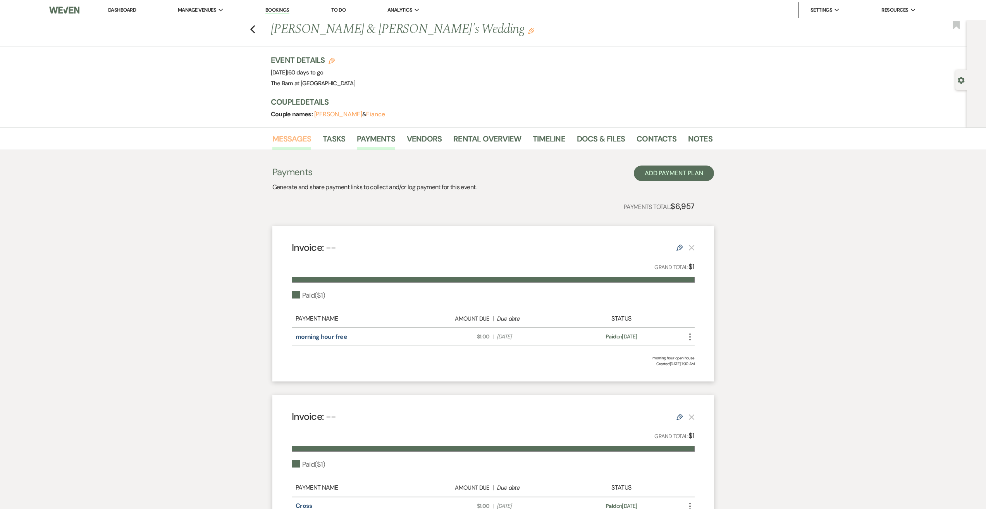
click at [295, 138] on link "Messages" at bounding box center [291, 140] width 39 height 17
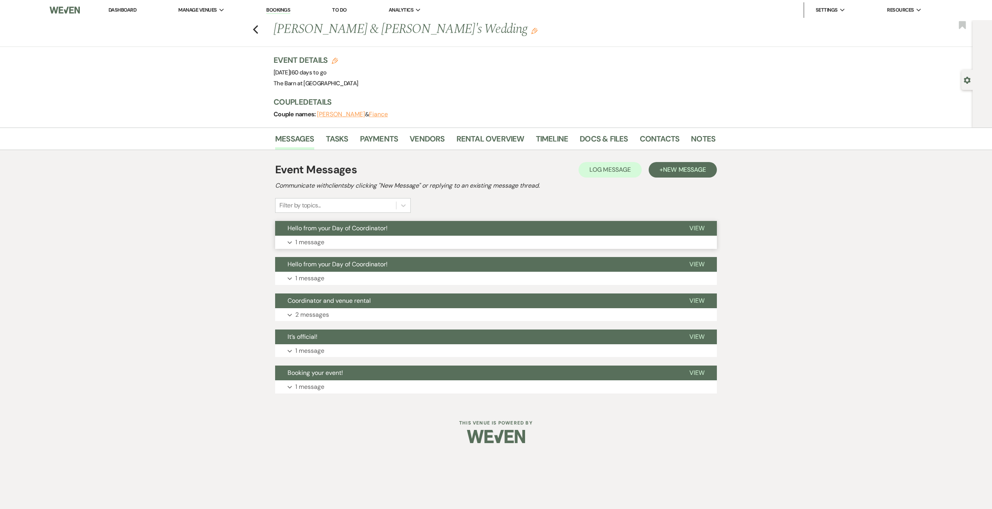
click at [310, 239] on p "1 message" at bounding box center [309, 242] width 29 height 10
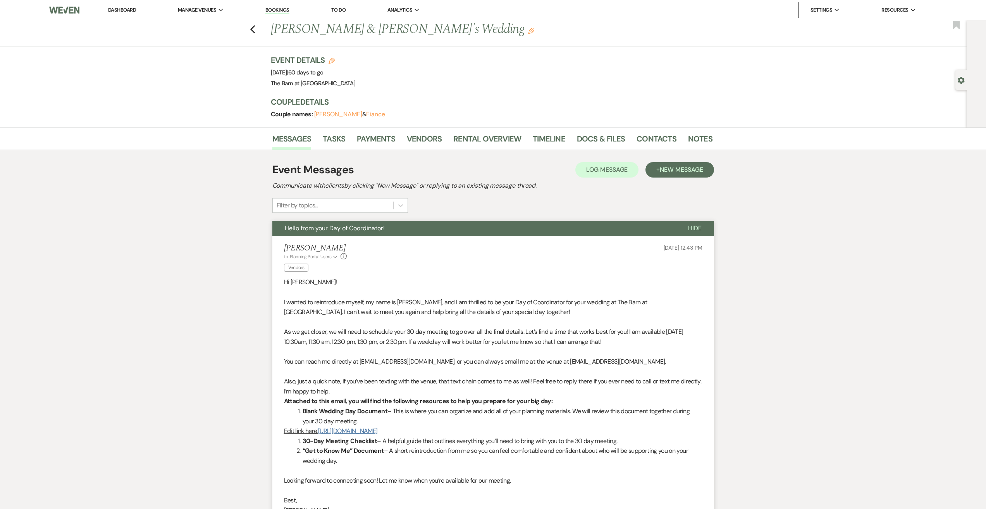
scroll to position [116, 0]
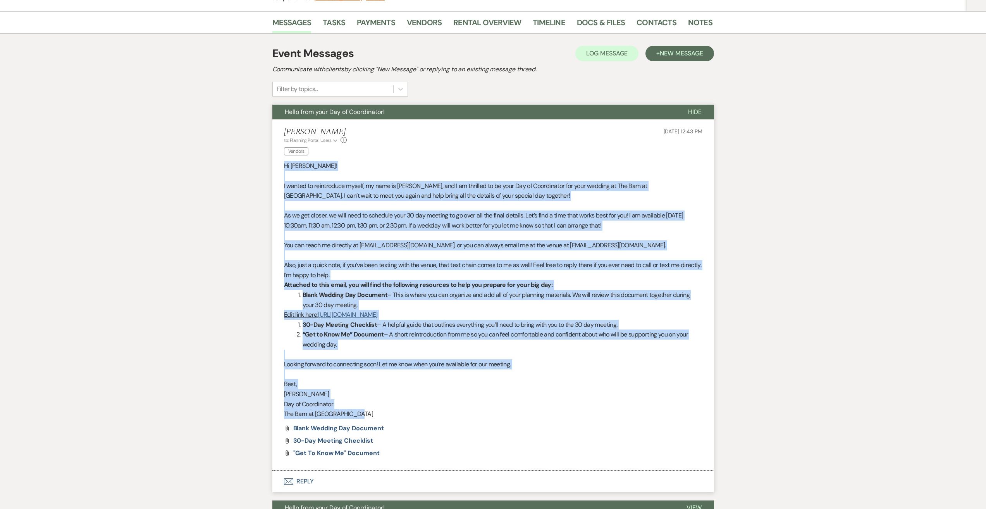
drag, startPoint x: 356, startPoint y: 423, endPoint x: 281, endPoint y: 162, distance: 271.8
click at [281, 162] on li "Haley Stephenson to: Planning Portal Users Expand Info Vendors Sep 21, 2025, 12…" at bounding box center [493, 294] width 442 height 351
copy div "Hi Kourtney! I wanted to reintroduce myself, my name is Haley, and I am thrille…"
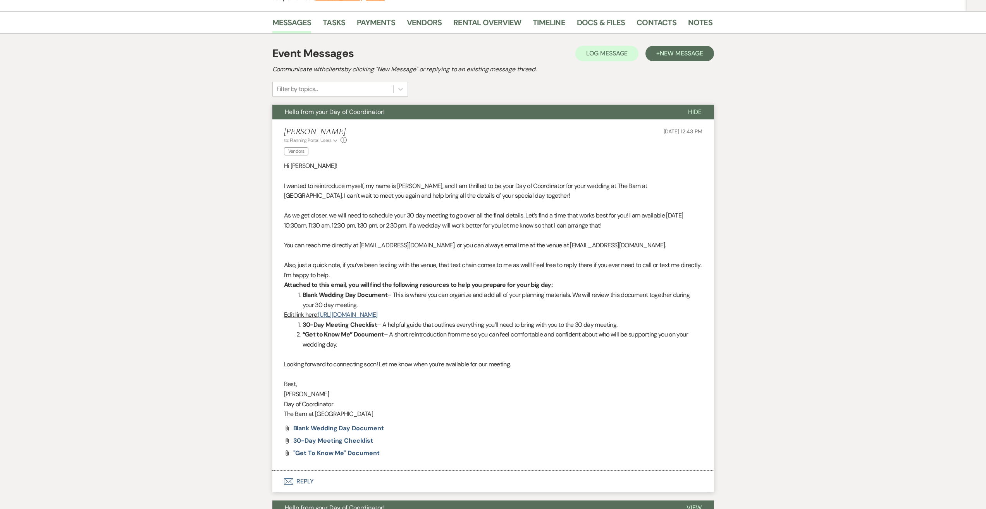
click at [247, 69] on div "Messages Tasks Payments Vendors Rental Overview Timeline Docs & Files Contacts …" at bounding box center [493, 329] width 986 height 637
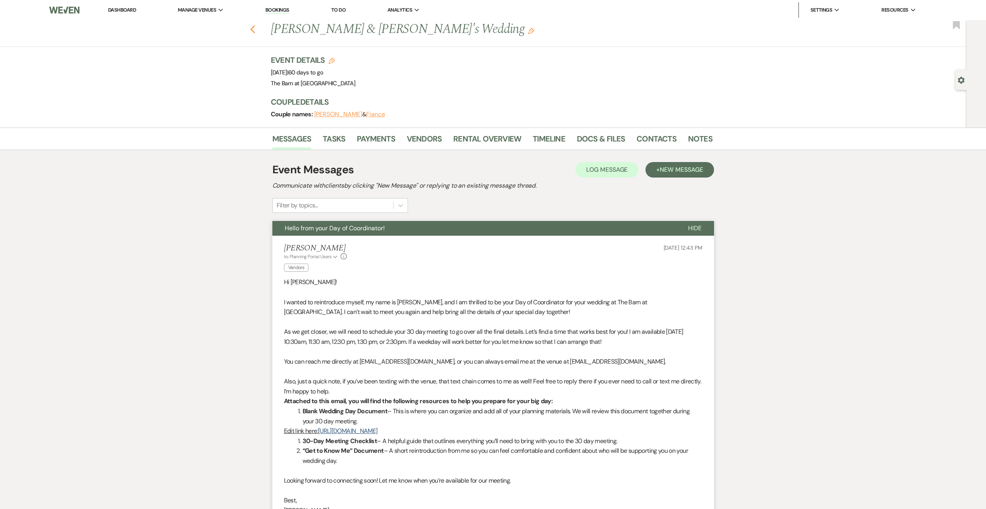
click at [253, 28] on icon "Previous" at bounding box center [253, 29] width 6 height 9
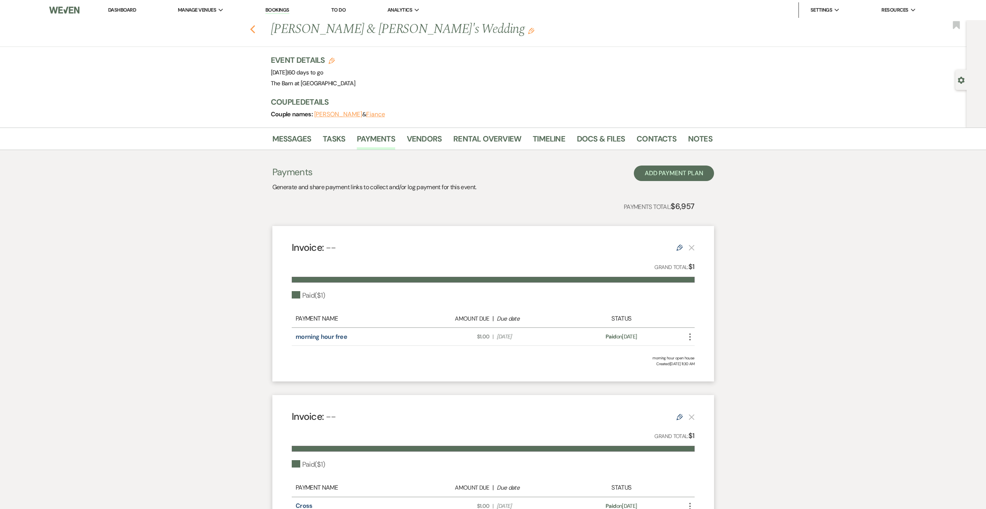
click at [251, 27] on div "Previous [PERSON_NAME] & [PERSON_NAME]'s Wedding Edit Bookmark" at bounding box center [481, 33] width 970 height 27
click at [255, 29] on icon "Previous" at bounding box center [253, 29] width 6 height 9
click at [278, 11] on link "Bookings" at bounding box center [277, 10] width 24 height 7
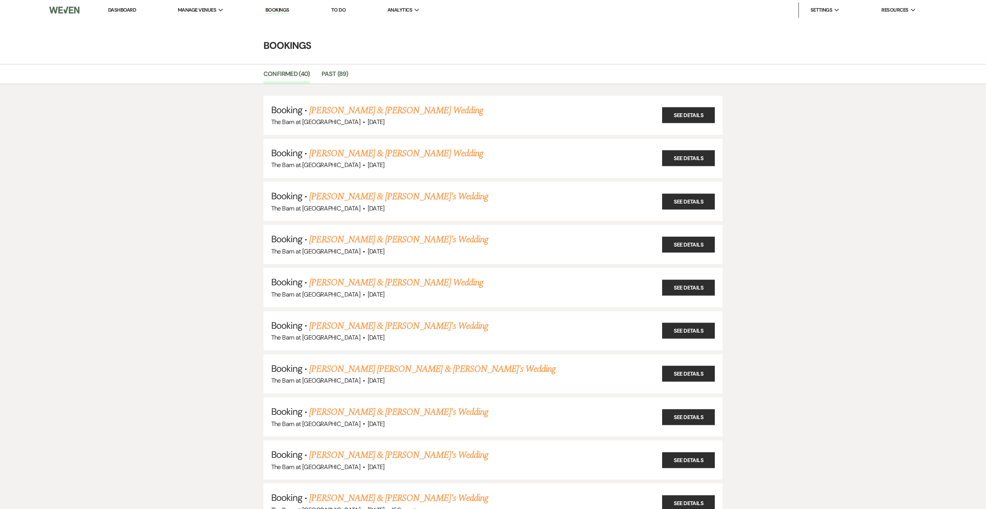
click at [278, 11] on link "Bookings" at bounding box center [277, 10] width 24 height 7
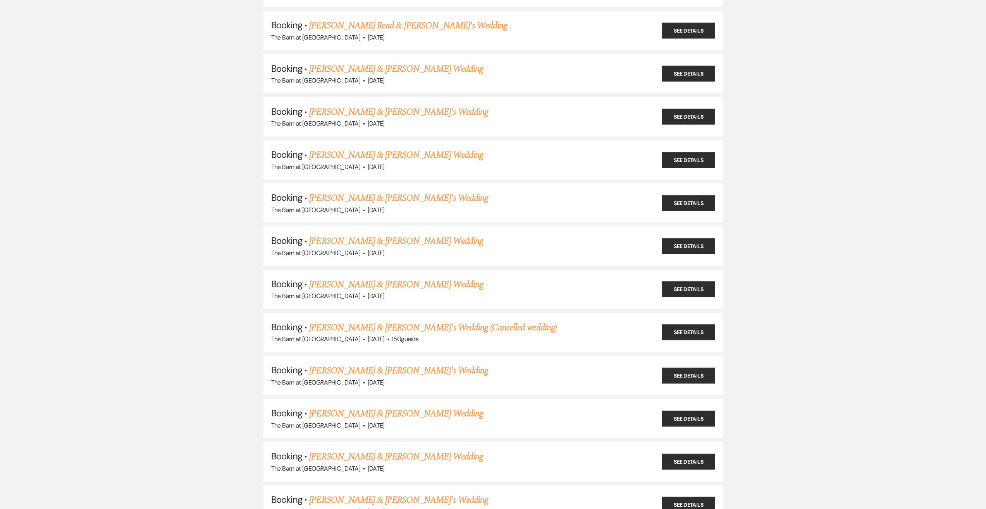
scroll to position [360, 0]
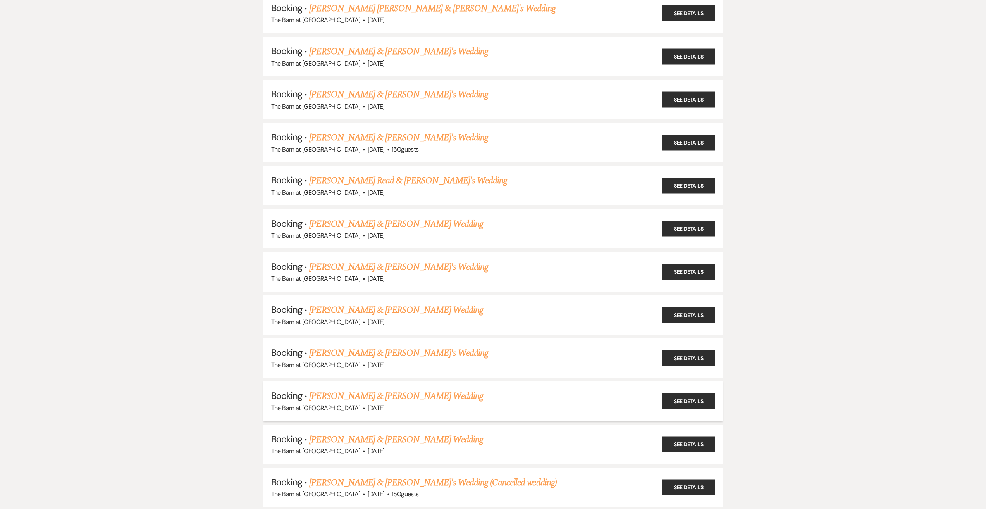
click at [401, 391] on link "Ashli Galupi & Marshall Carrington's Wedding" at bounding box center [396, 396] width 174 height 14
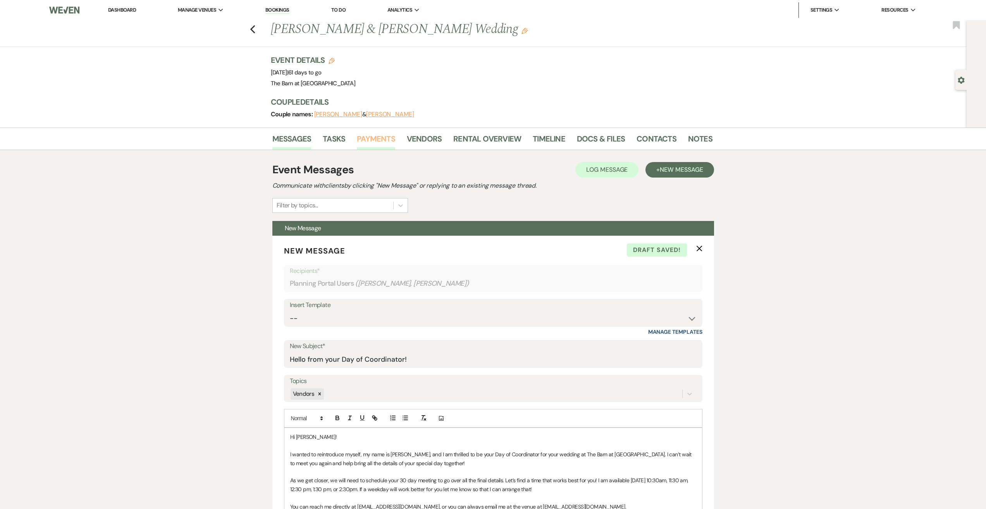
click at [374, 138] on link "Payments" at bounding box center [376, 140] width 38 height 17
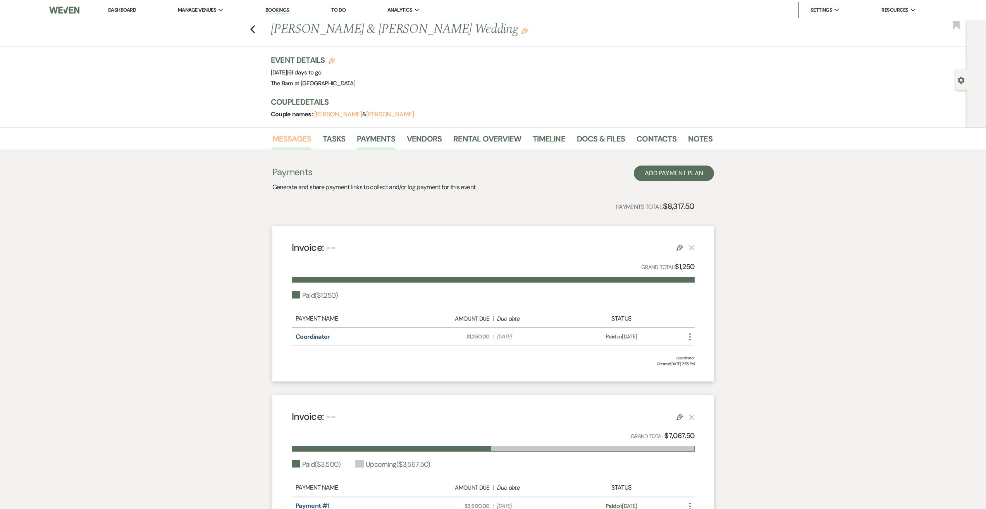
click at [288, 138] on link "Messages" at bounding box center [291, 140] width 39 height 17
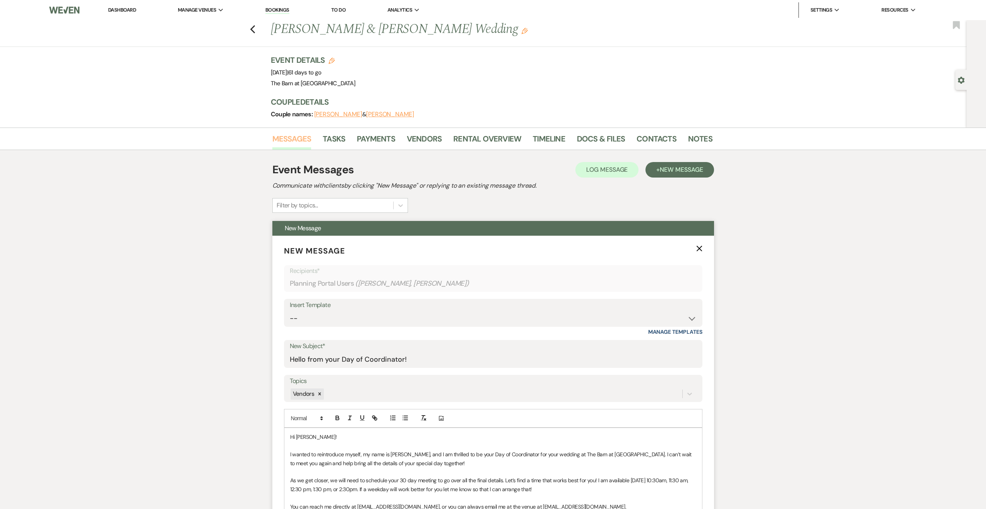
scroll to position [194, 0]
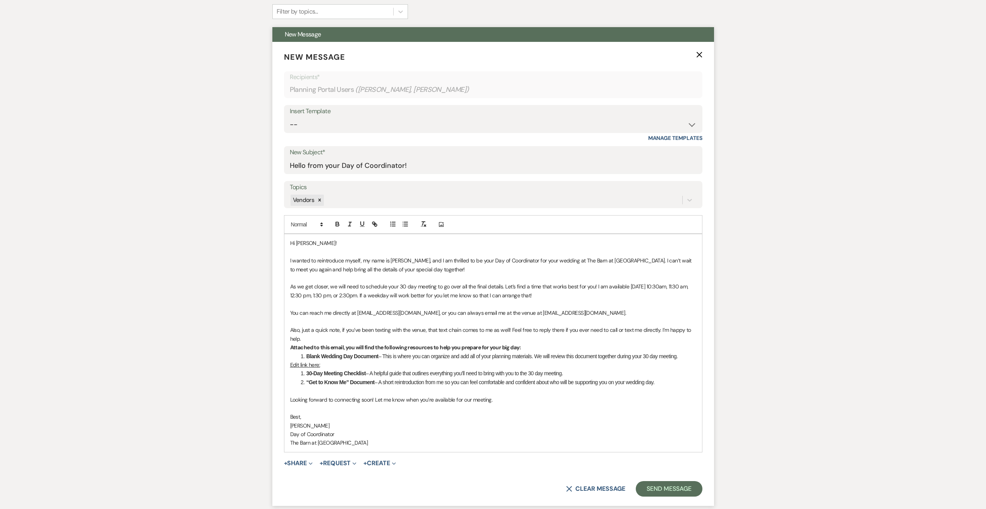
drag, startPoint x: 598, startPoint y: 285, endPoint x: 576, endPoint y: 297, distance: 25.0
click at [576, 297] on p "As we get closer, we will need to schedule your 30 day meeting to go over all t…" at bounding box center [493, 290] width 406 height 17
copy p "I am available 10/24/25 10:30am, 11:30 am, 12:30 pm, 1:30 pm, or 2:30pm. If a w…"
